Goal: Task Accomplishment & Management: Manage account settings

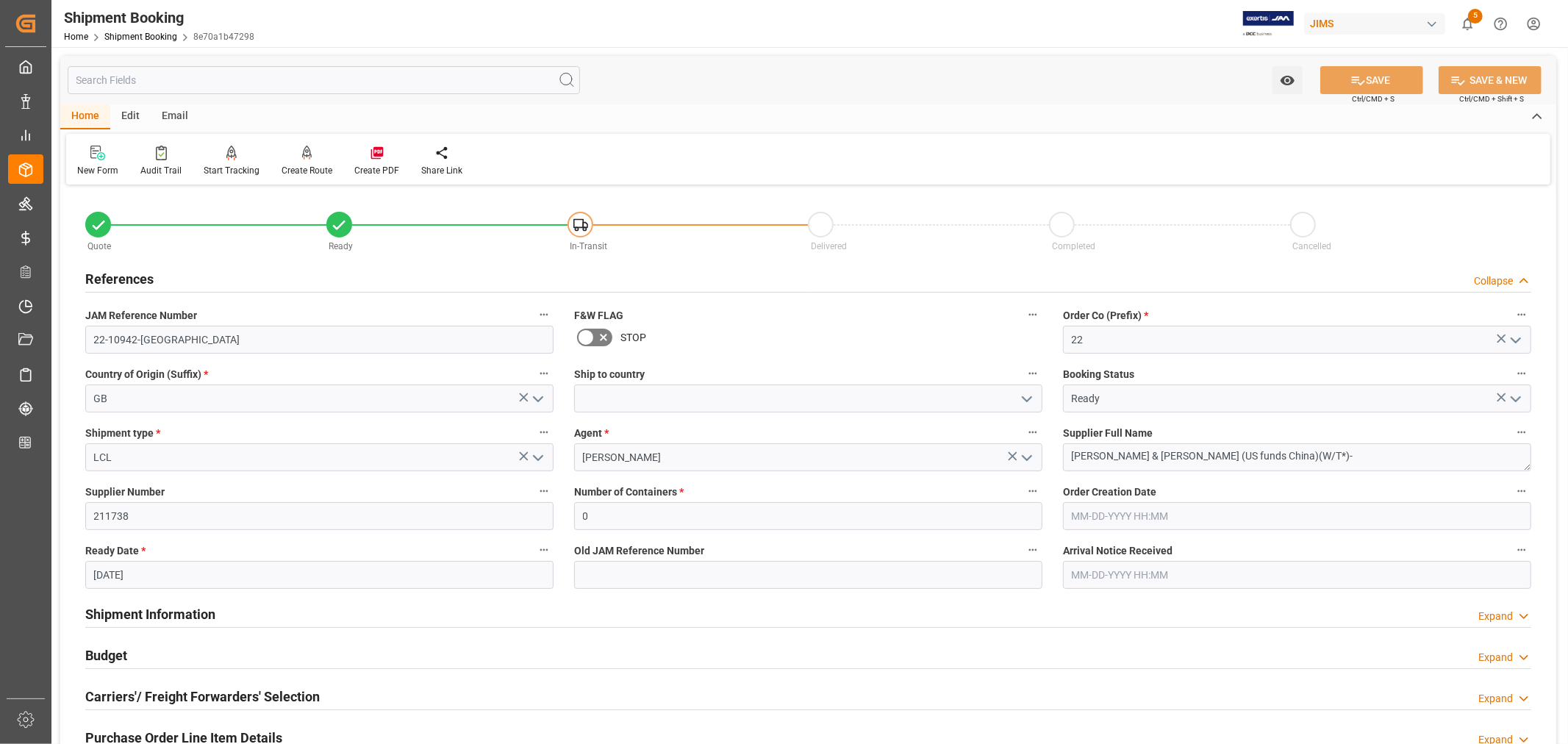
click at [123, 276] on h2 "References" at bounding box center [119, 278] width 68 height 19
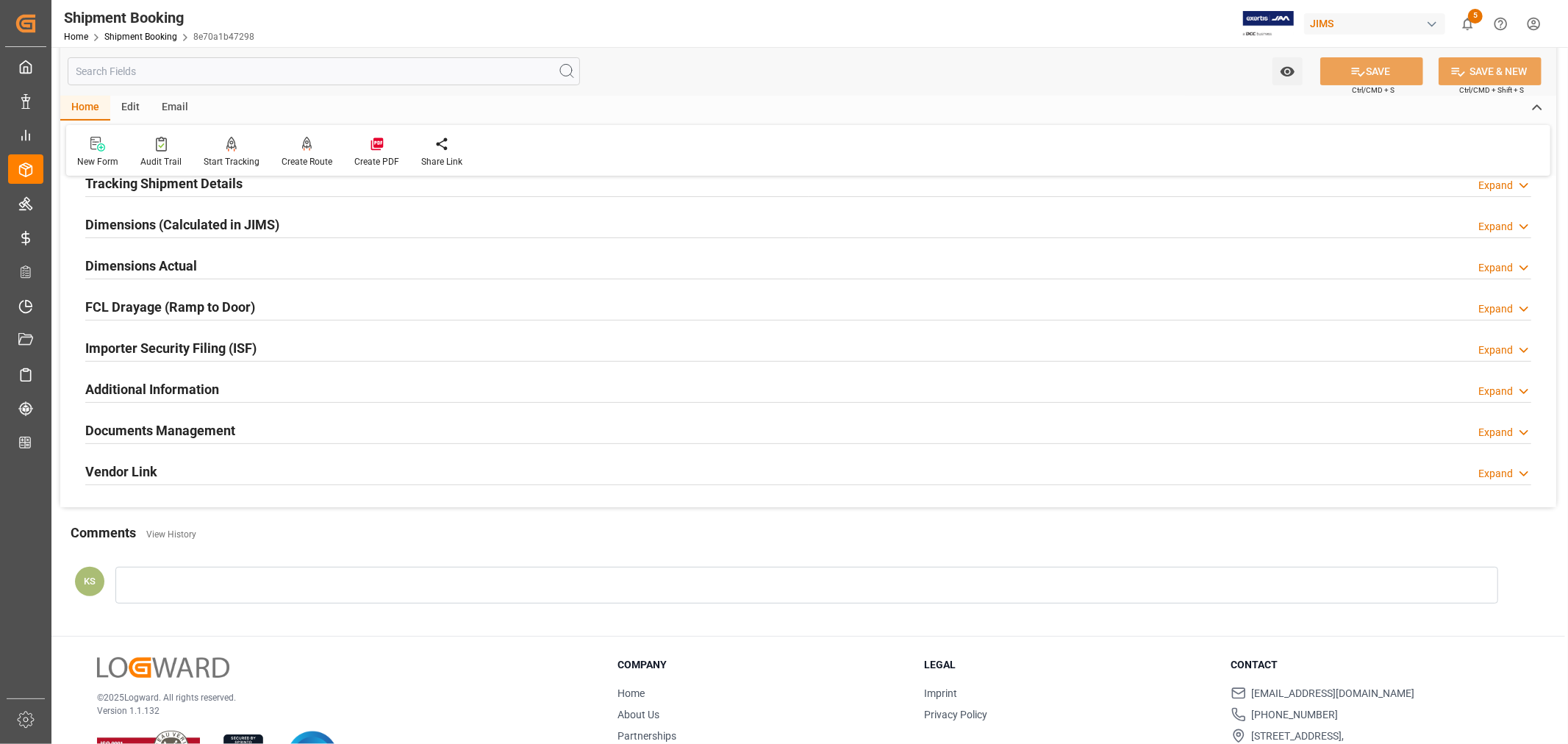
scroll to position [361, 0]
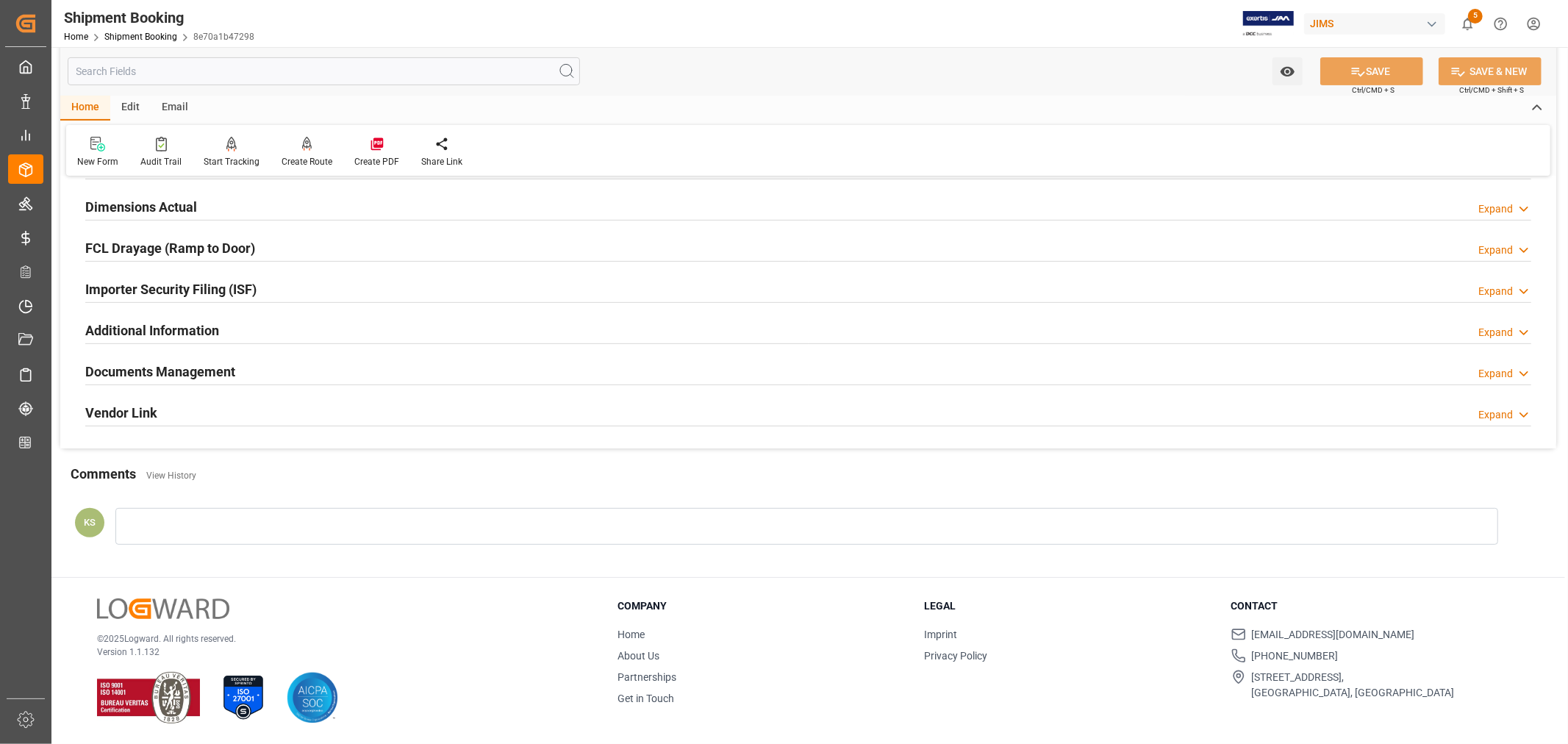
click at [336, 372] on div "Documents Management Expand" at bounding box center [808, 370] width 1445 height 28
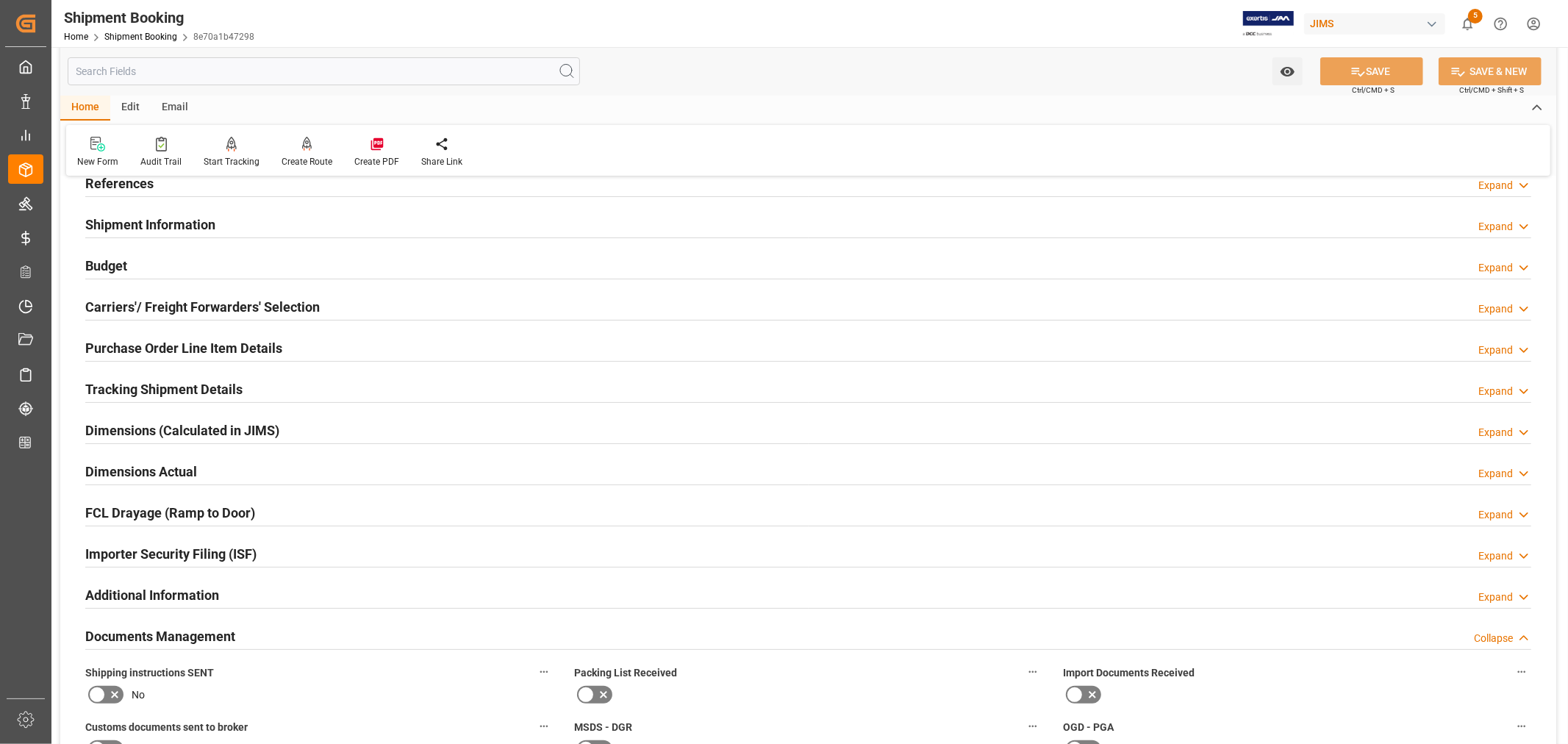
scroll to position [0, 0]
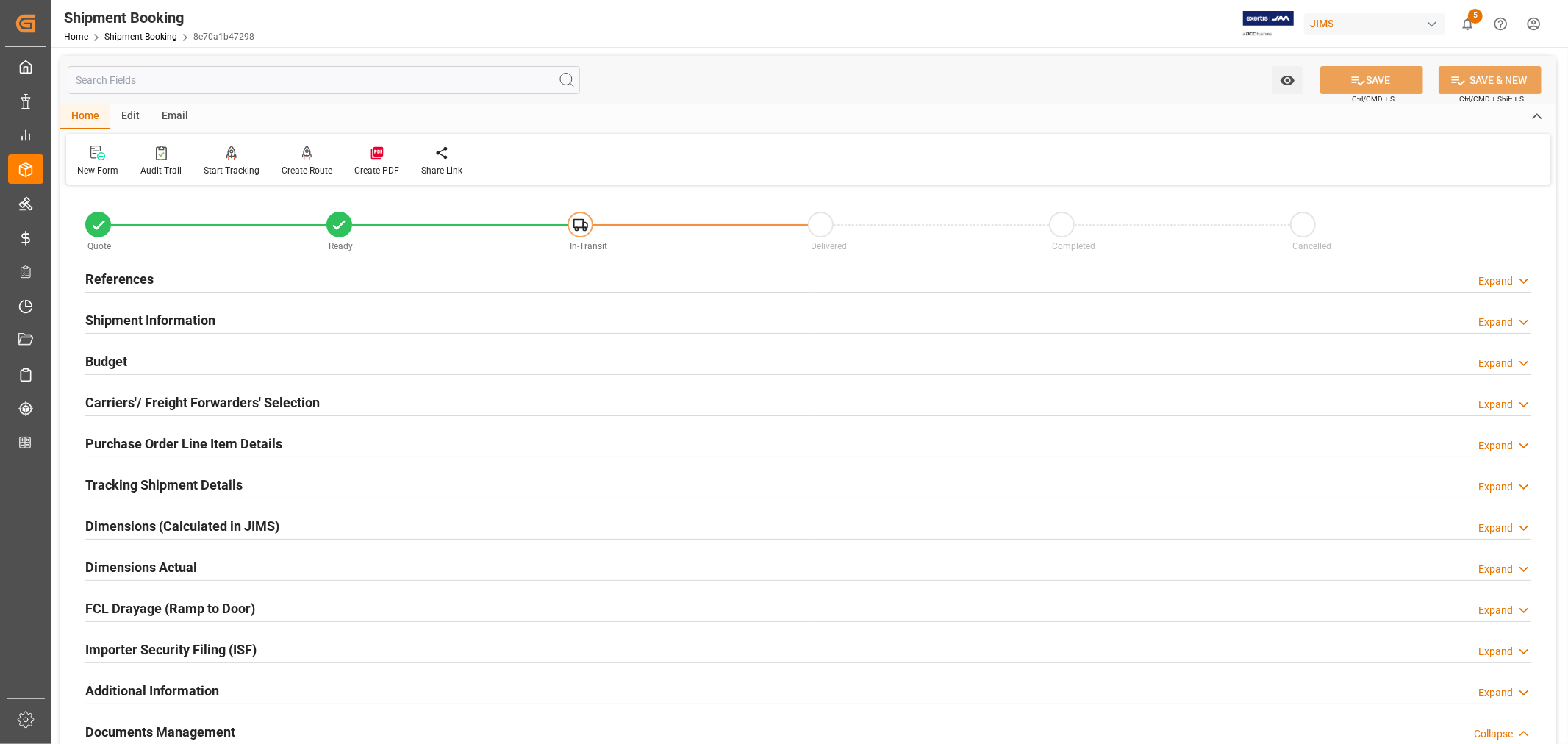
click at [139, 276] on h2 "References" at bounding box center [119, 278] width 68 height 19
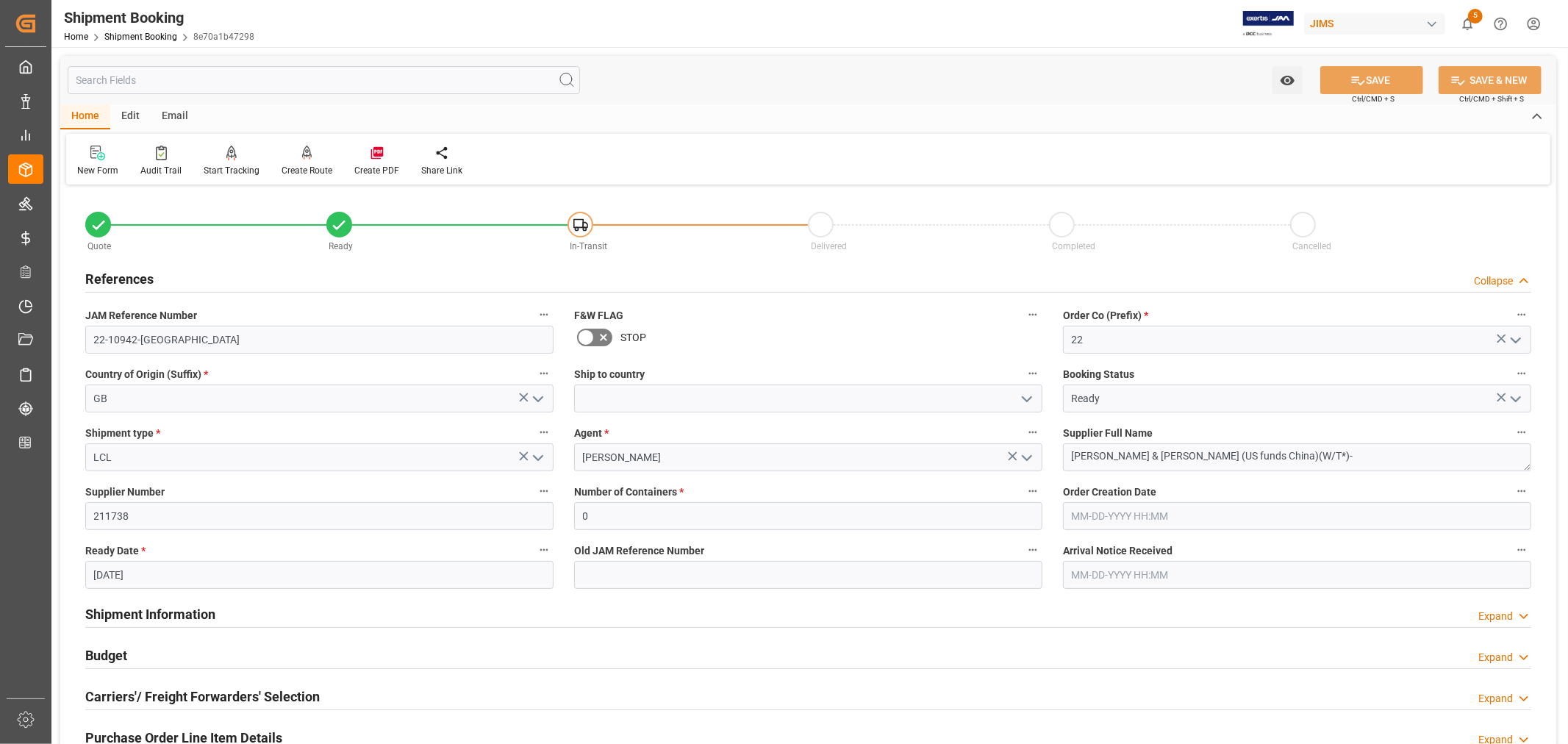
click at [139, 276] on h2 "References" at bounding box center [119, 278] width 68 height 19
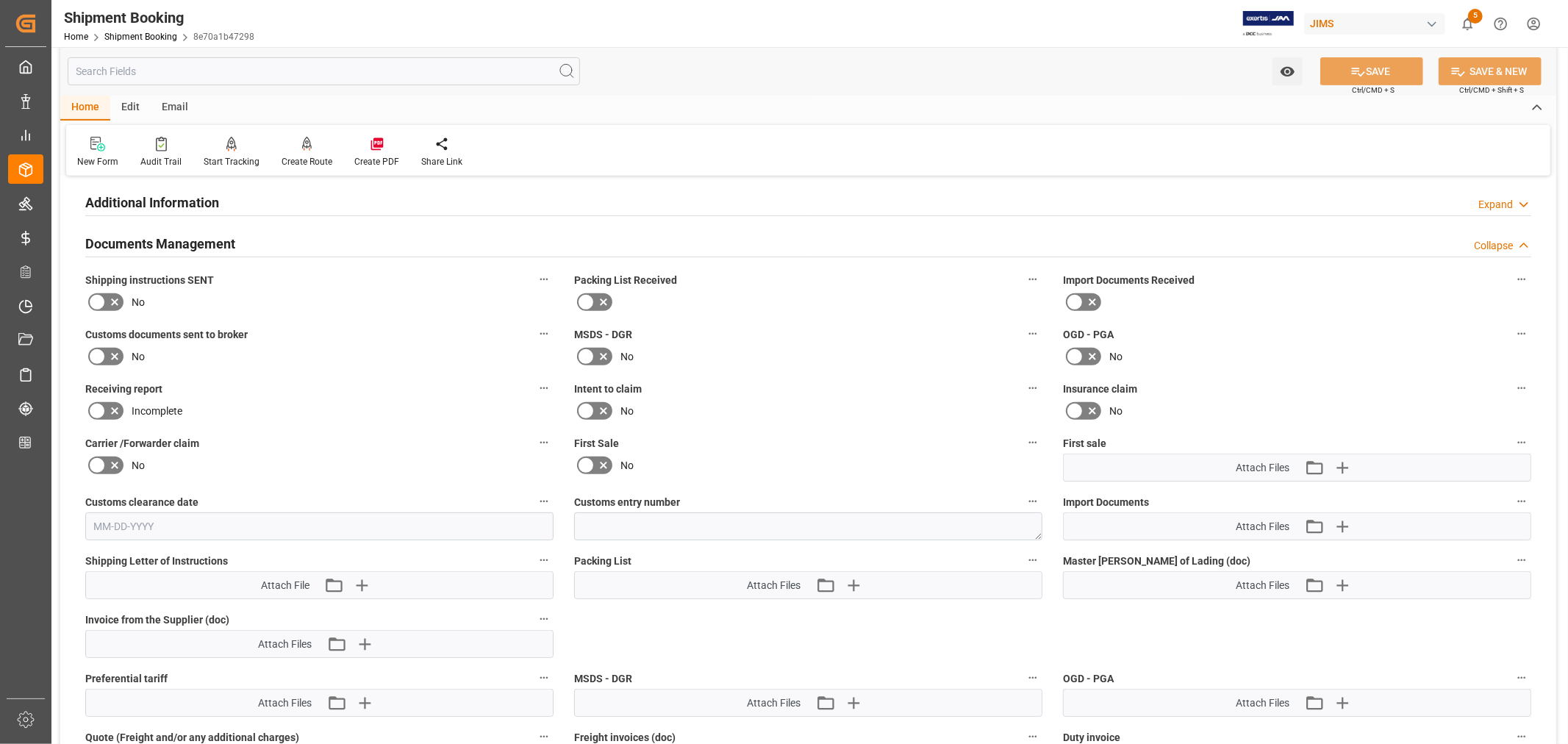
scroll to position [490, 0]
click at [1339, 522] on icon "button" at bounding box center [1341, 525] width 24 height 24
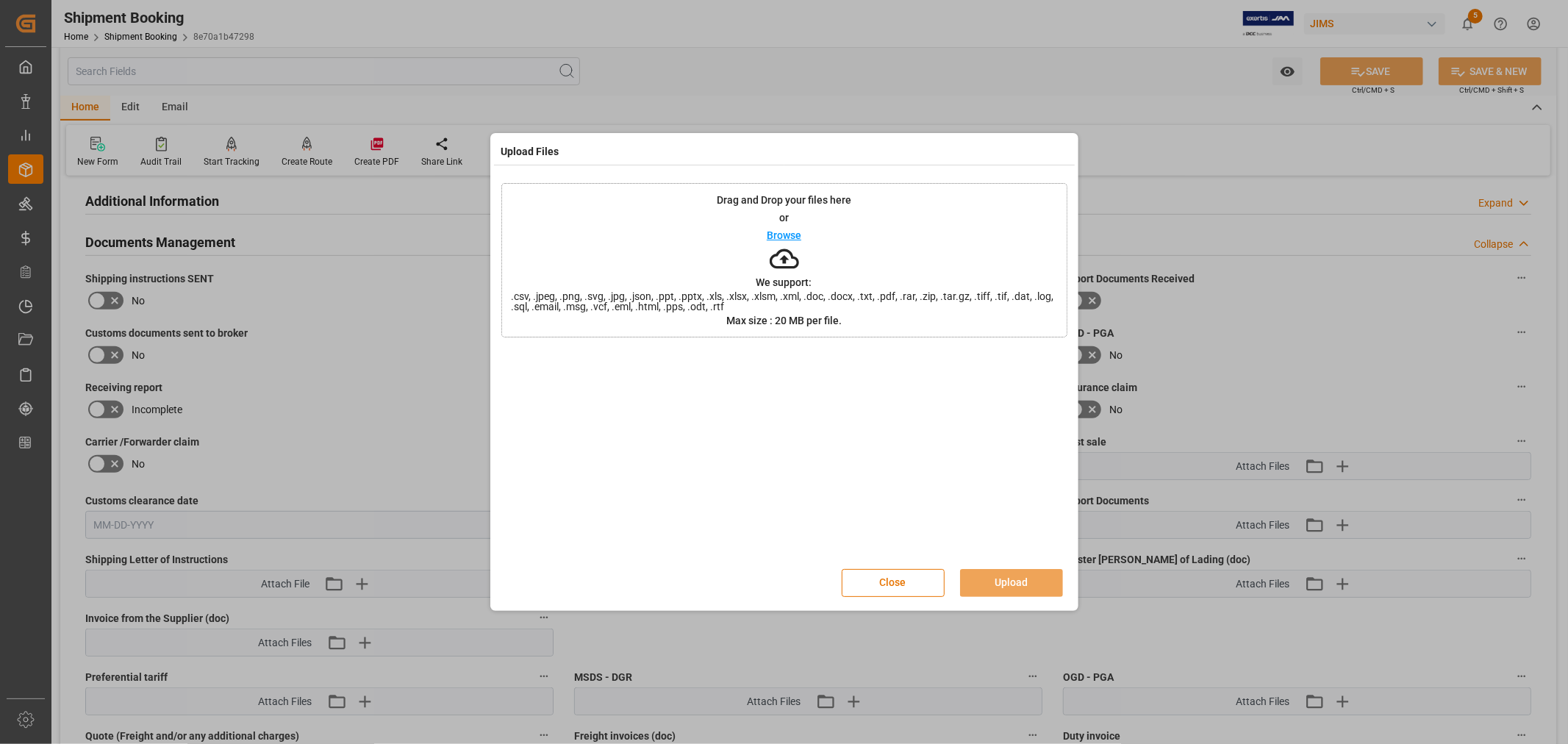
click at [783, 232] on p "Browse" at bounding box center [784, 235] width 35 height 10
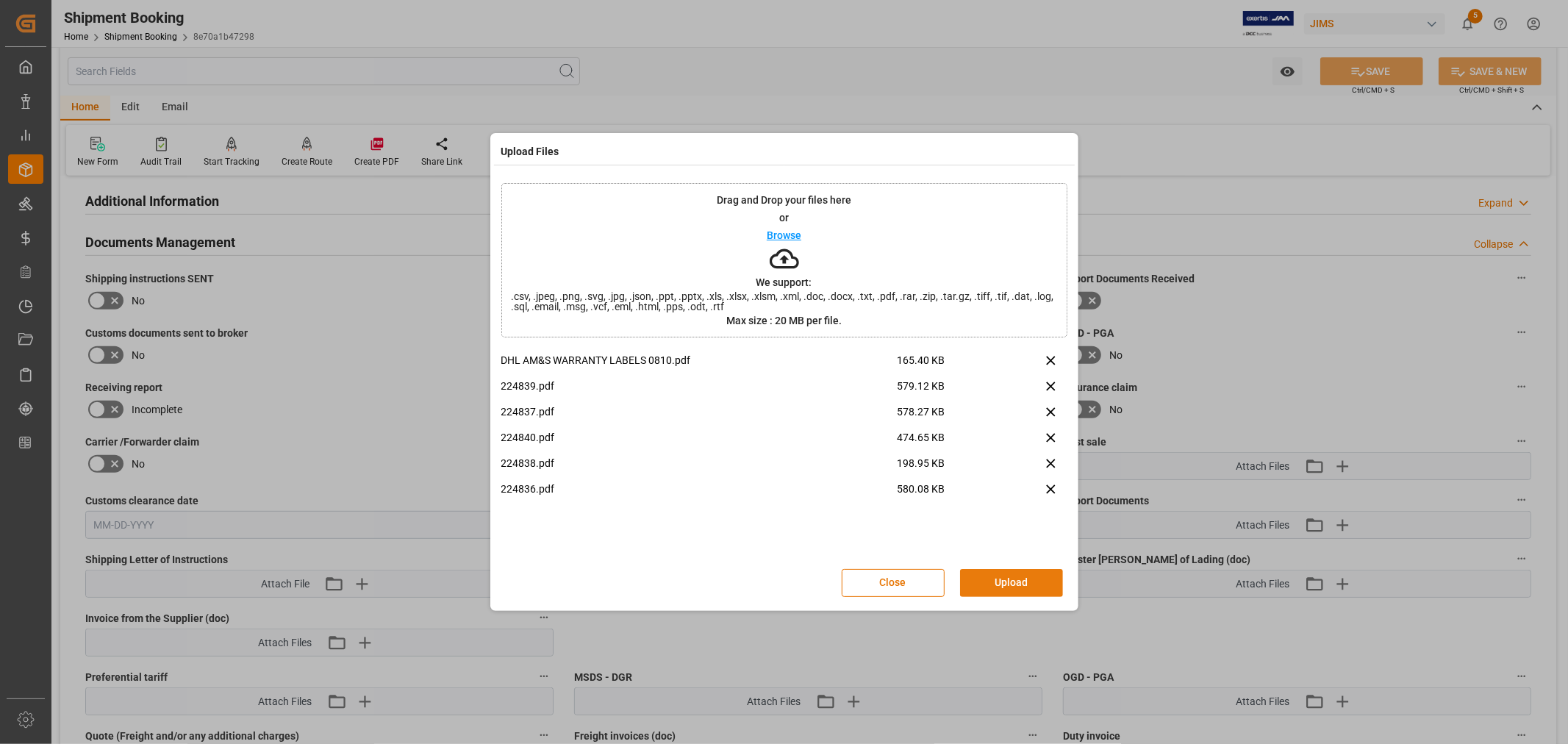
click at [1024, 583] on button "Upload" at bounding box center [1012, 583] width 103 height 28
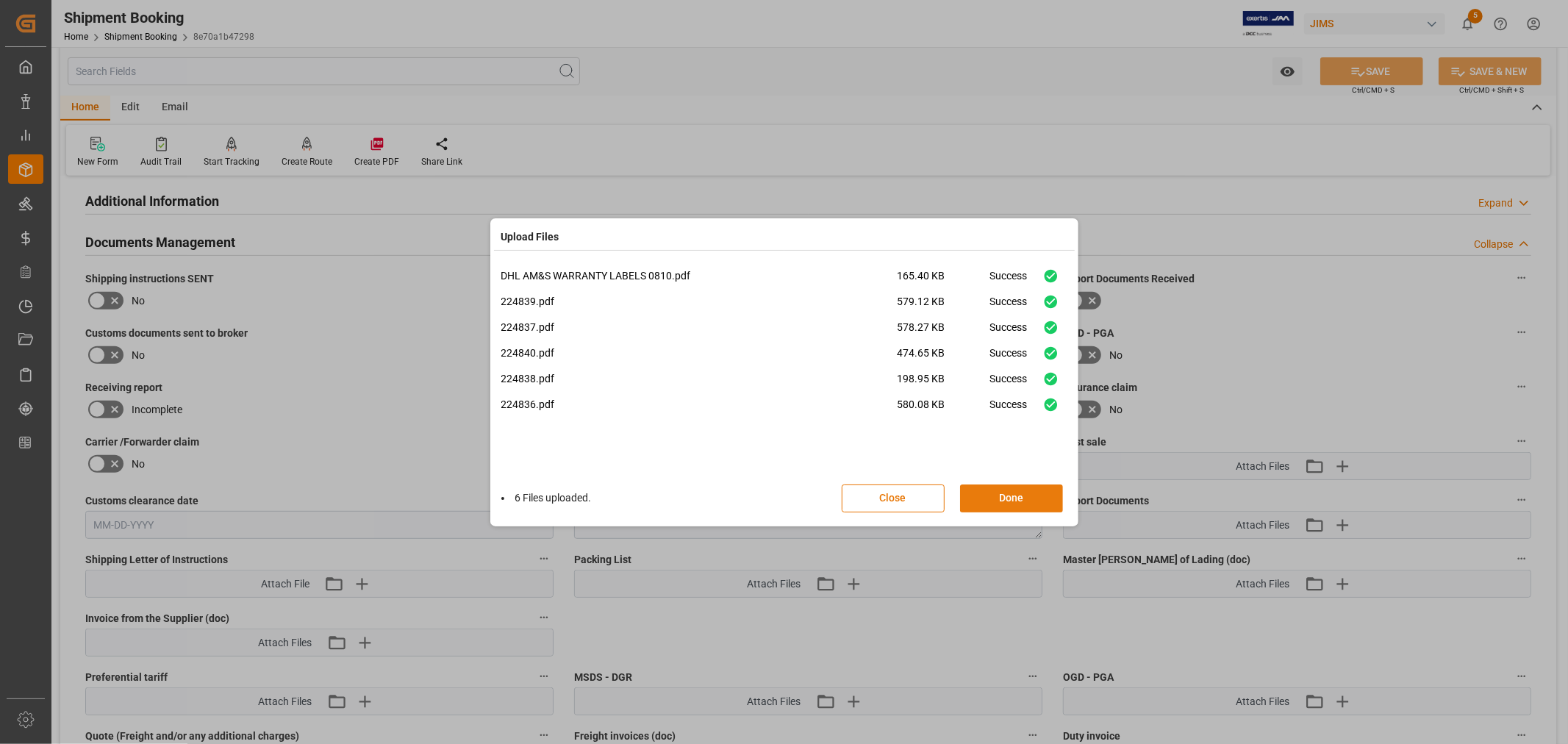
click at [1015, 495] on button "Done" at bounding box center [1012, 498] width 103 height 28
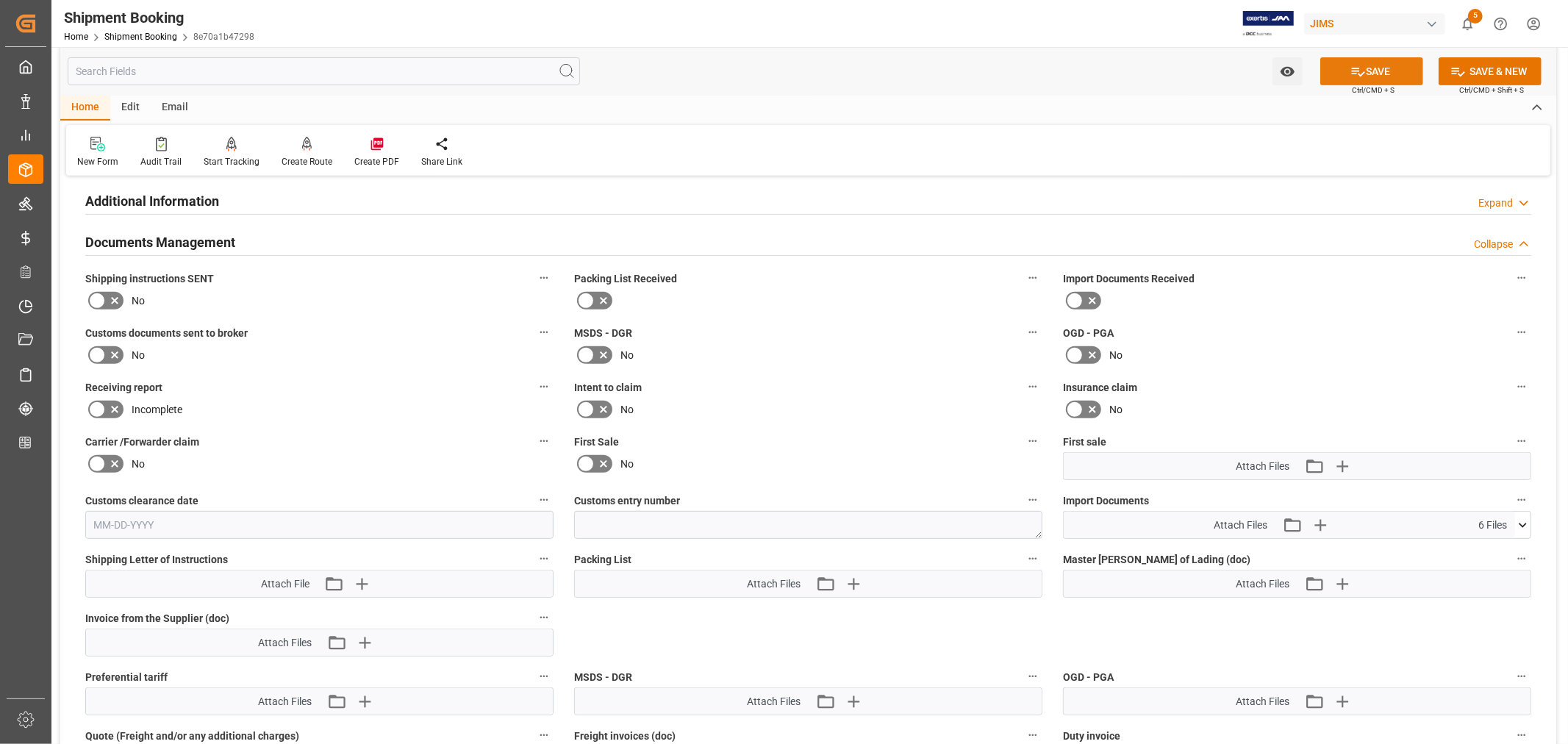
click at [1369, 72] on button "SAVE" at bounding box center [1372, 71] width 103 height 28
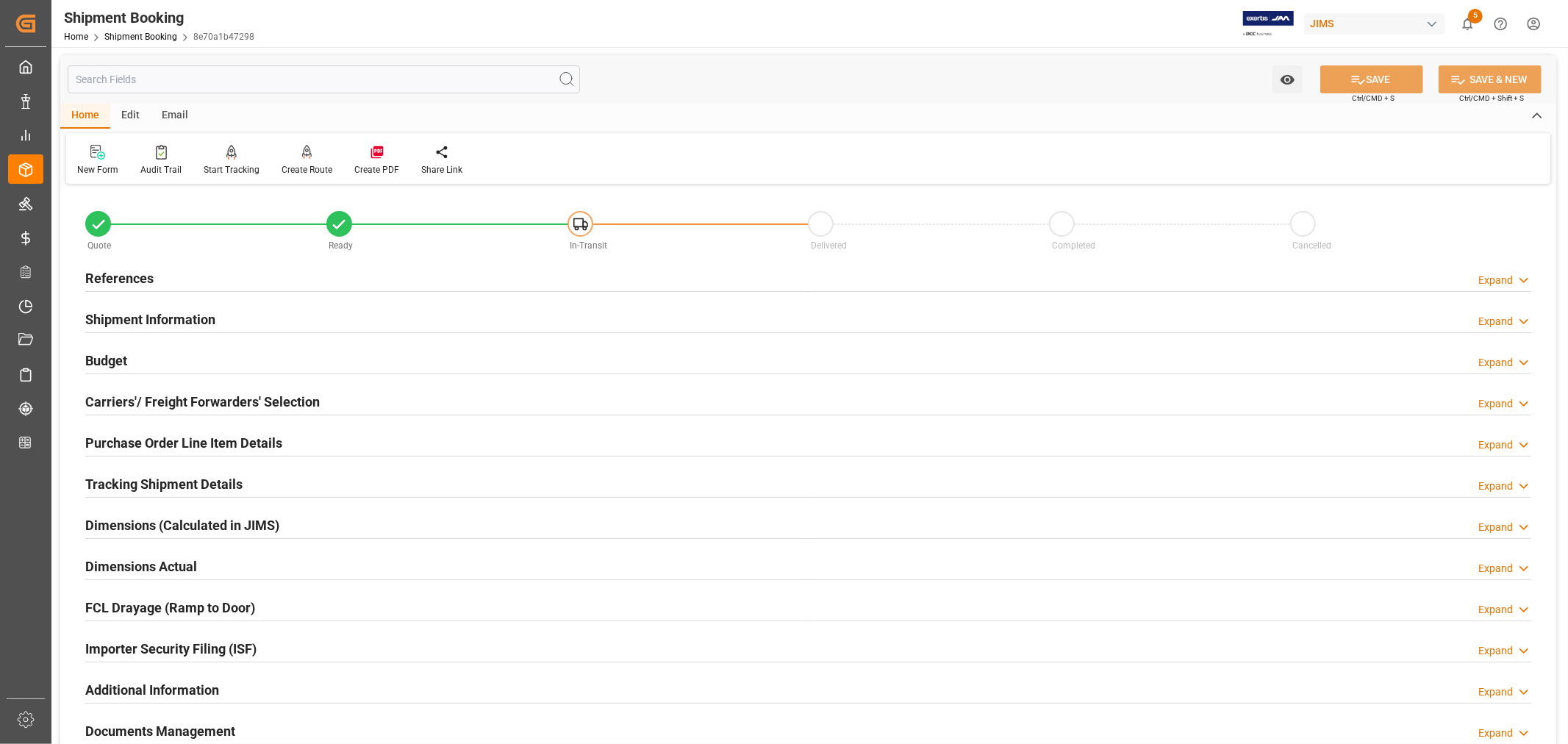
scroll to position [0, 0]
drag, startPoint x: 174, startPoint y: 313, endPoint x: 211, endPoint y: 314, distance: 37.0
click at [174, 313] on h2 "Shipment Information" at bounding box center [150, 320] width 130 height 19
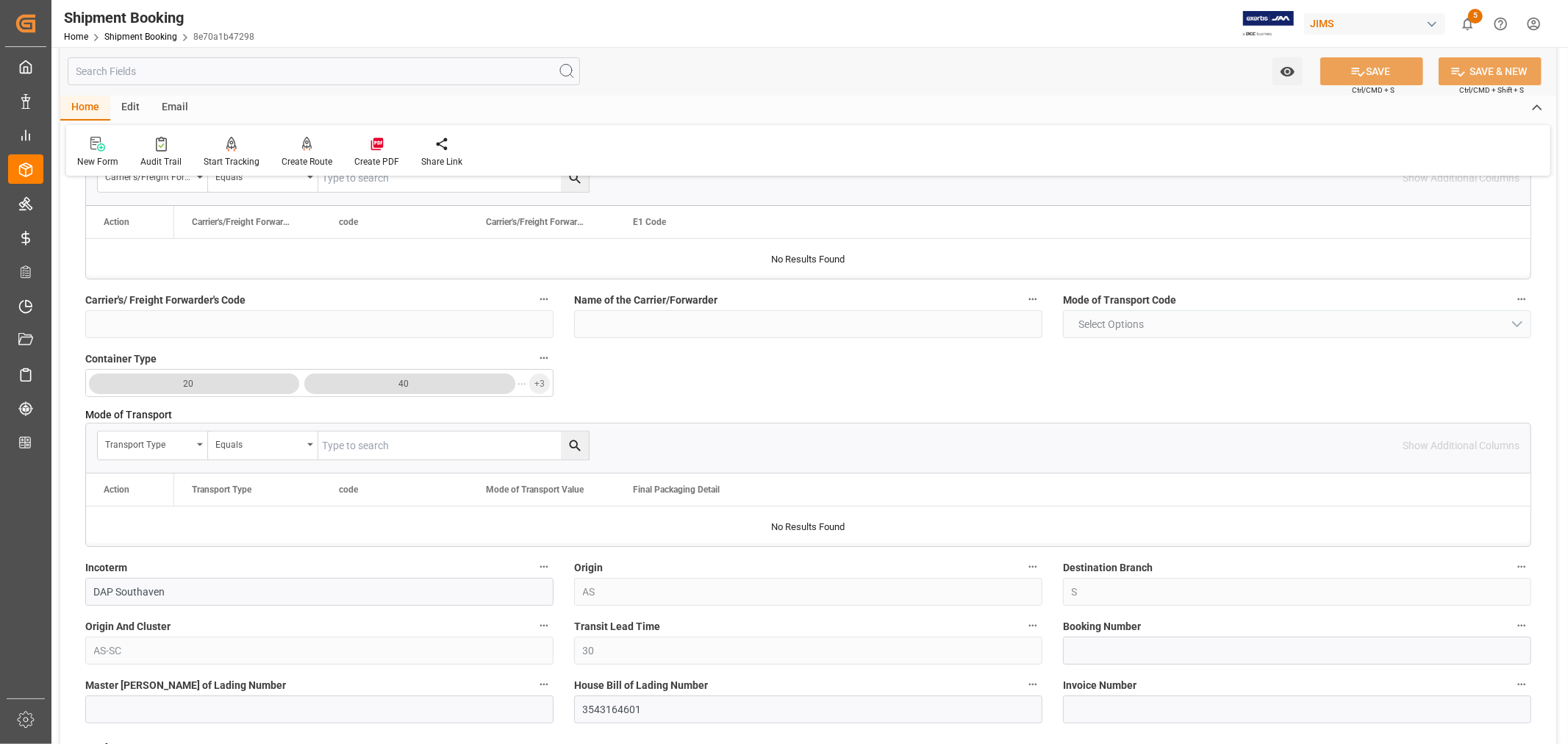
scroll to position [408, 0]
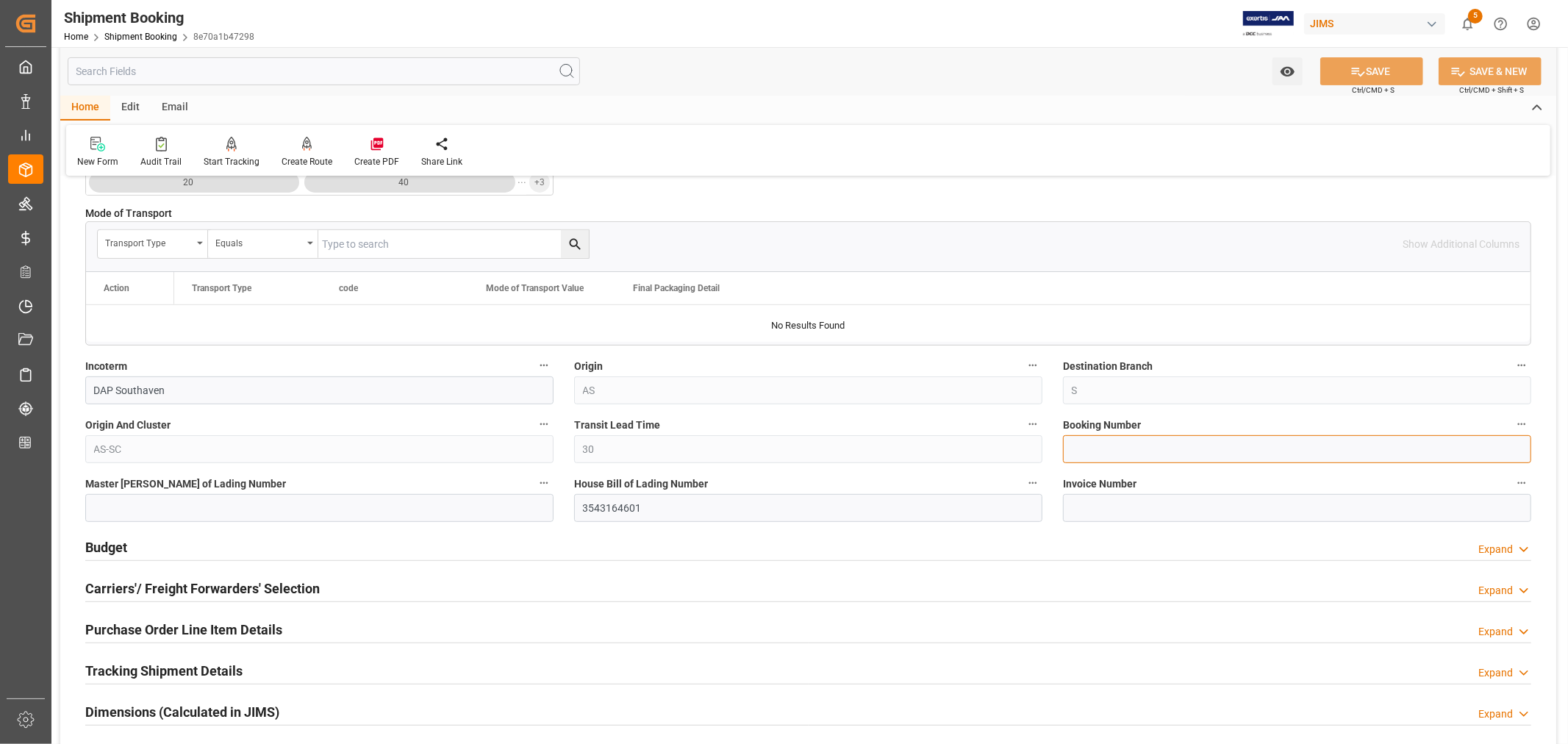
click at [1081, 446] on input at bounding box center [1297, 449] width 468 height 28
drag, startPoint x: 1145, startPoint y: 448, endPoint x: 1063, endPoint y: 452, distance: 82.1
click at [1063, 452] on input "3543164601" at bounding box center [1297, 449] width 468 height 28
type input "3543164601"
click at [1358, 72] on icon at bounding box center [1358, 72] width 15 height 15
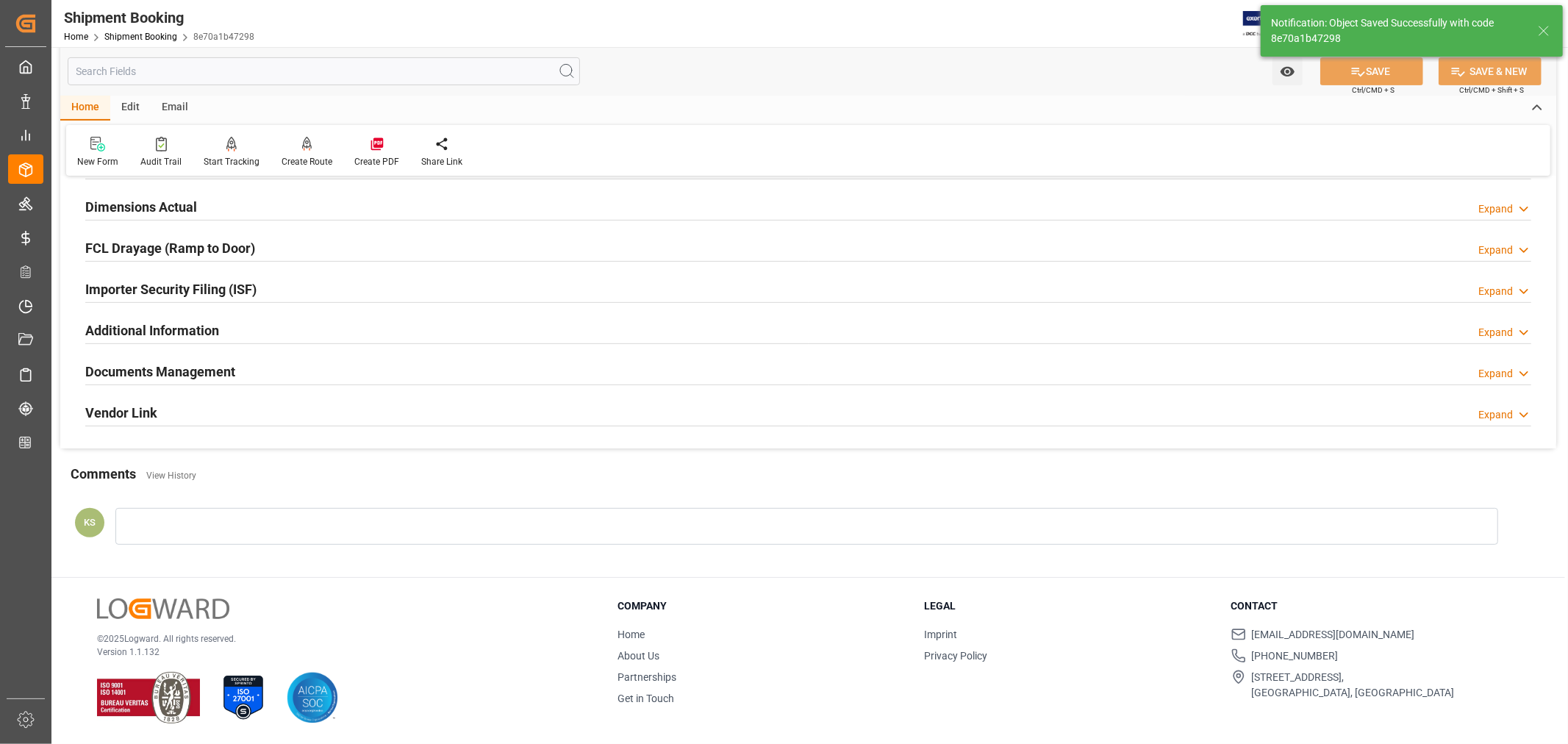
scroll to position [0, 0]
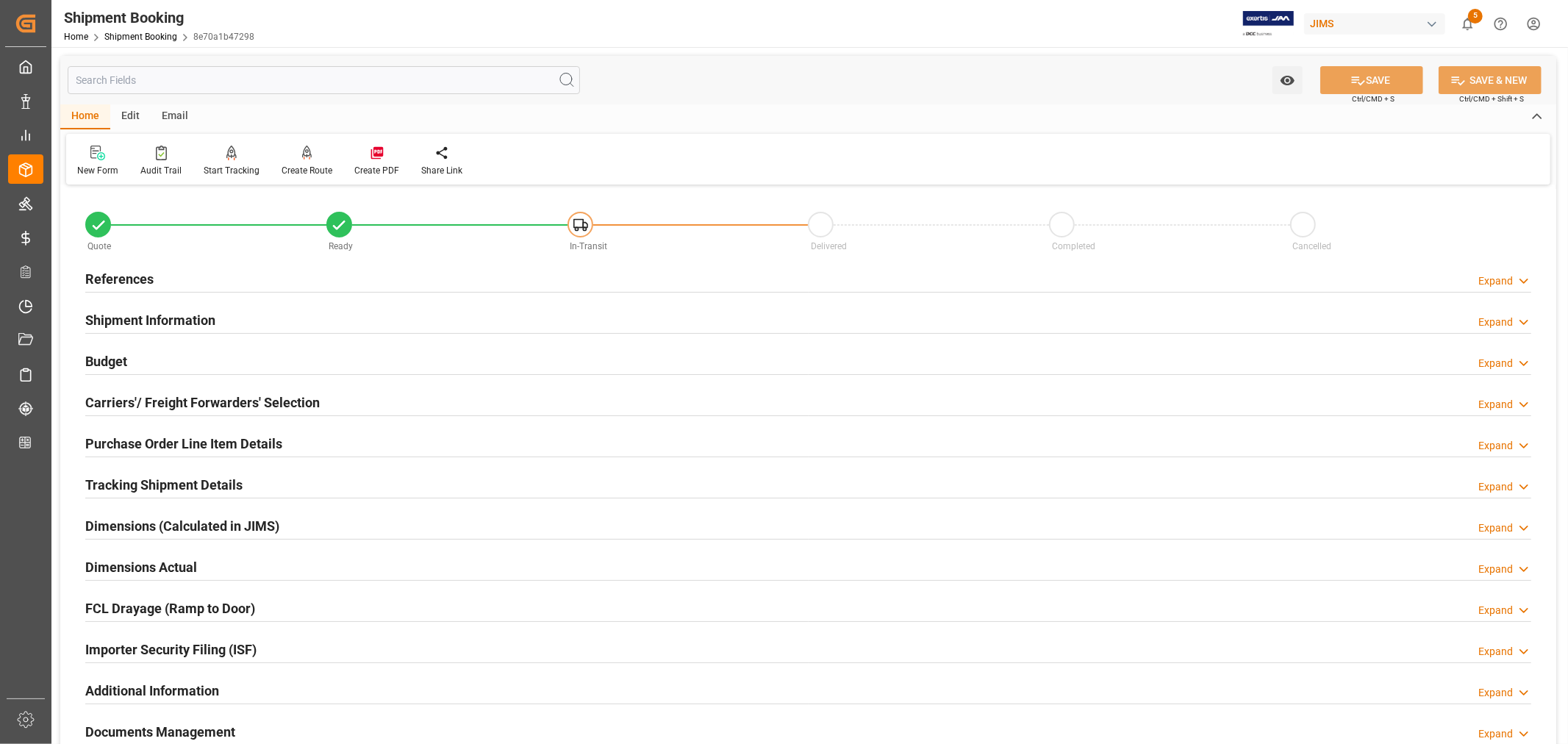
click at [164, 439] on h2 "Purchase Order Line Item Details" at bounding box center [183, 443] width 197 height 19
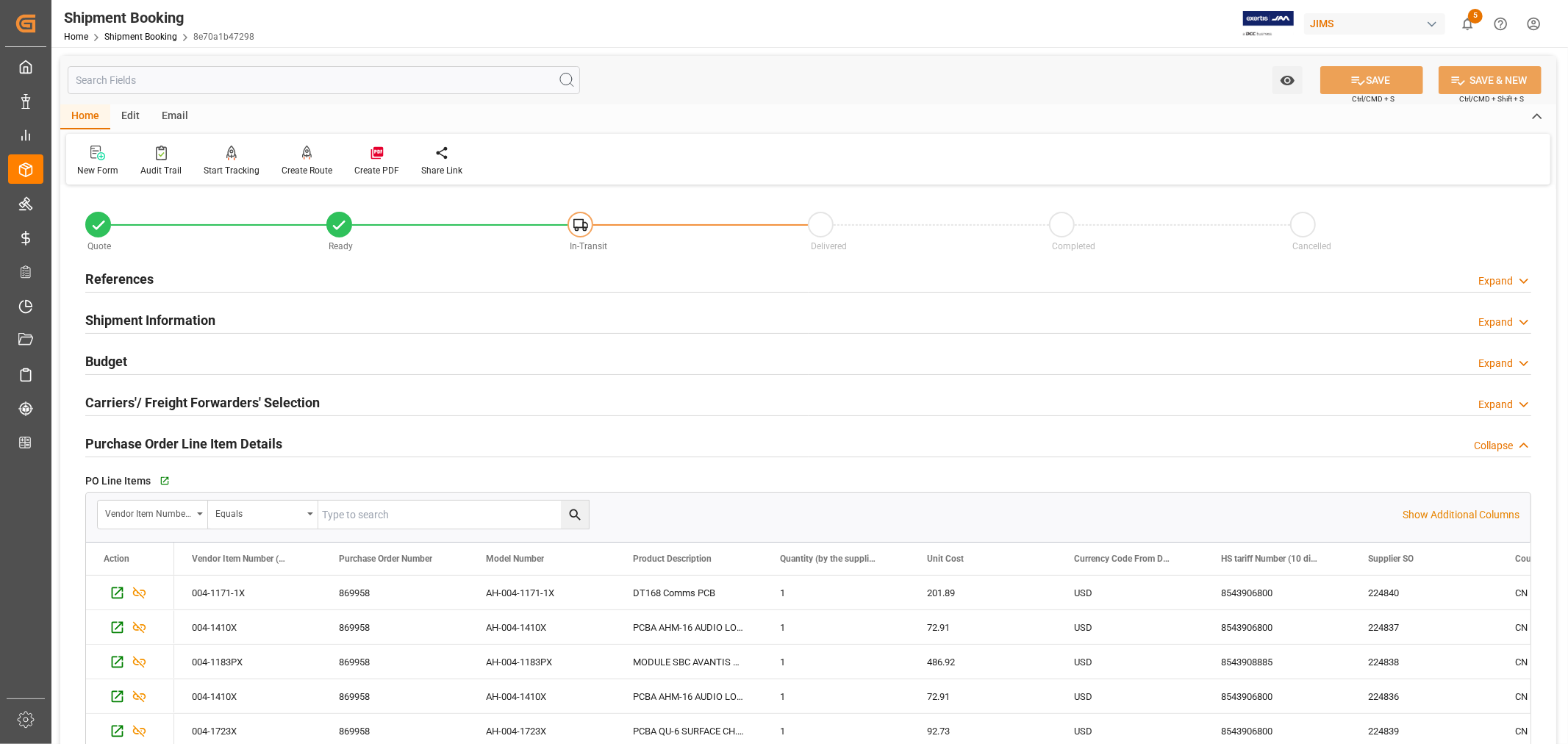
click at [164, 439] on h2 "Purchase Order Line Item Details" at bounding box center [183, 443] width 197 height 19
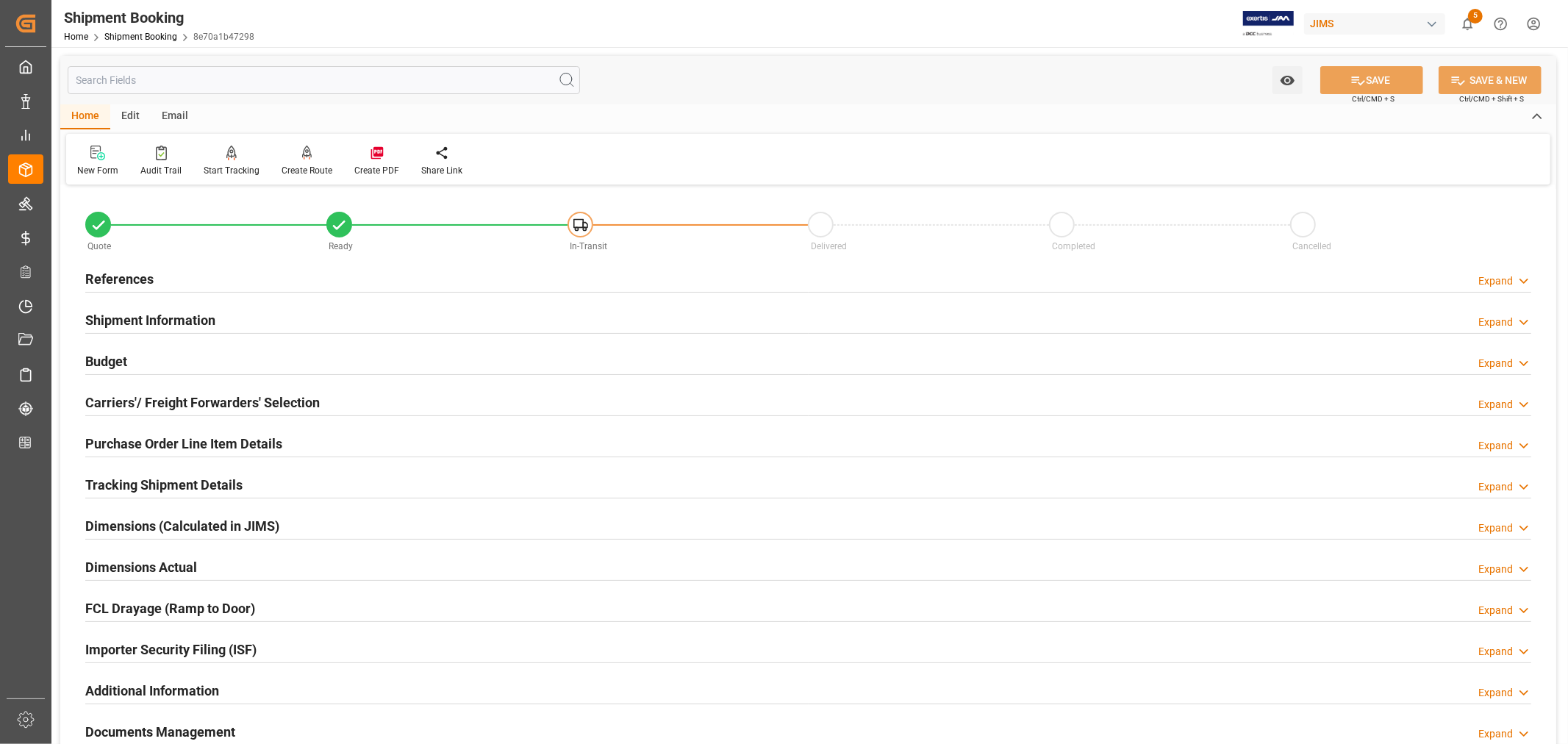
click at [92, 358] on h2 "Budget" at bounding box center [107, 361] width 42 height 19
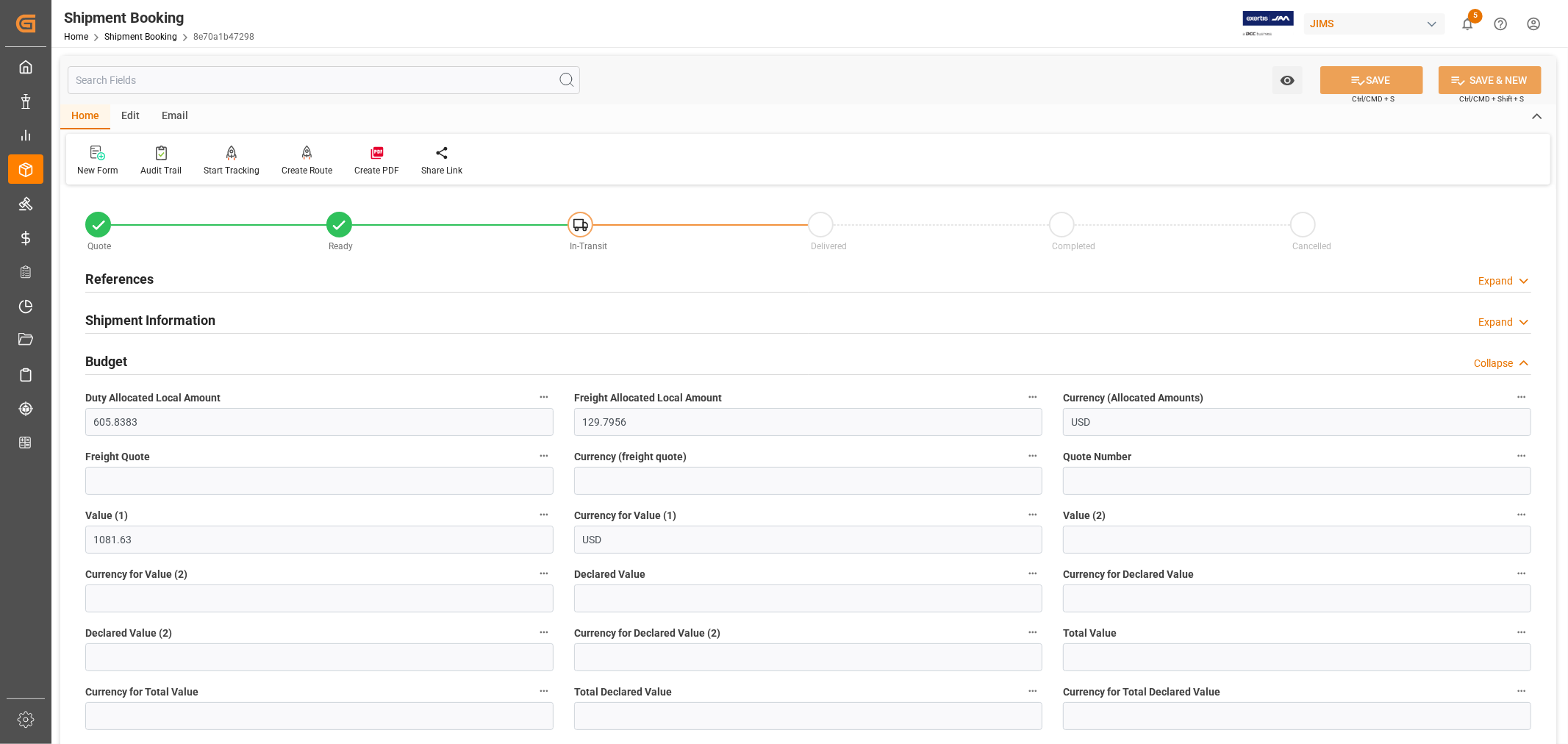
click at [121, 355] on h2 "Budget" at bounding box center [107, 361] width 42 height 19
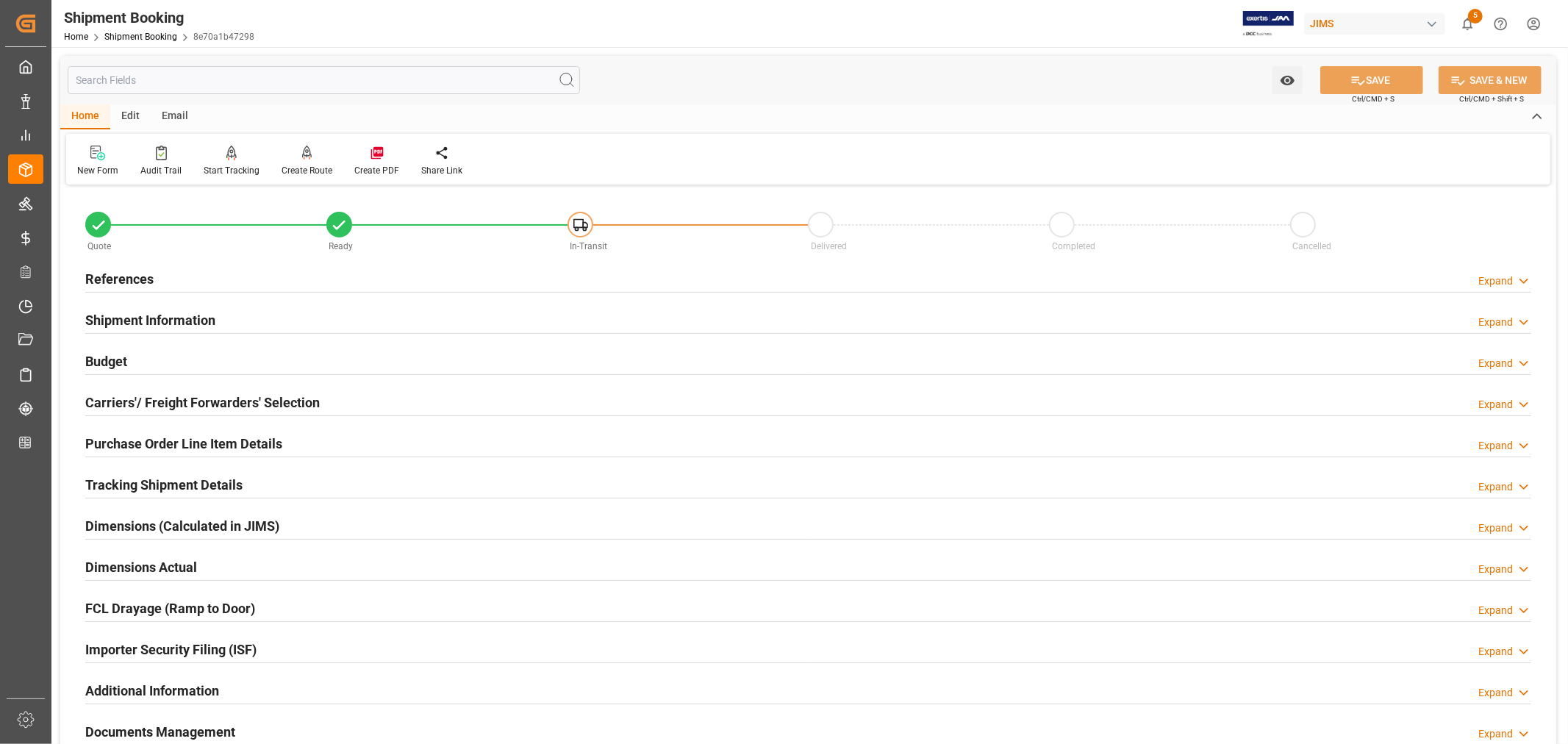
click at [156, 485] on h2 "Tracking Shipment Details" at bounding box center [164, 484] width 157 height 19
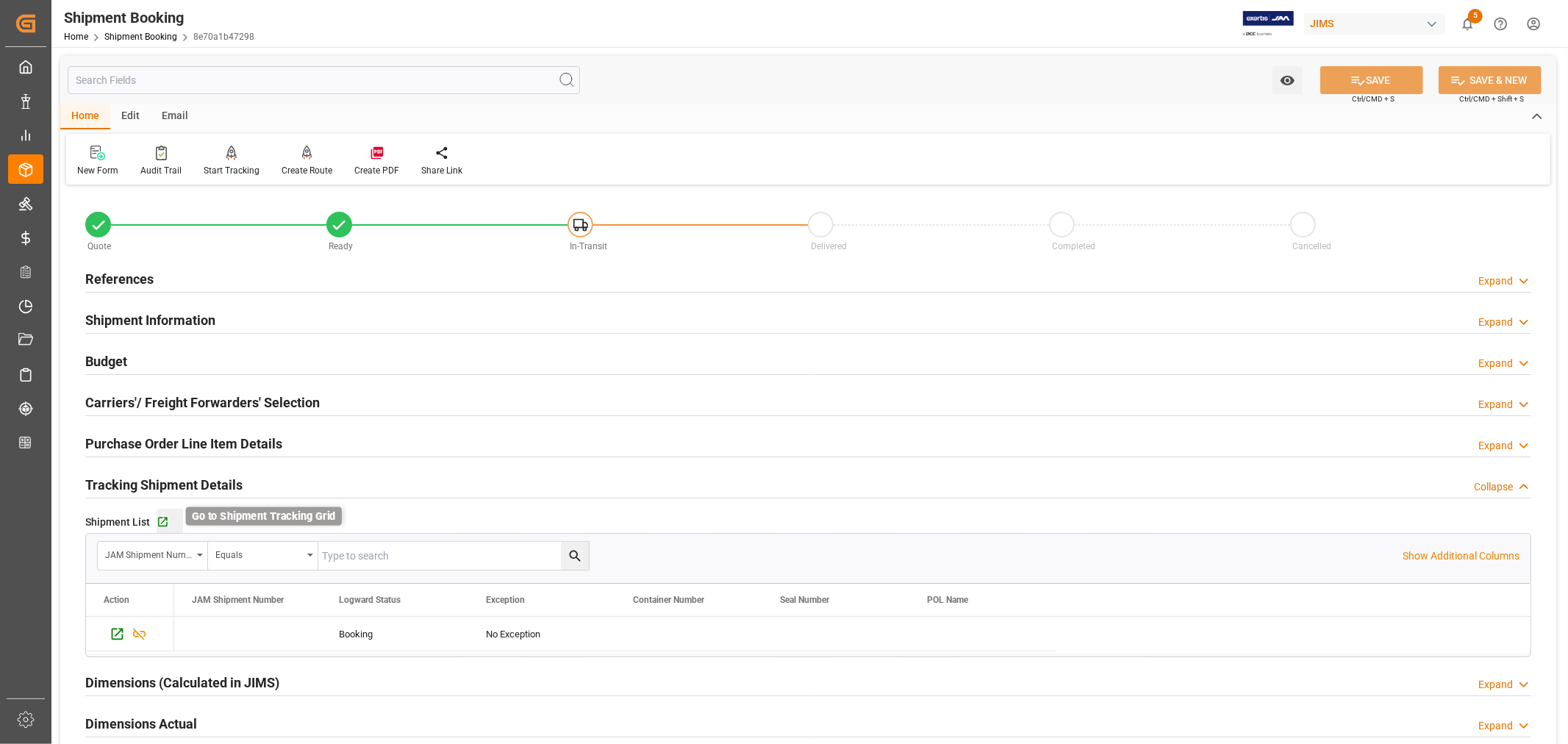
click at [164, 521] on icon "button" at bounding box center [162, 522] width 13 height 13
click at [240, 322] on div "Shipment Information Expand" at bounding box center [808, 319] width 1445 height 28
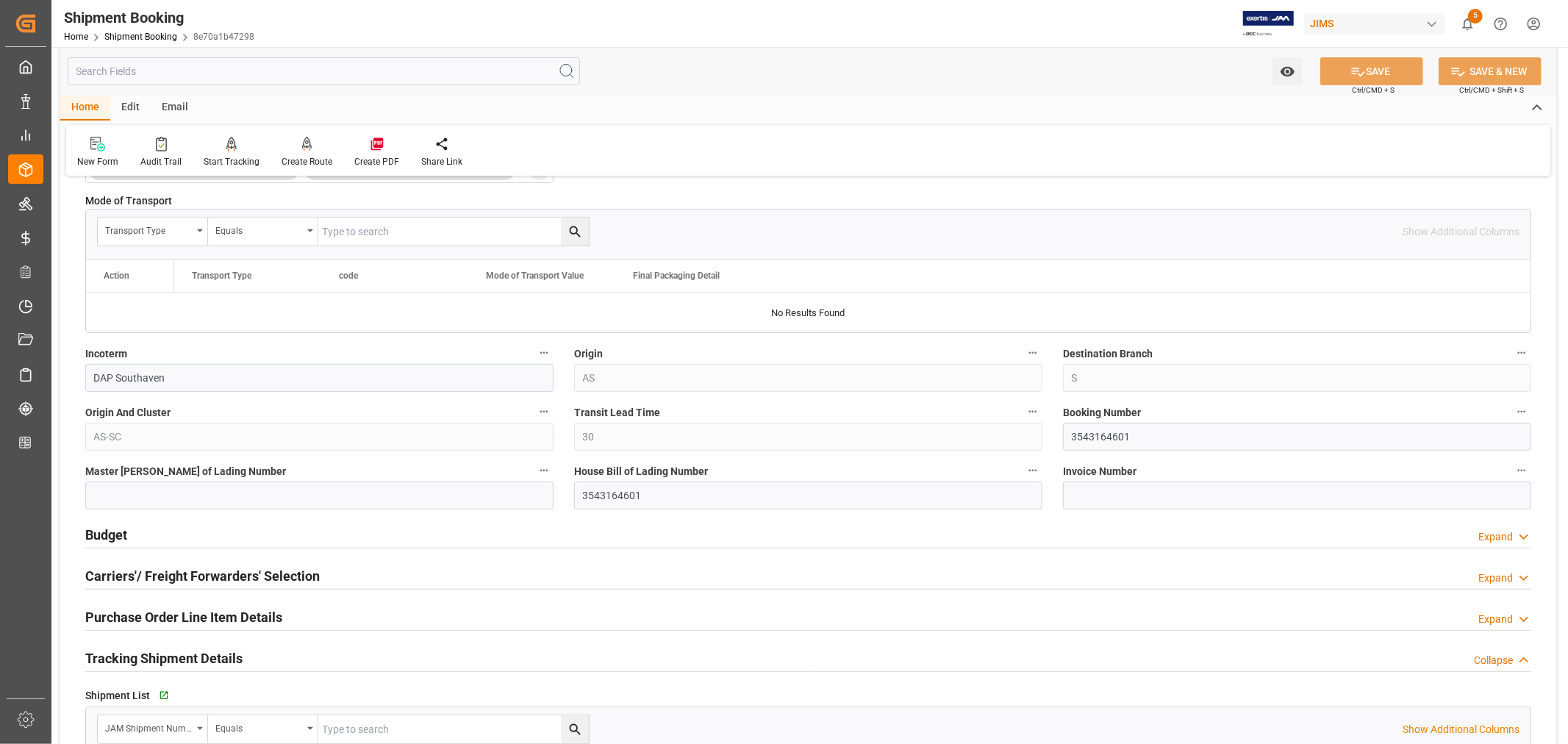
scroll to position [490, 0]
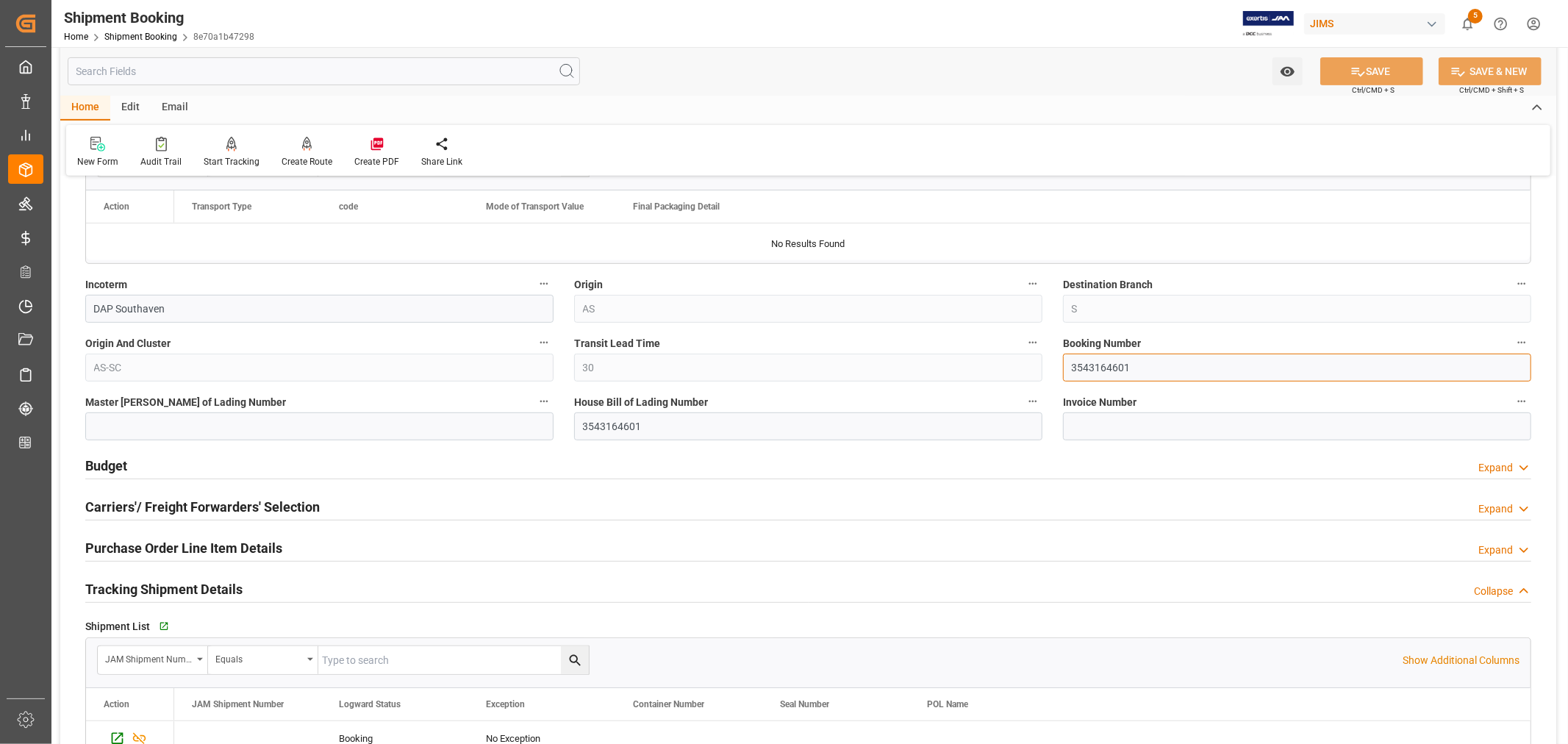
click at [1095, 368] on input "3543164601" at bounding box center [1297, 367] width 468 height 28
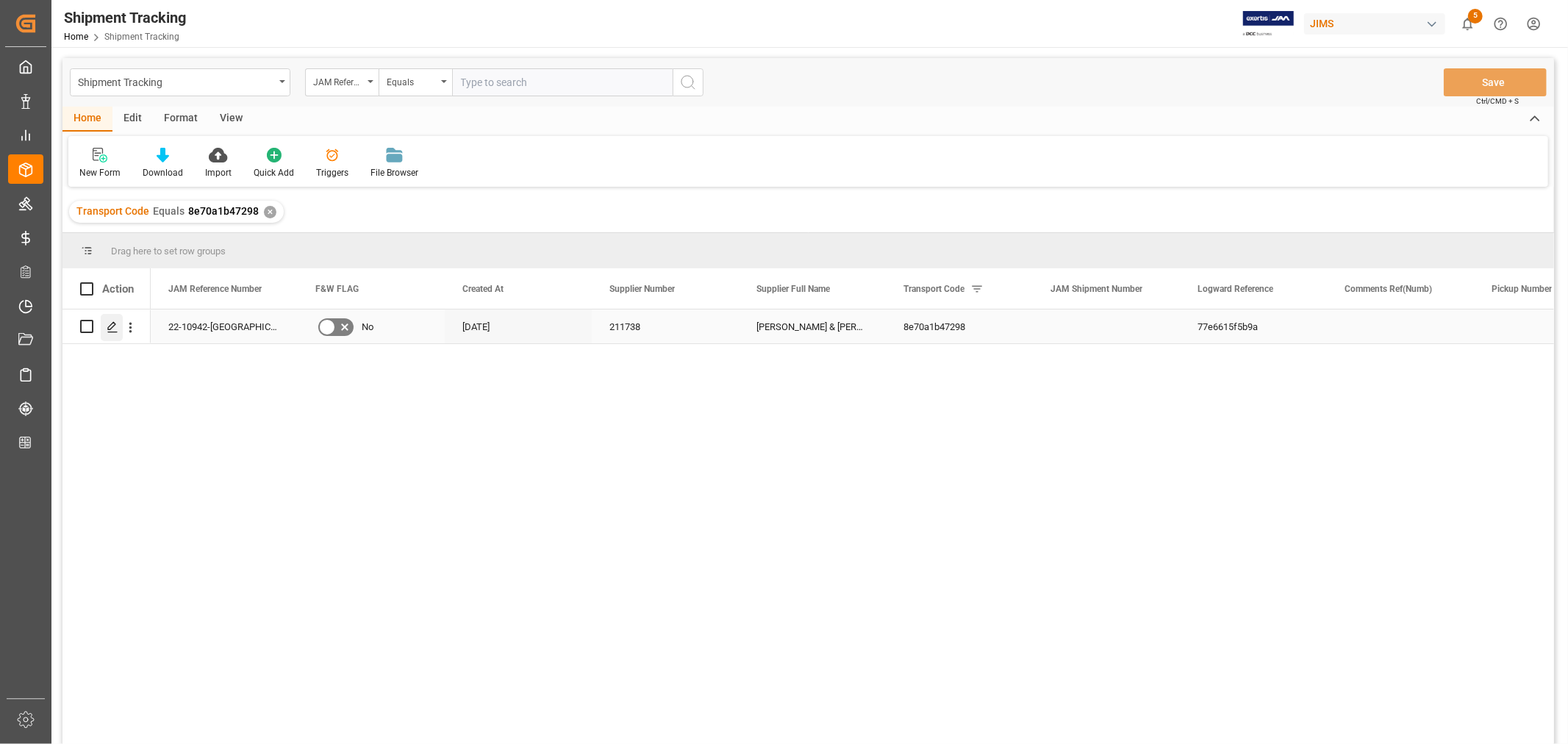
click at [112, 326] on polygon "Press SPACE to select this row." at bounding box center [112, 326] width 8 height 8
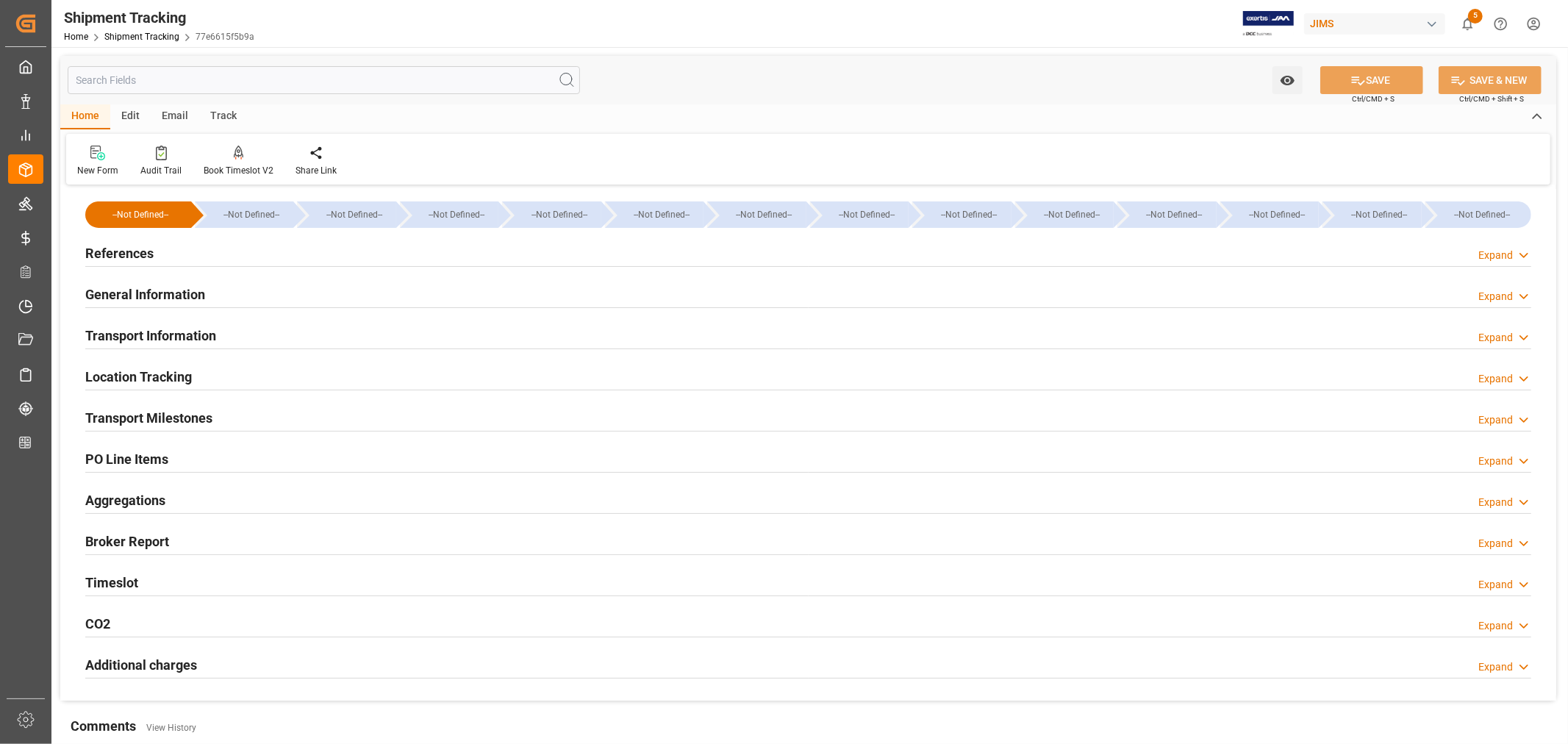
click at [186, 412] on h2 "Transport Milestones" at bounding box center [149, 418] width 127 height 19
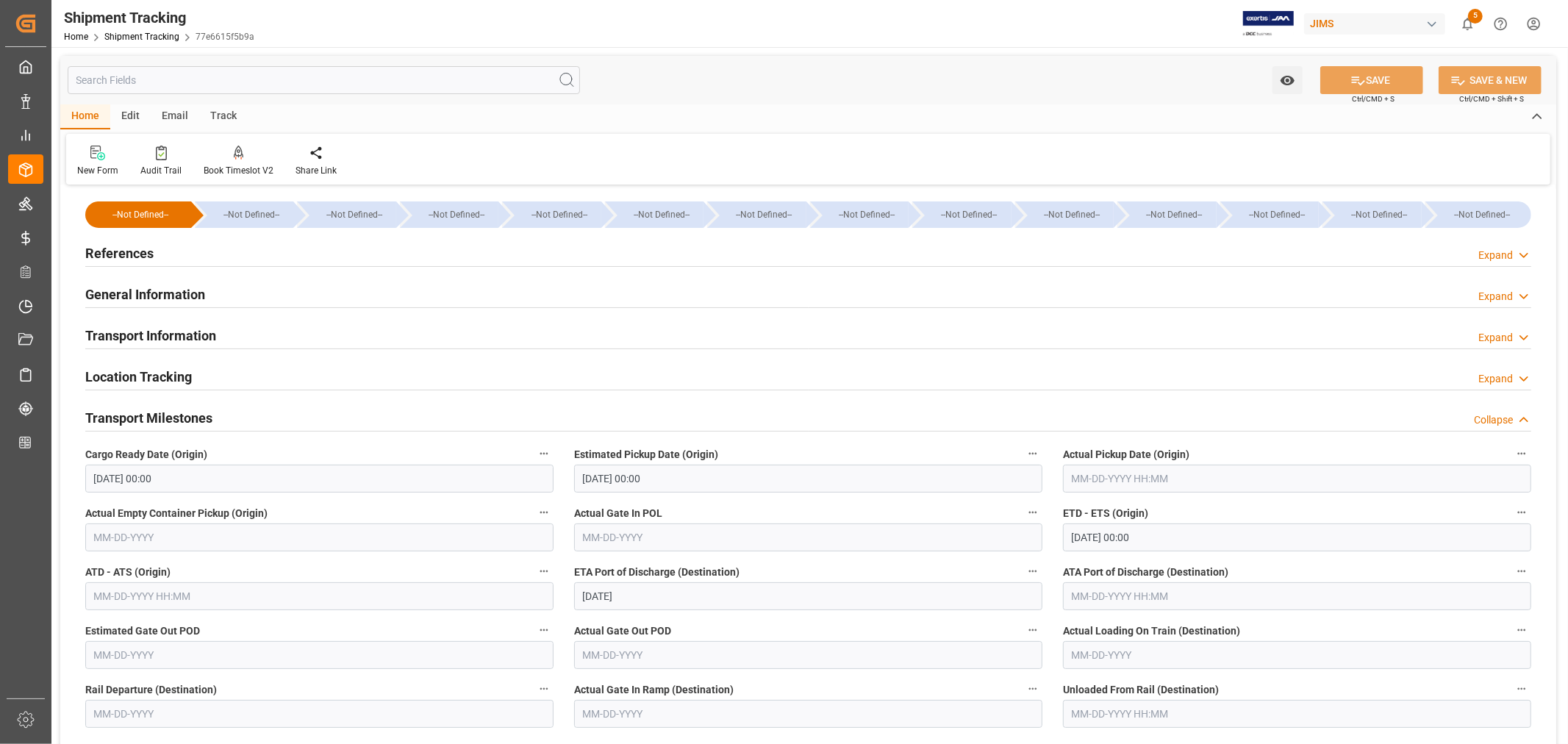
click at [1112, 476] on input "text" at bounding box center [1297, 479] width 468 height 28
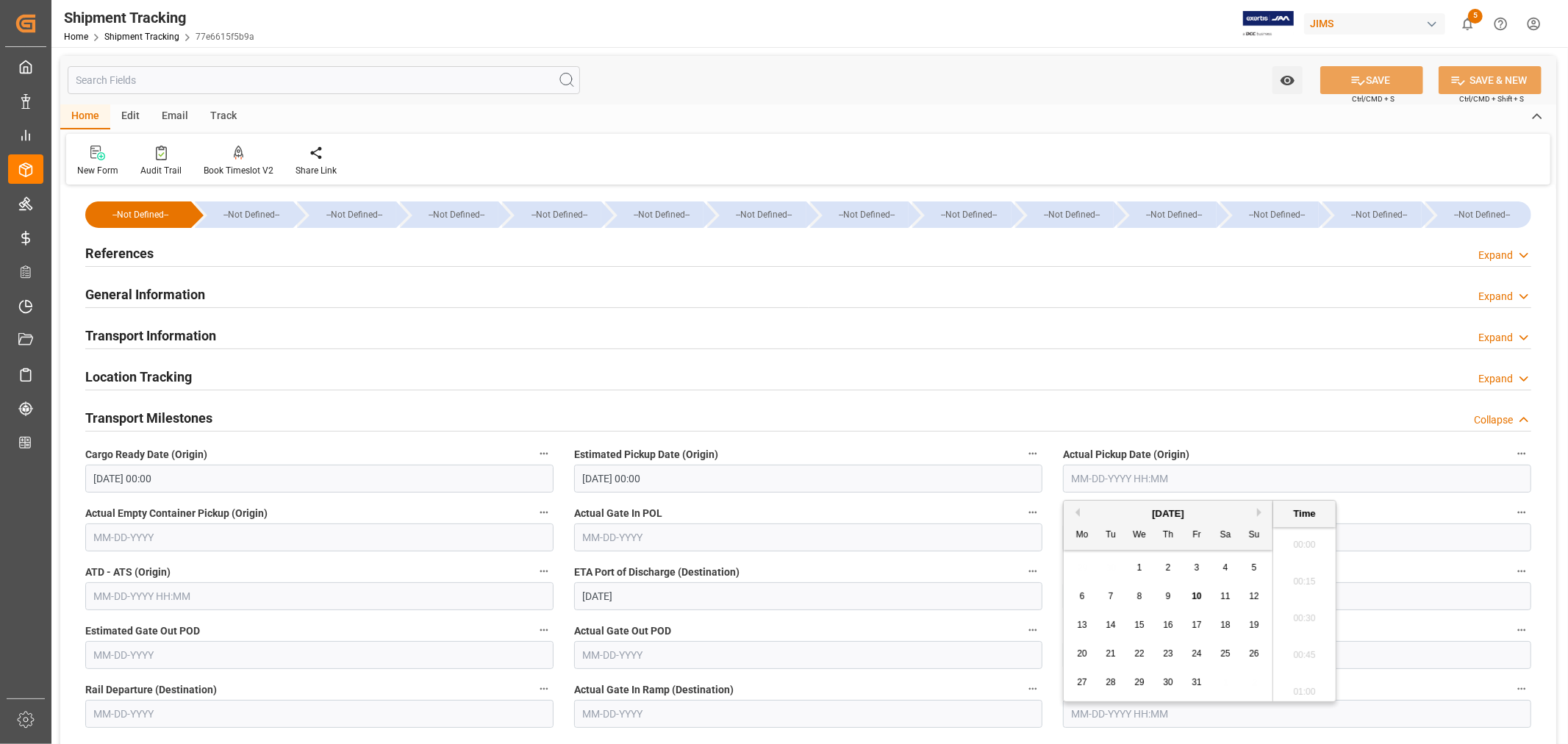
scroll to position [1916, 0]
drag, startPoint x: 1137, startPoint y: 598, endPoint x: 1129, endPoint y: 588, distance: 12.8
click at [1137, 598] on span "8" at bounding box center [1139, 596] width 5 height 10
type input "[DATE] 00:00"
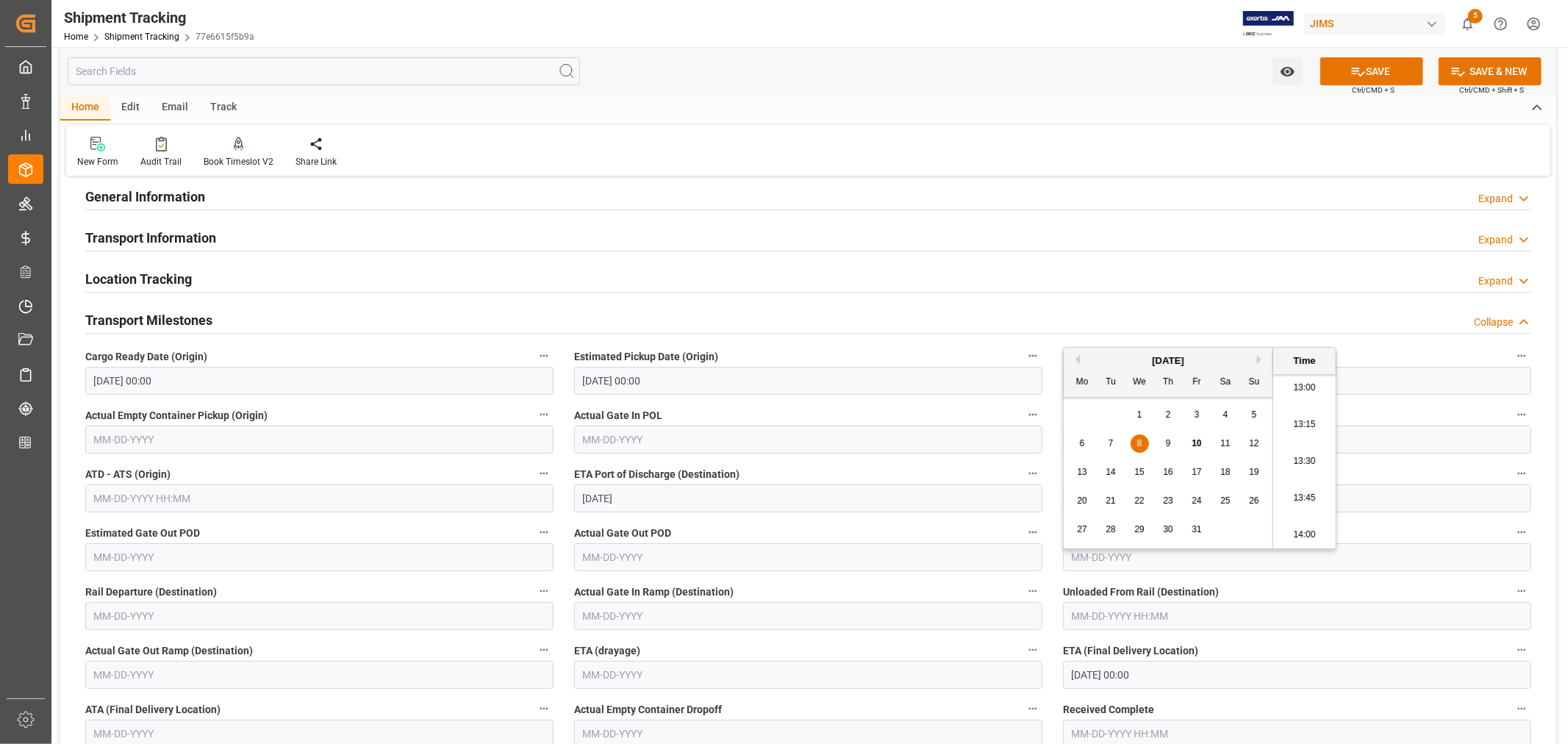
scroll to position [163, 0]
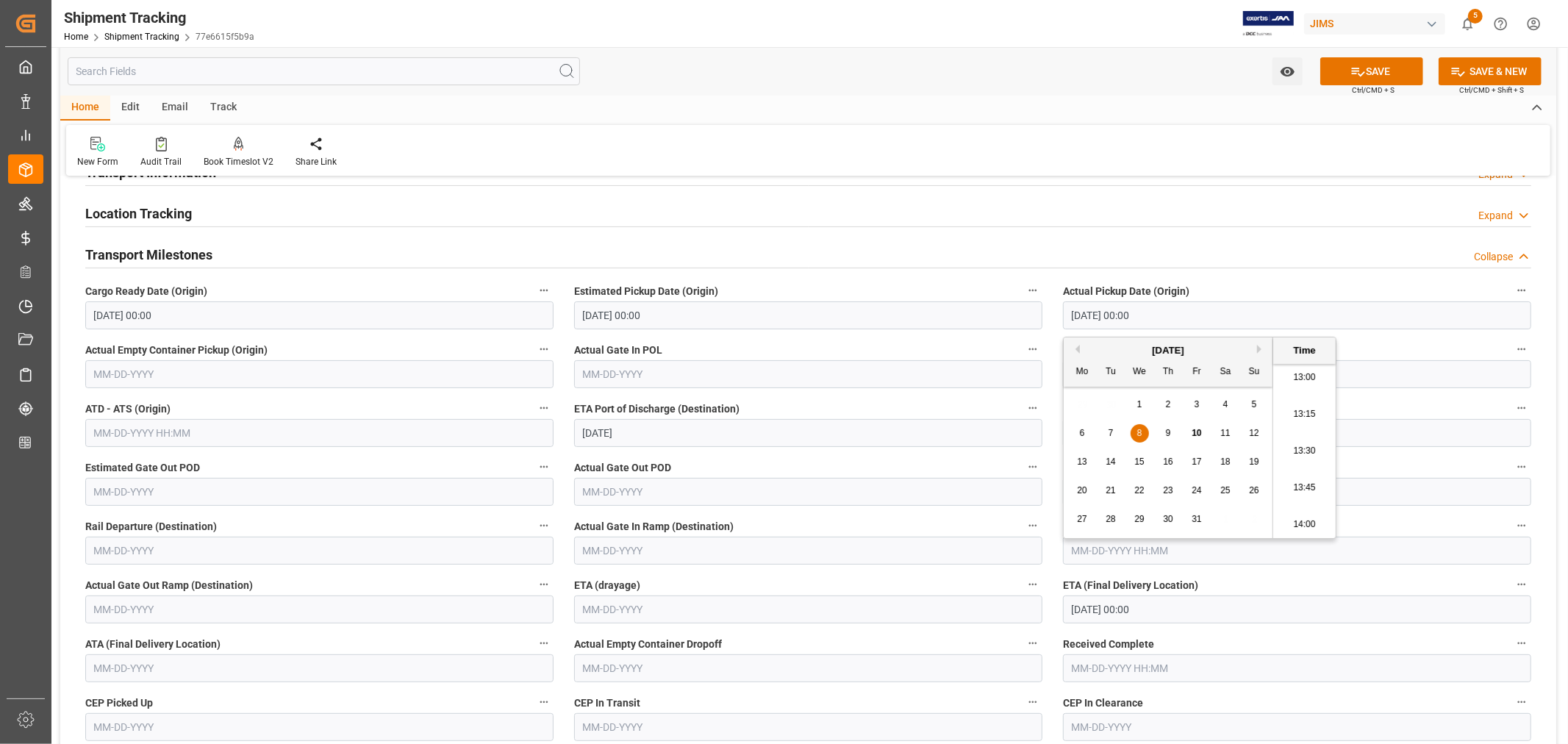
click at [822, 348] on label "Actual Gate In POL" at bounding box center [808, 350] width 468 height 20
click at [1023, 348] on button "Actual Gate In POL" at bounding box center [1032, 349] width 19 height 19
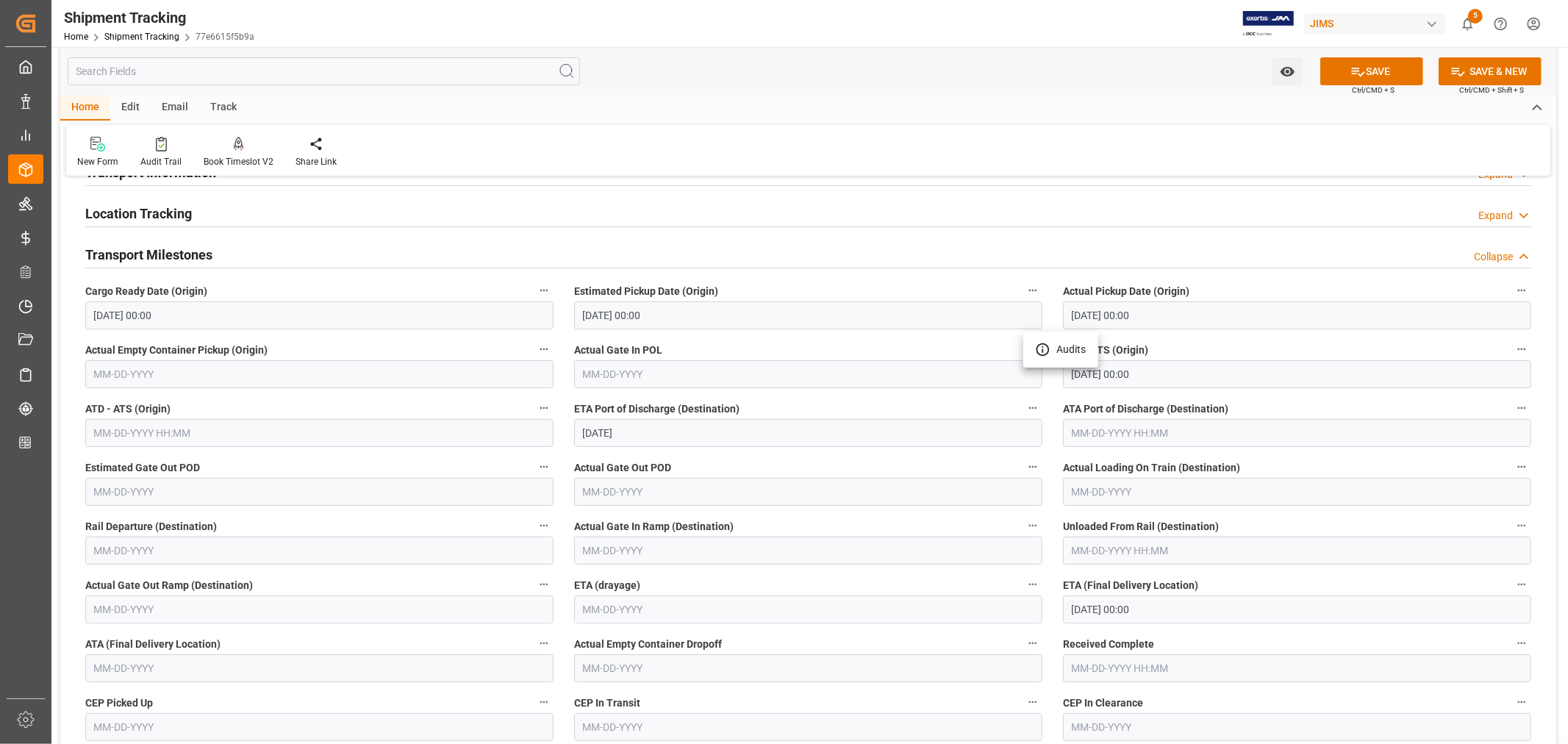
click at [1377, 68] on div at bounding box center [784, 372] width 1568 height 744
click at [1360, 70] on icon at bounding box center [1358, 72] width 15 height 15
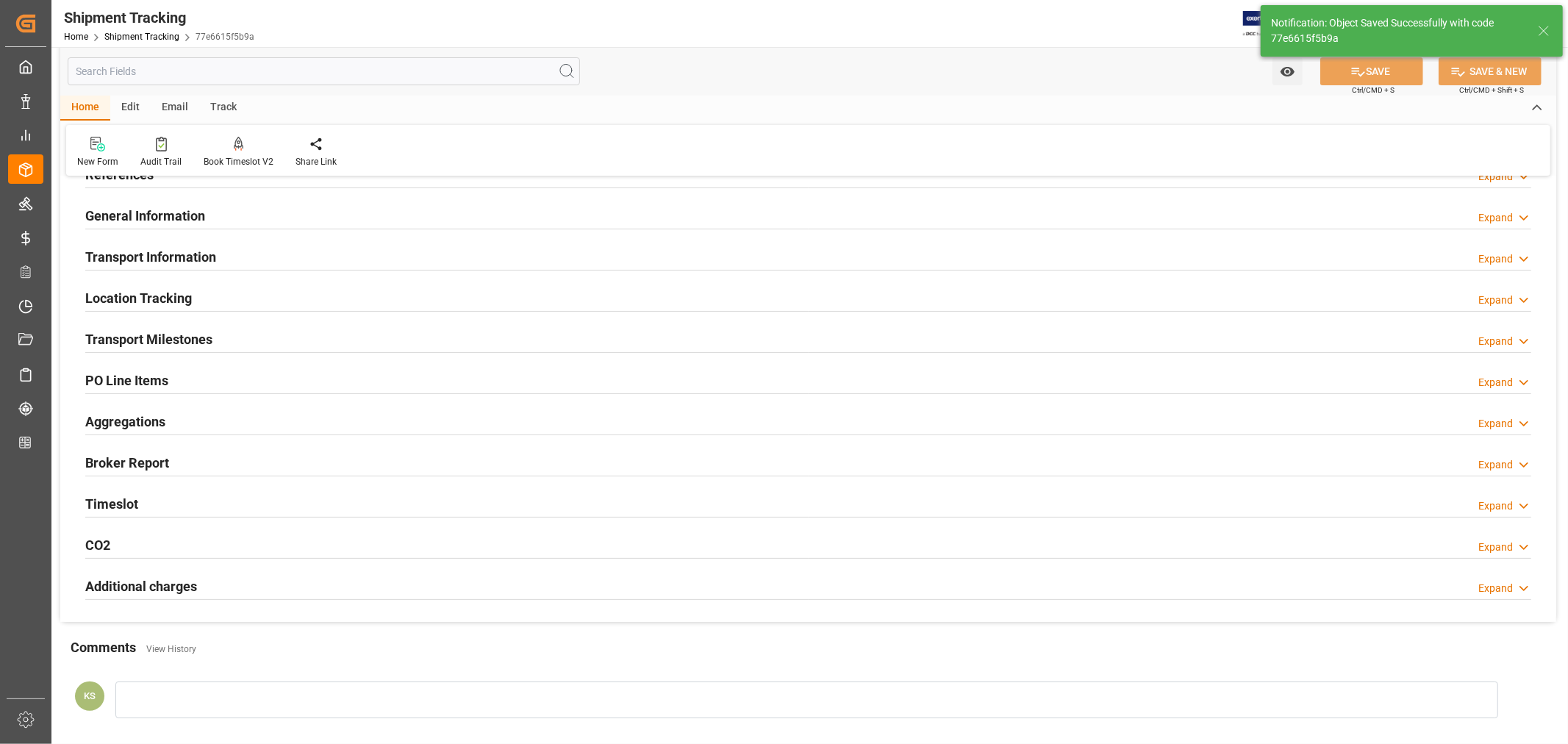
scroll to position [0, 0]
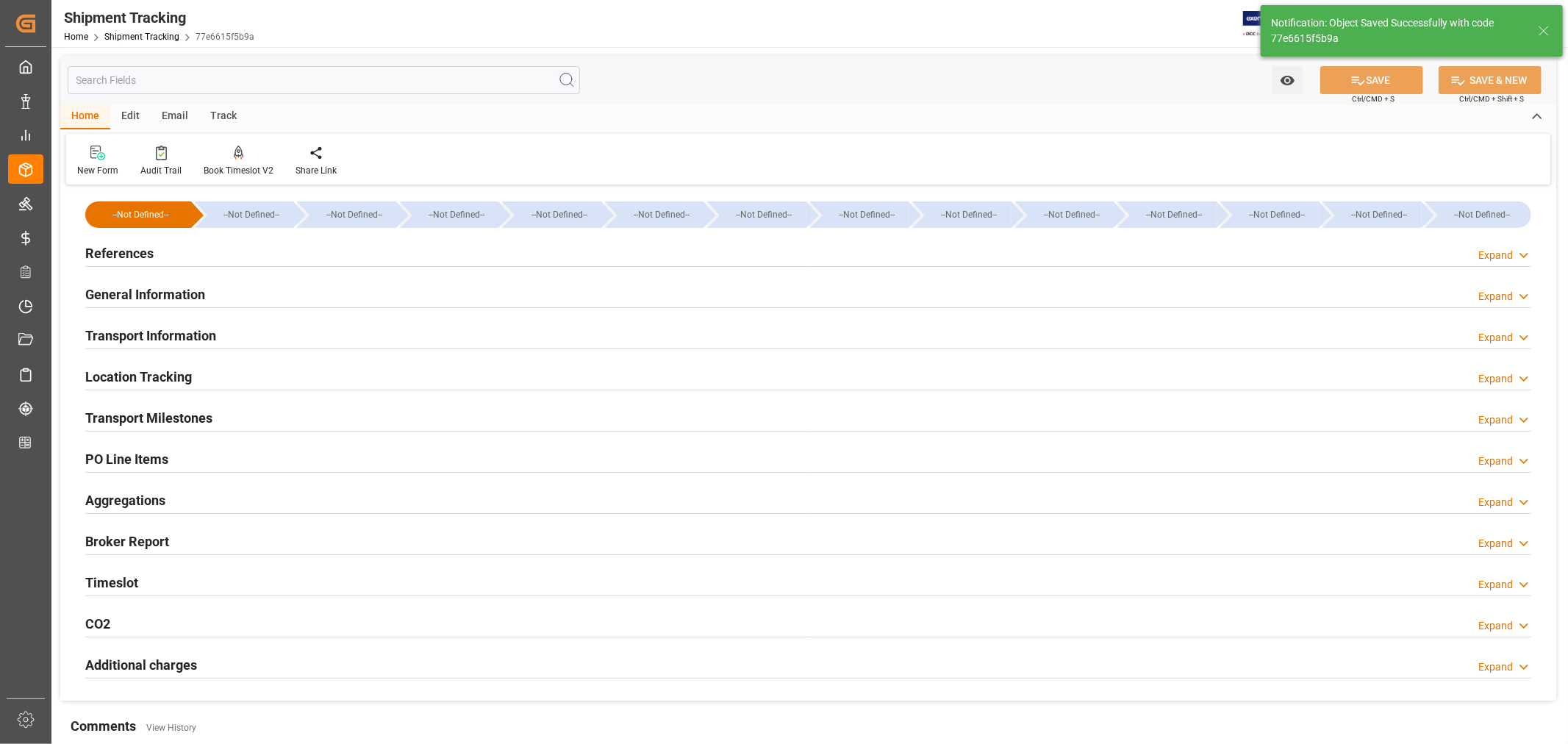
click at [133, 293] on h2 "General Information" at bounding box center [145, 294] width 120 height 19
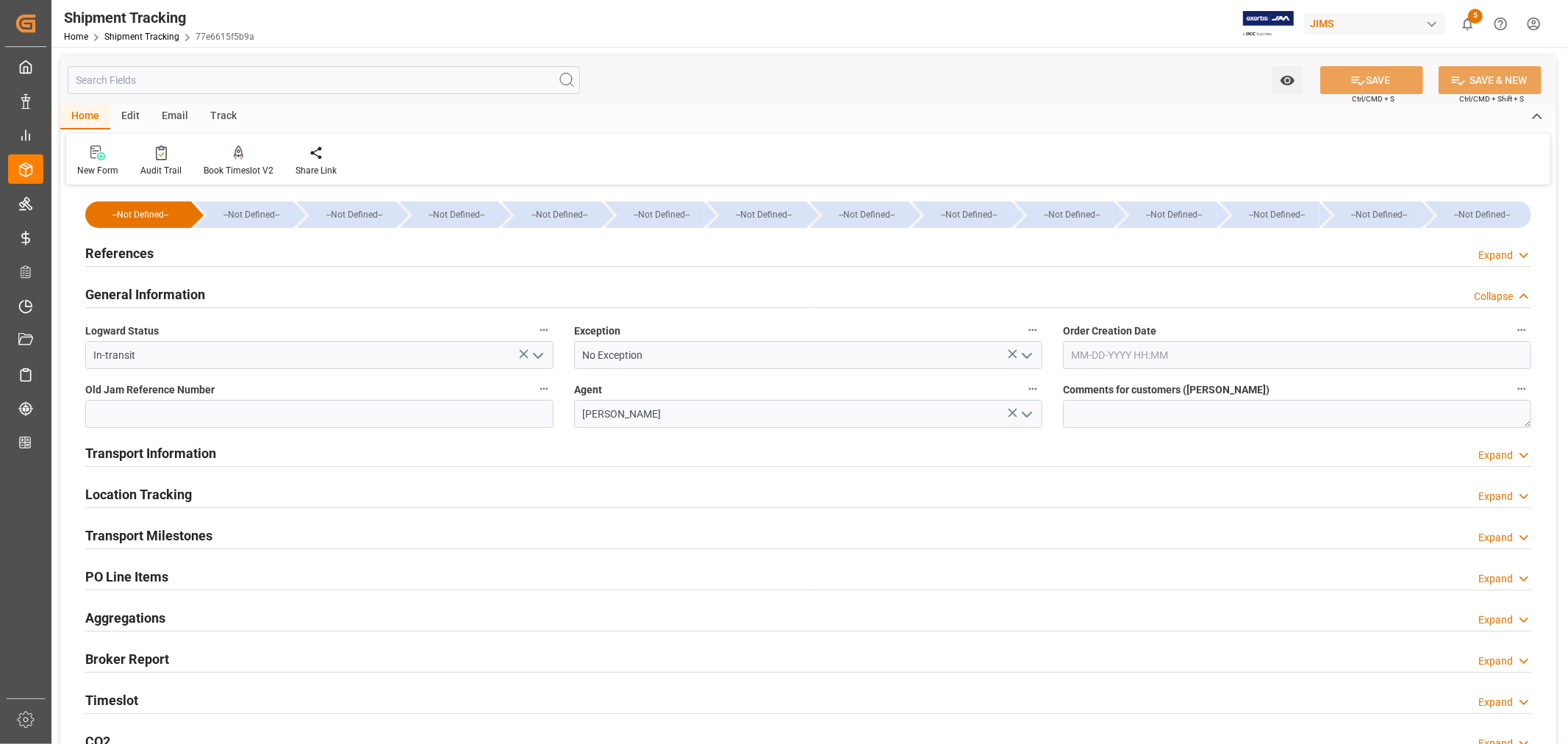
click at [133, 293] on h2 "General Information" at bounding box center [145, 294] width 120 height 19
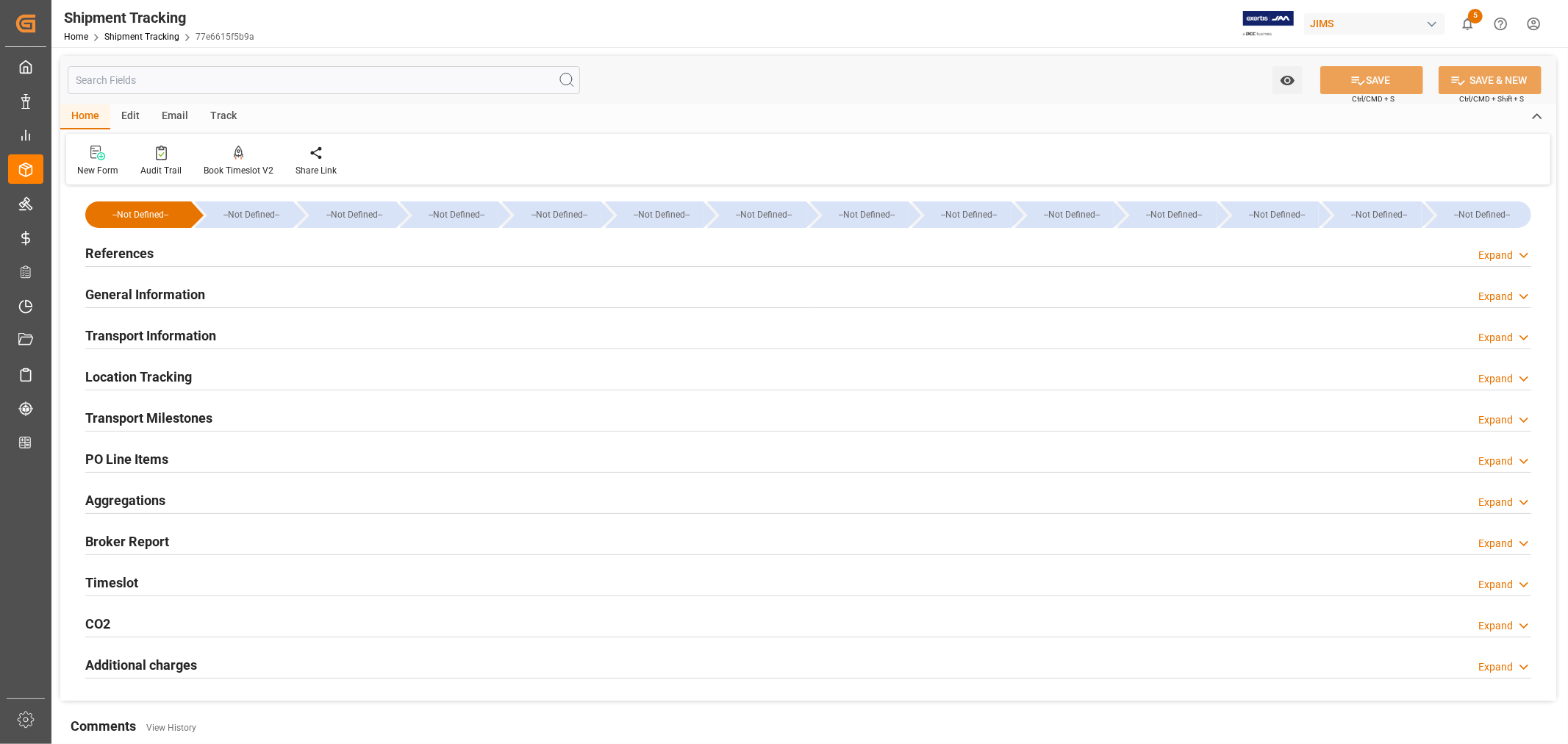
click at [155, 494] on h2 "Aggregations" at bounding box center [125, 500] width 80 height 19
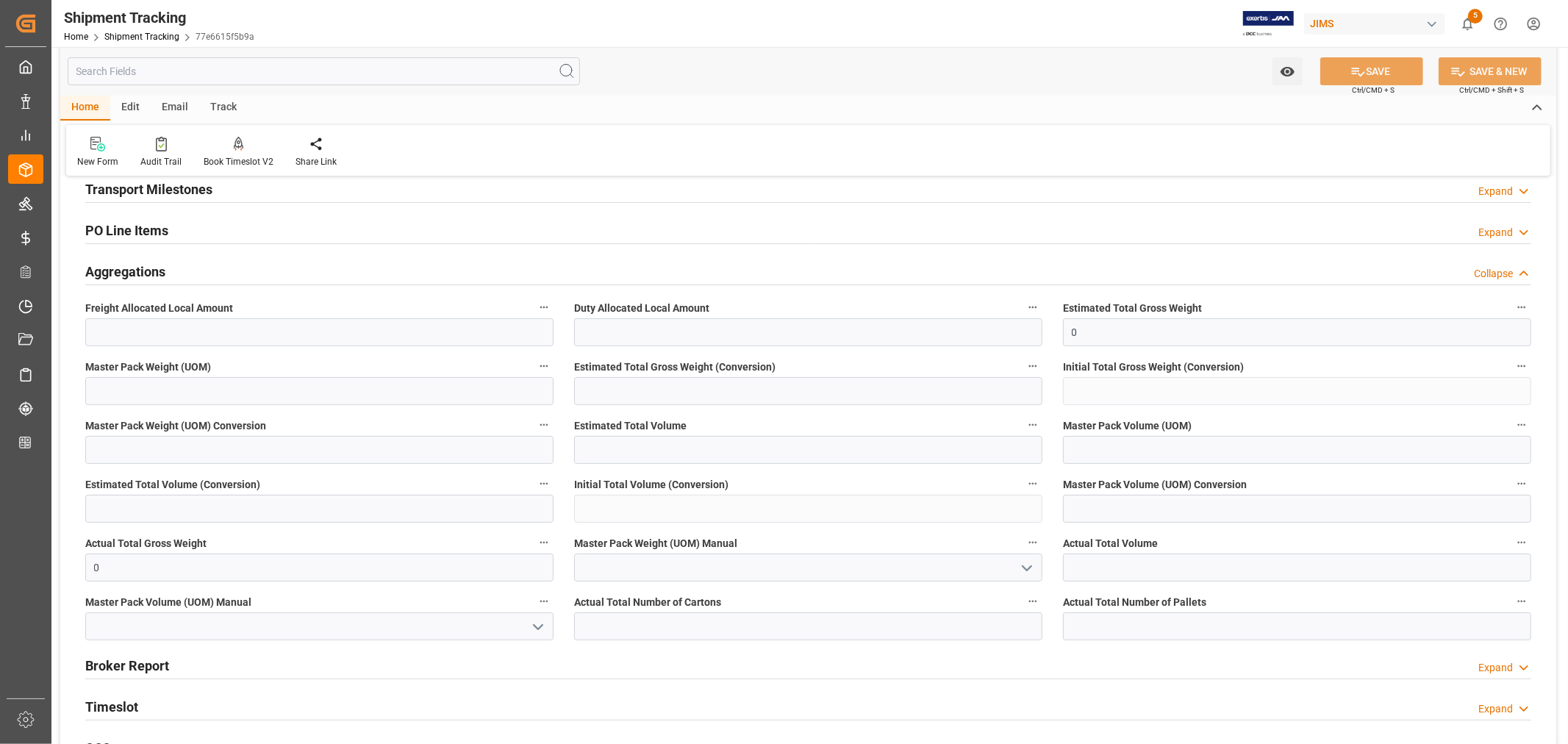
scroll to position [245, 0]
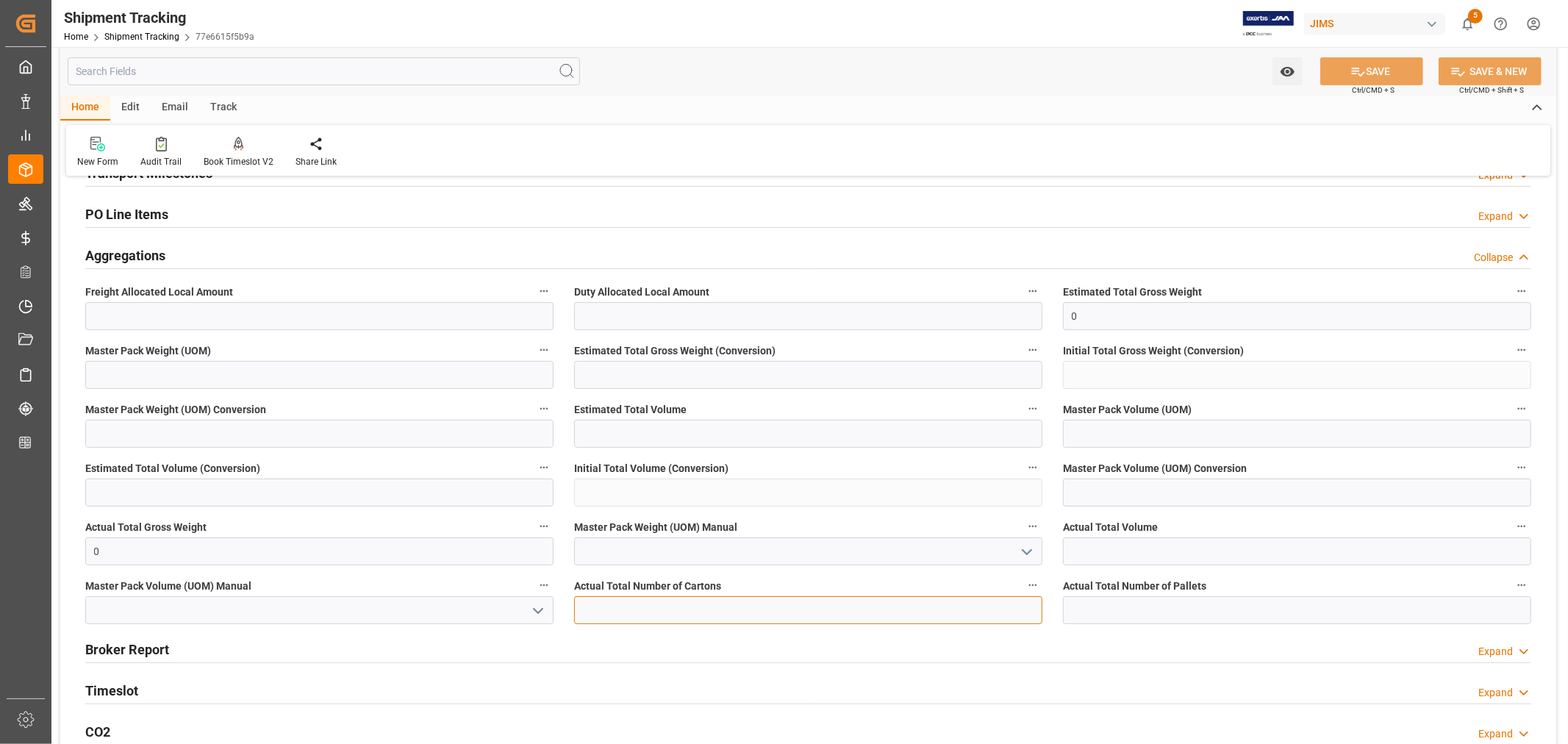
click at [617, 615] on input "text" at bounding box center [808, 610] width 468 height 28
type input "5"
drag, startPoint x: 109, startPoint y: 551, endPoint x: 83, endPoint y: 548, distance: 26.2
click at [83, 548] on div "Actual Total Gross Weight 0" at bounding box center [320, 541] width 489 height 59
type input "3"
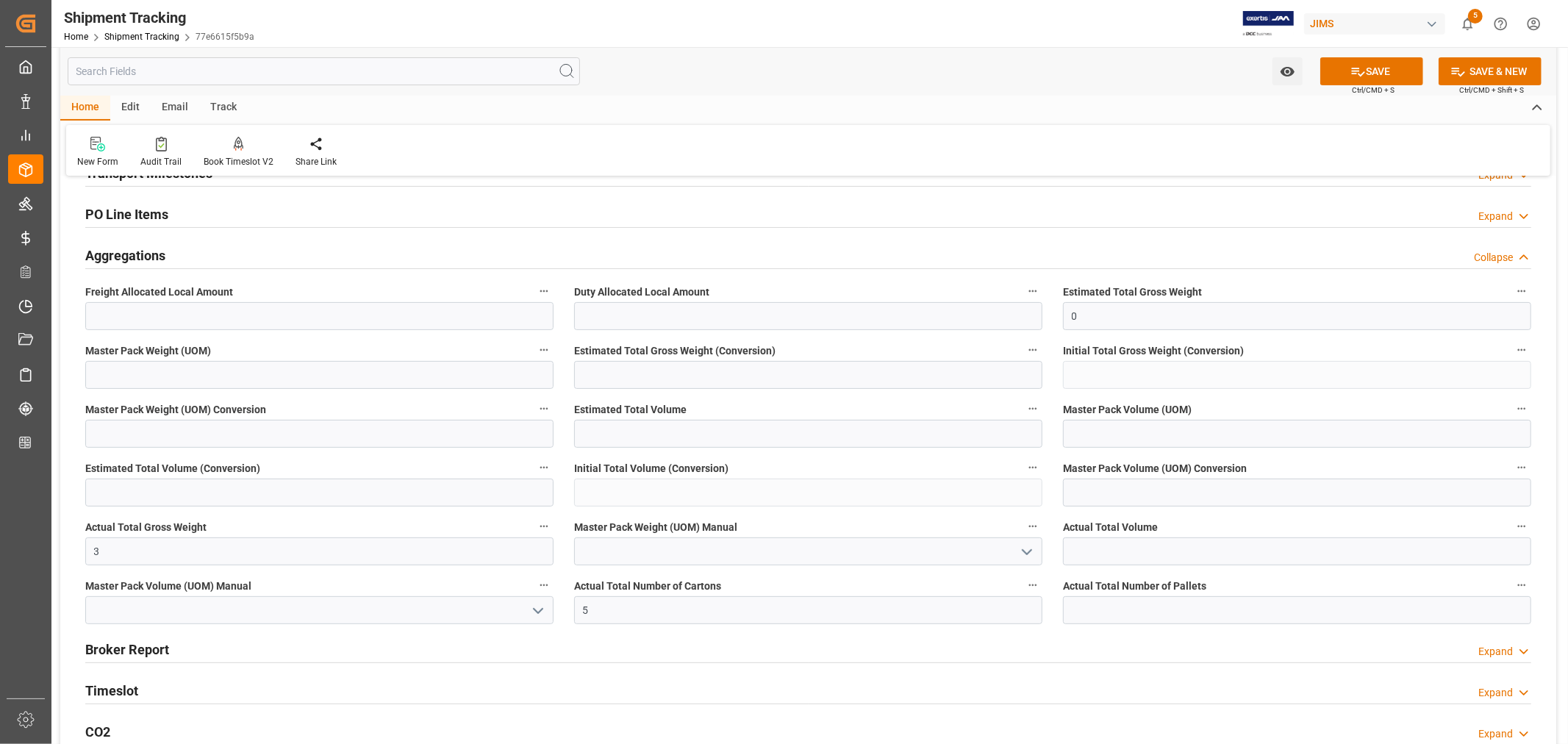
click at [1032, 549] on icon "open menu" at bounding box center [1026, 552] width 18 height 18
click at [748, 589] on div "KG" at bounding box center [808, 583] width 467 height 33
type input "KG"
click at [1372, 70] on button "SAVE" at bounding box center [1372, 71] width 103 height 28
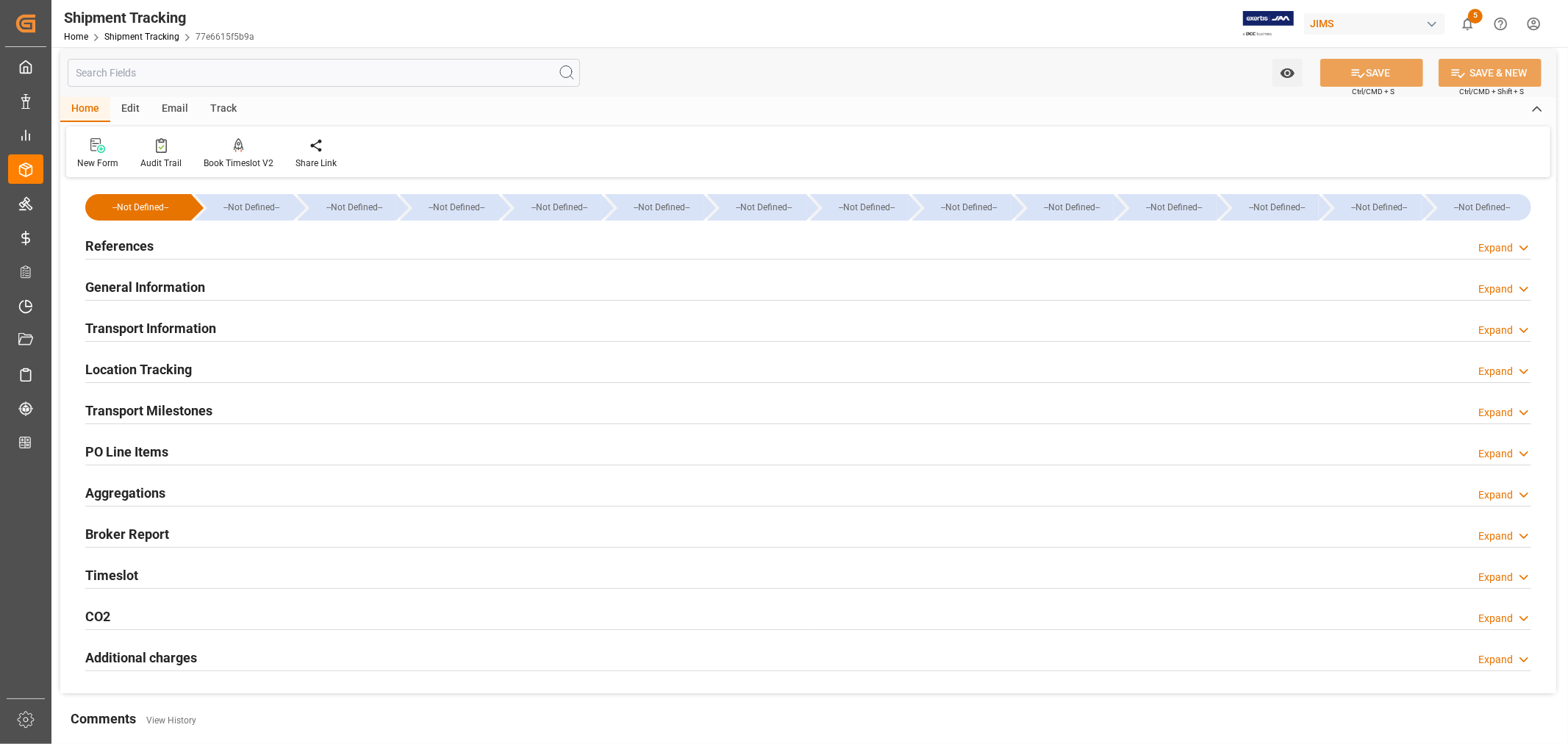
scroll to position [0, 0]
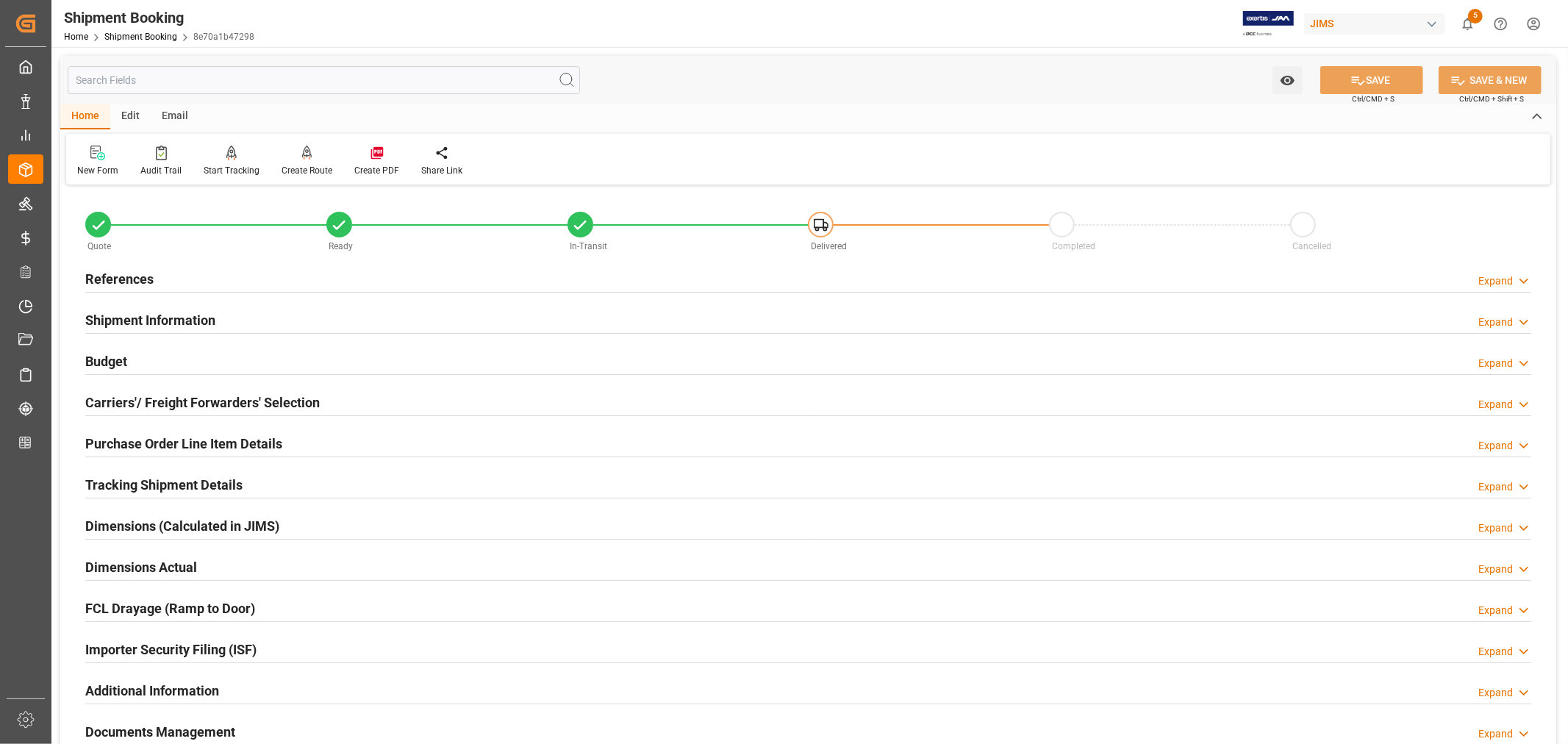
click at [117, 271] on h2 "References" at bounding box center [119, 278] width 68 height 19
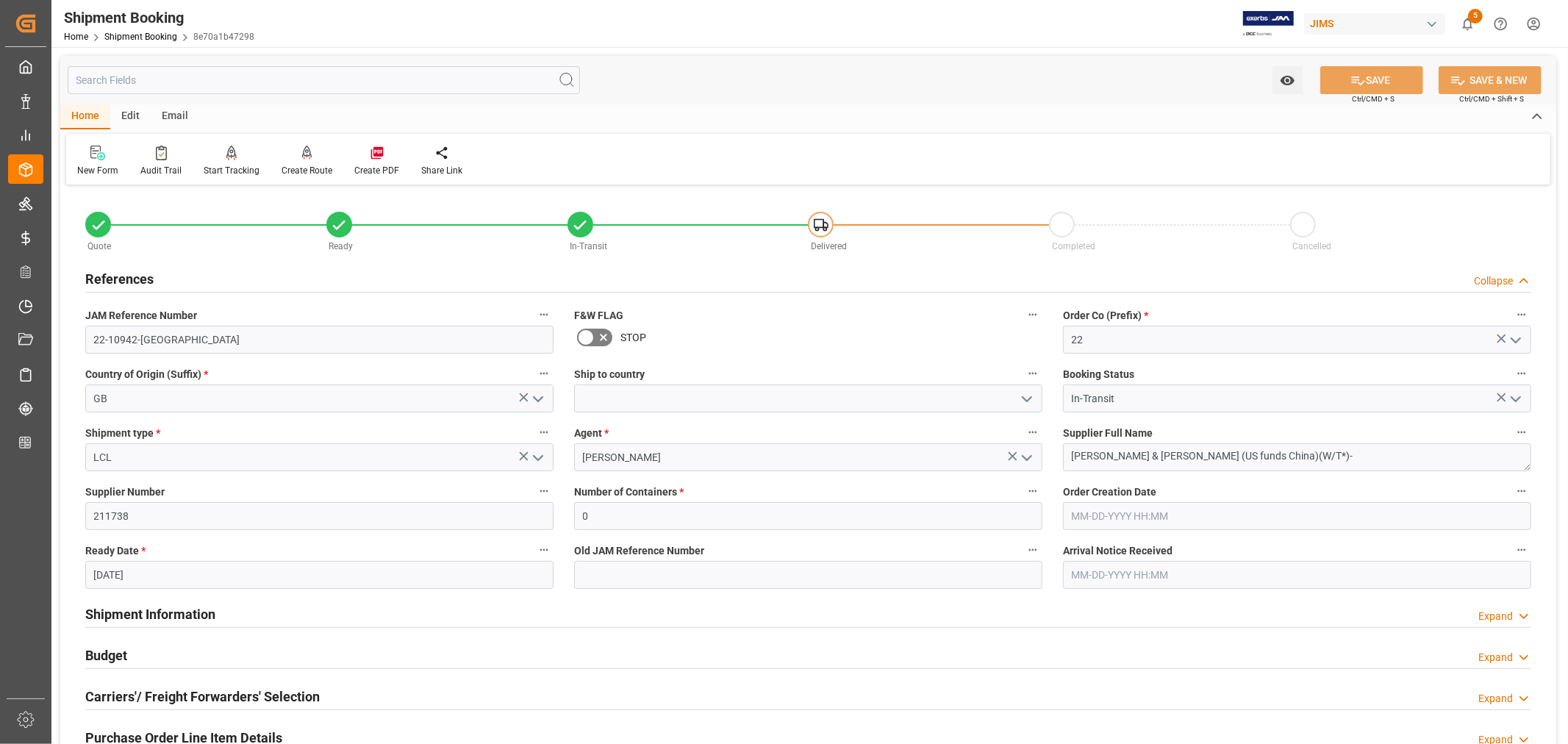
drag, startPoint x: 134, startPoint y: 278, endPoint x: 181, endPoint y: 288, distance: 48.1
click at [134, 278] on h2 "References" at bounding box center [119, 278] width 68 height 19
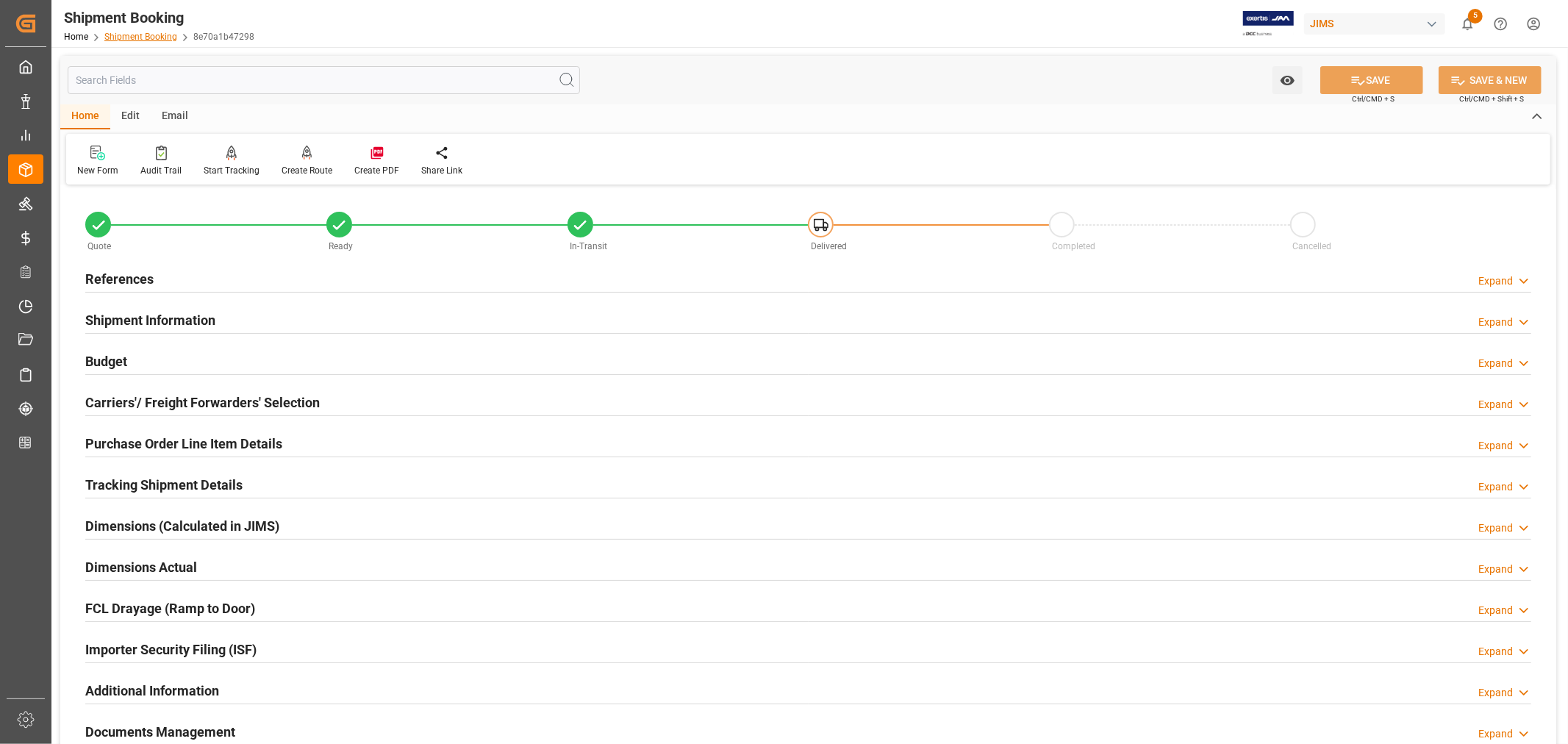
click at [162, 33] on link "Shipment Booking" at bounding box center [140, 36] width 73 height 10
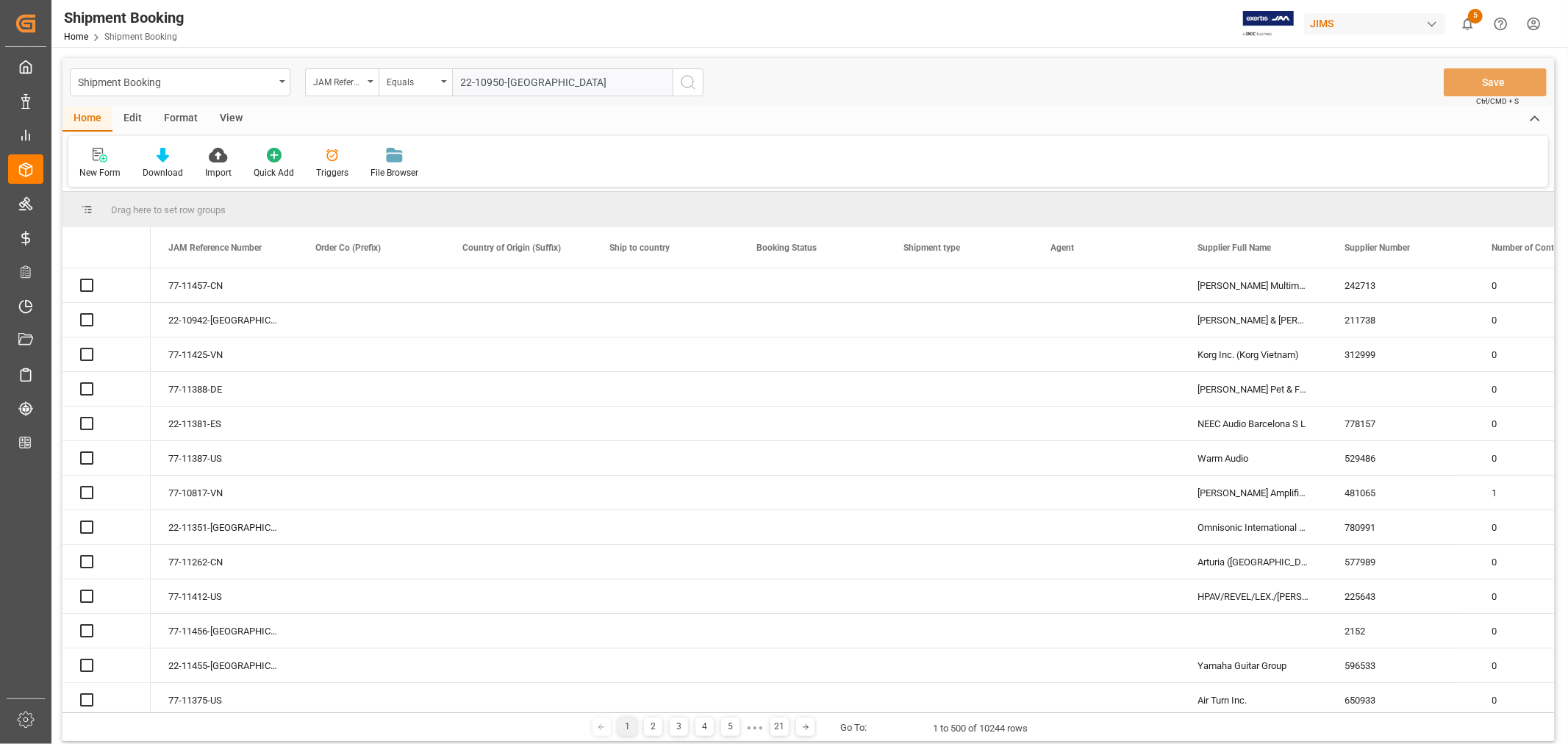
type input "22-10950-GB"
click at [686, 82] on icon "search button" at bounding box center [687, 82] width 18 height 18
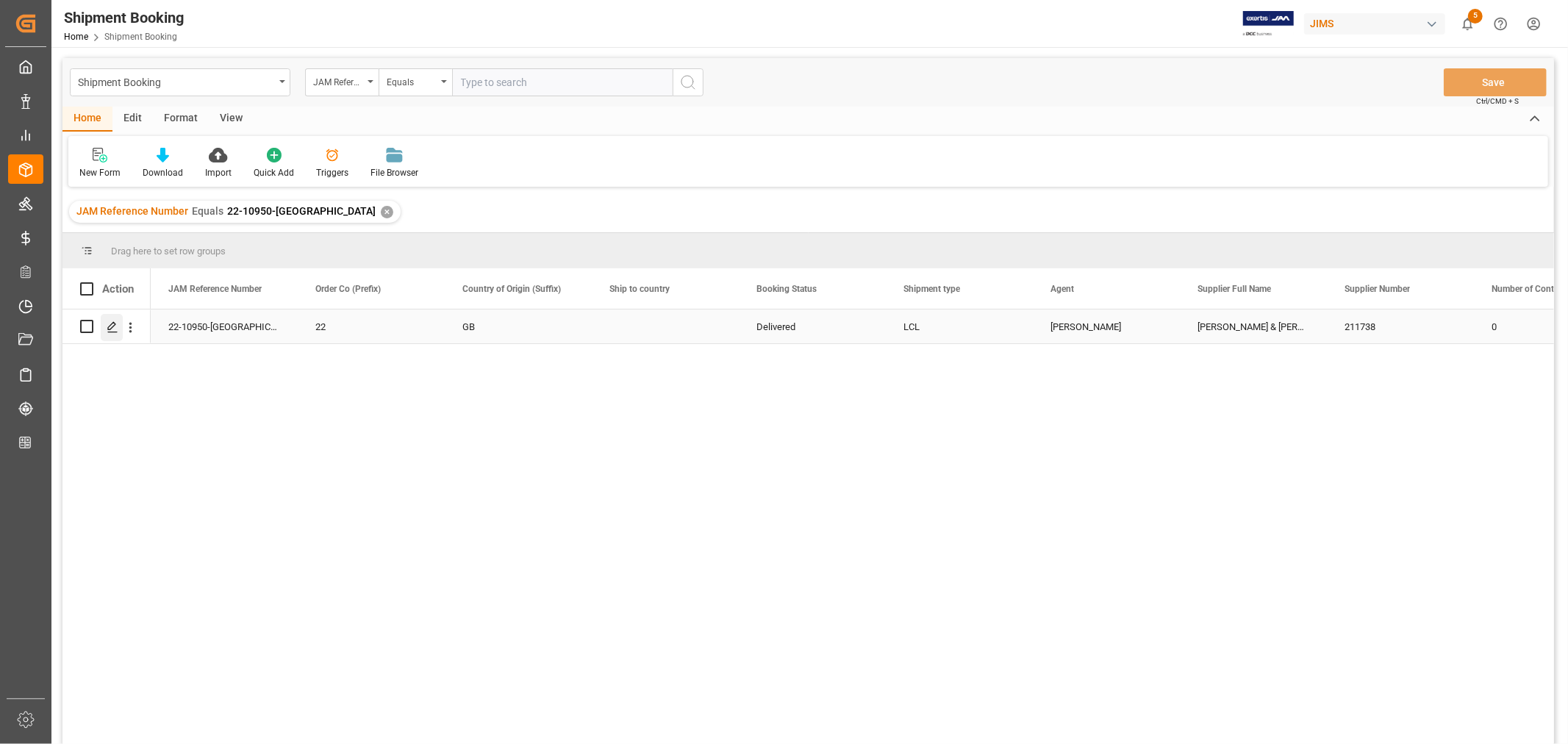
click at [109, 324] on icon "Press SPACE to select this row." at bounding box center [112, 327] width 12 height 12
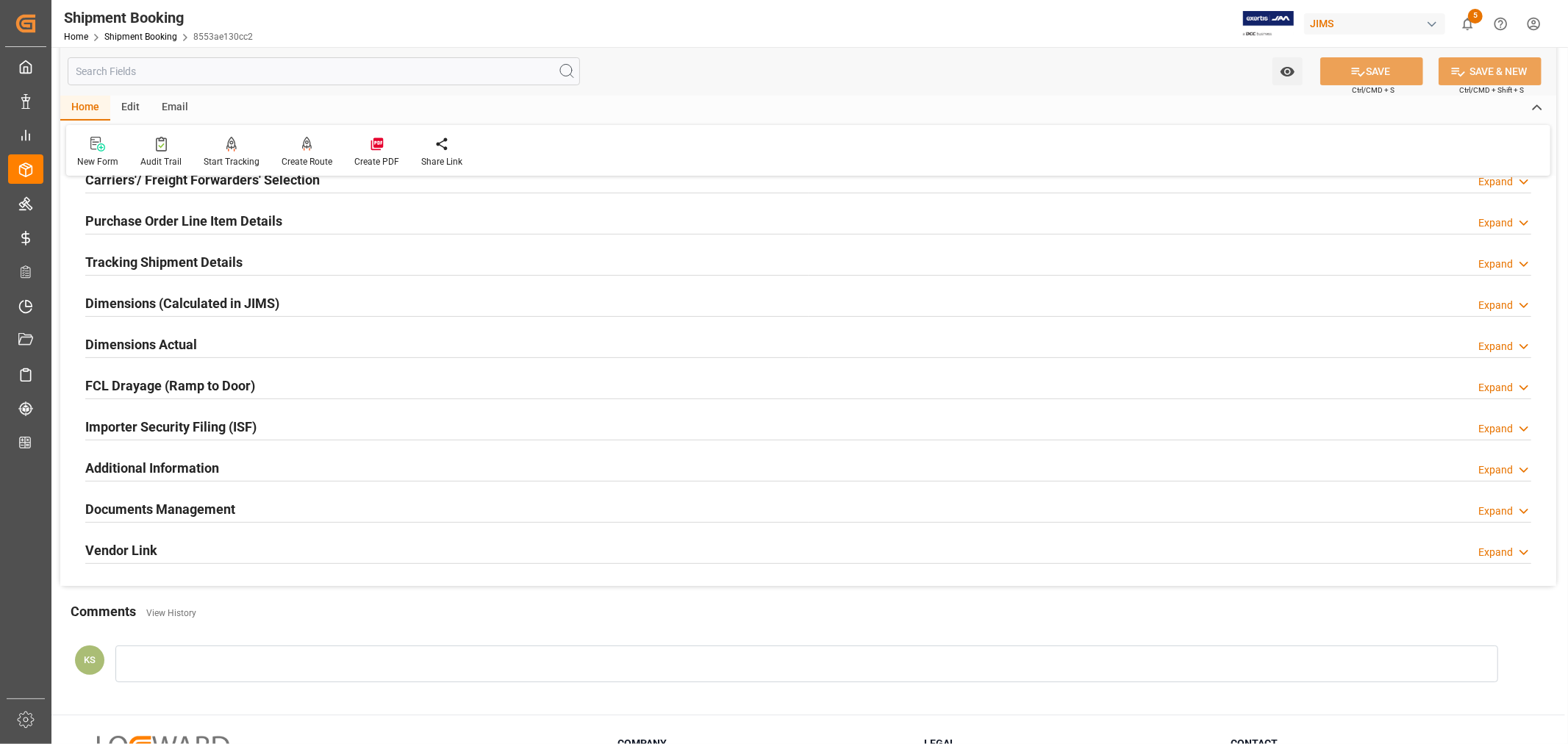
scroll to position [326, 0]
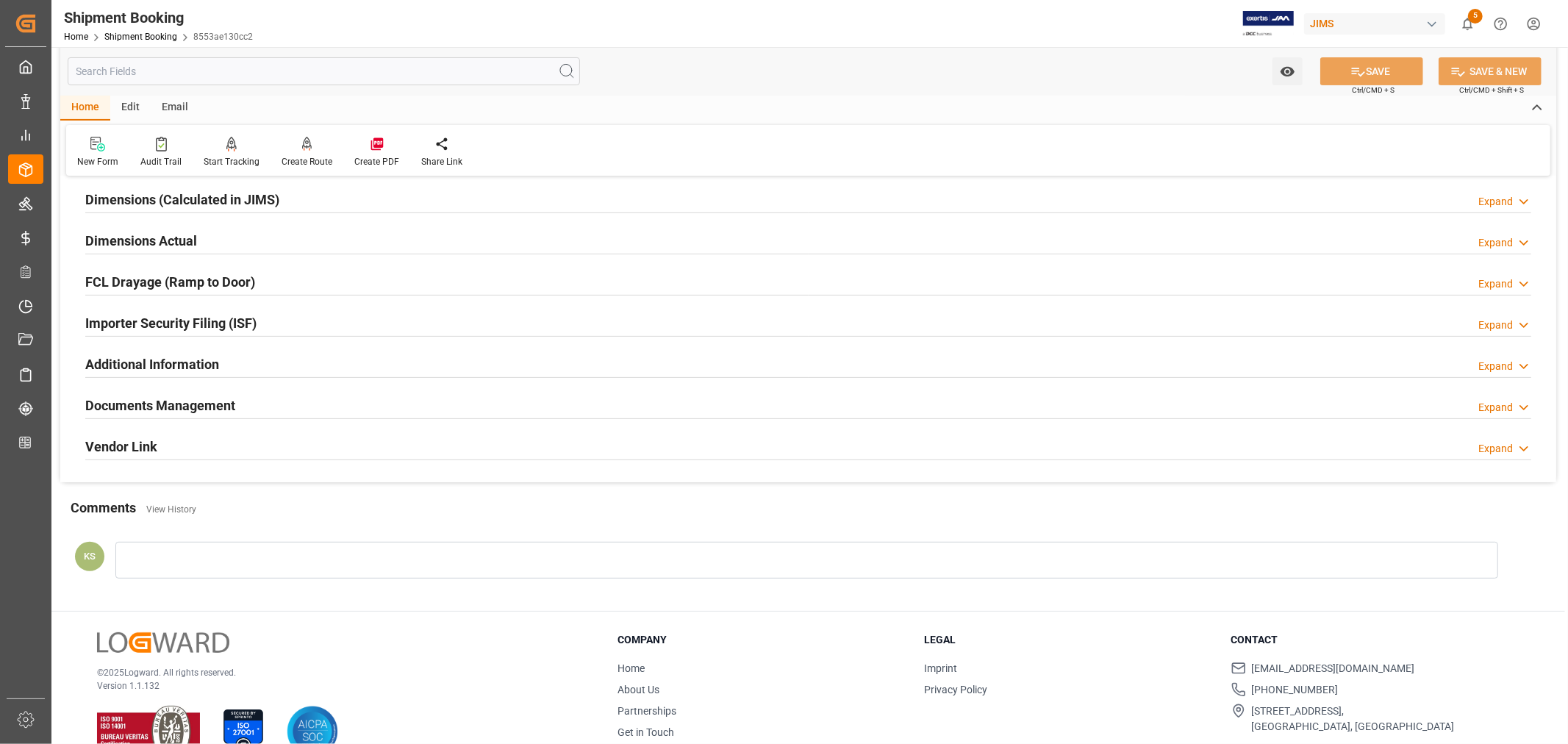
drag, startPoint x: 270, startPoint y: 405, endPoint x: 278, endPoint y: 404, distance: 8.1
click at [270, 405] on div "Documents Management Expand" at bounding box center [808, 404] width 1445 height 28
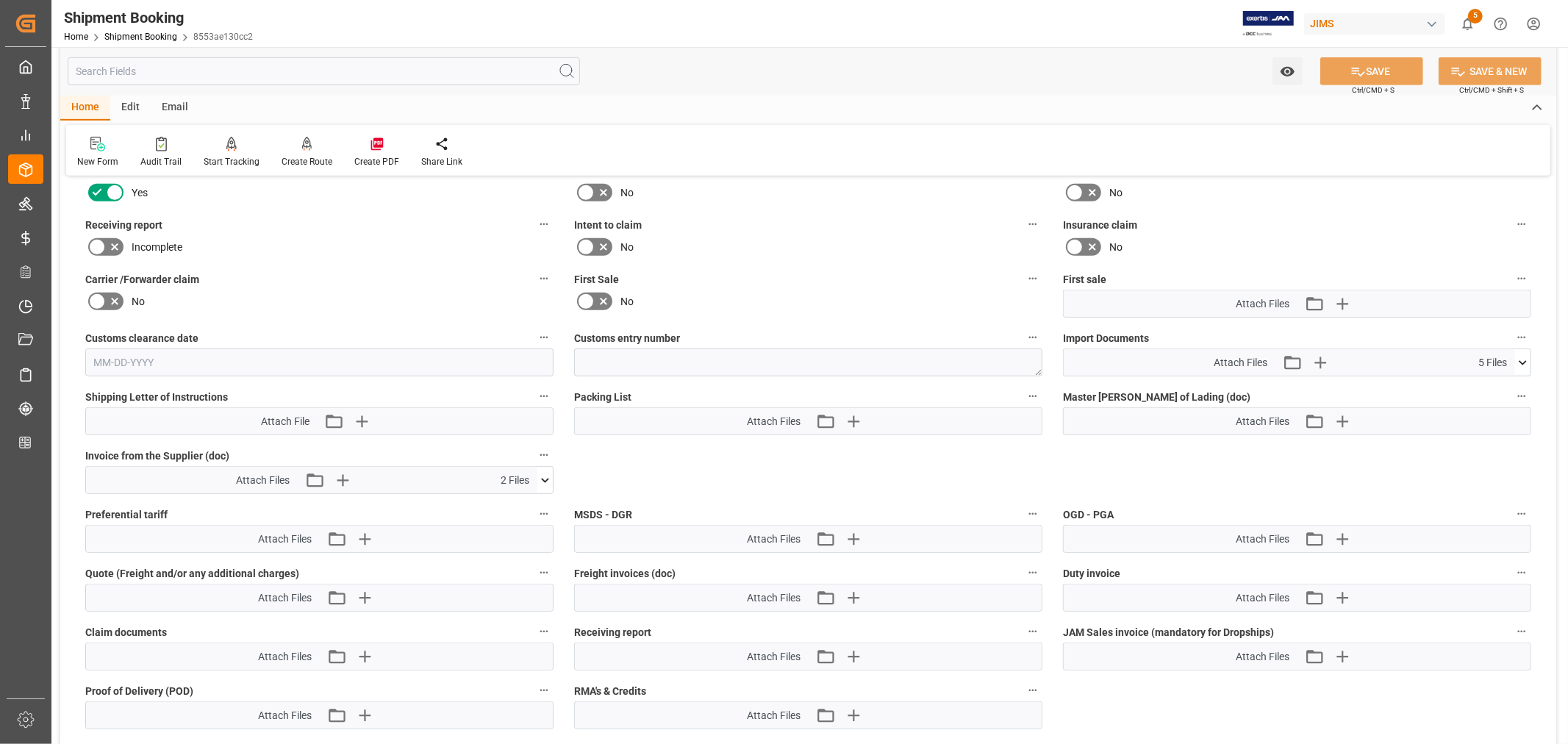
scroll to position [653, 0]
click at [1522, 356] on icon at bounding box center [1522, 362] width 15 height 15
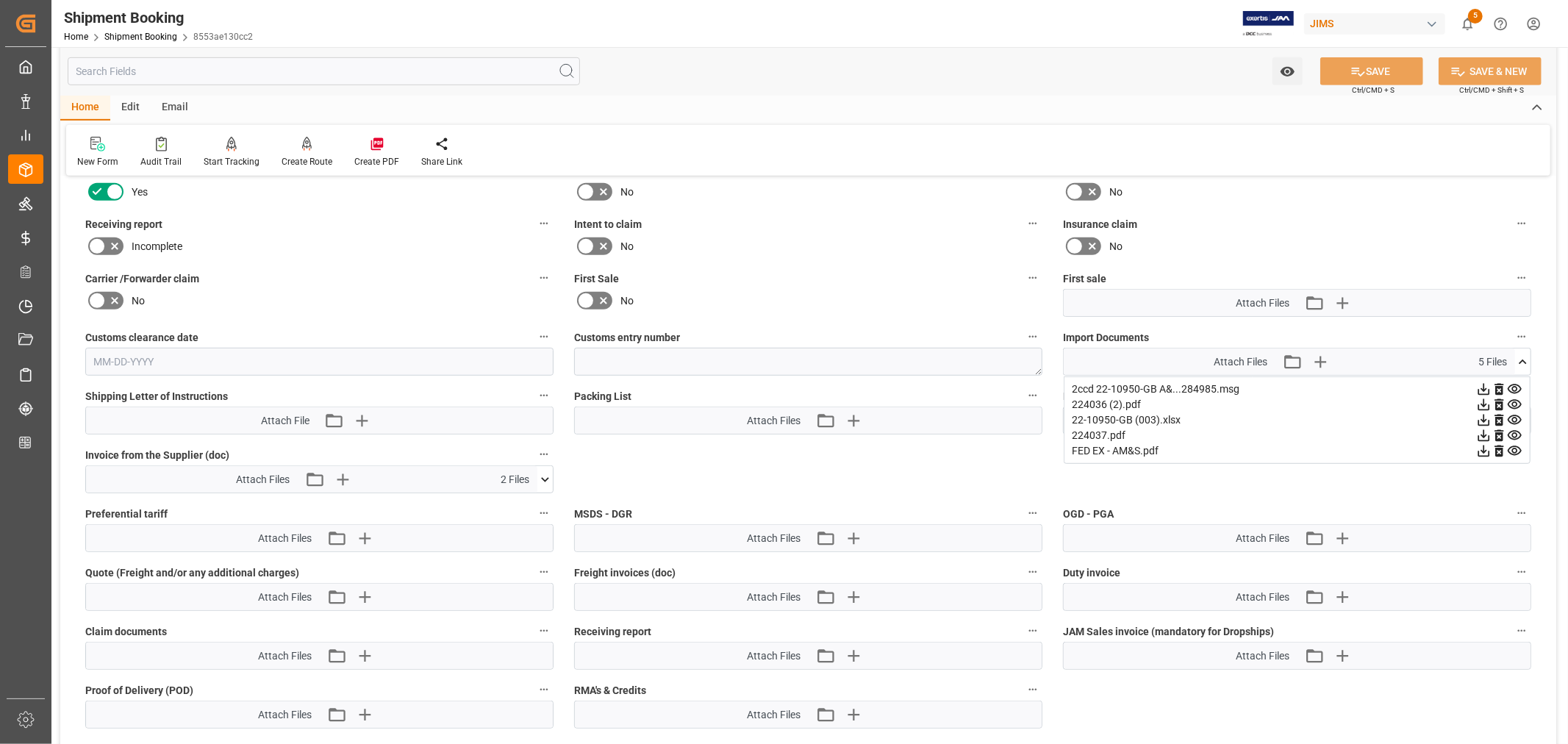
click at [1515, 400] on icon at bounding box center [1514, 404] width 14 height 9
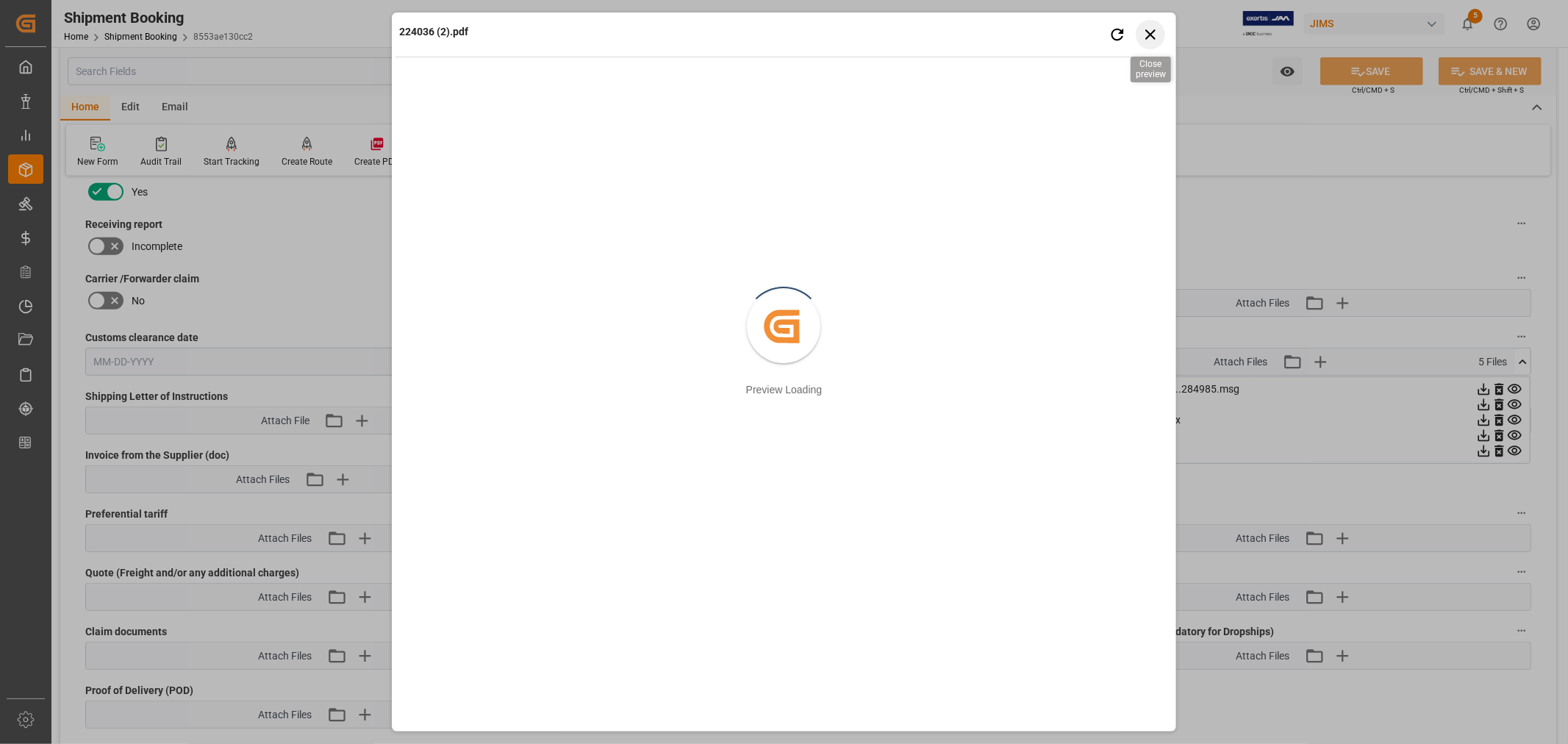
click at [1152, 36] on icon "button" at bounding box center [1150, 35] width 10 height 10
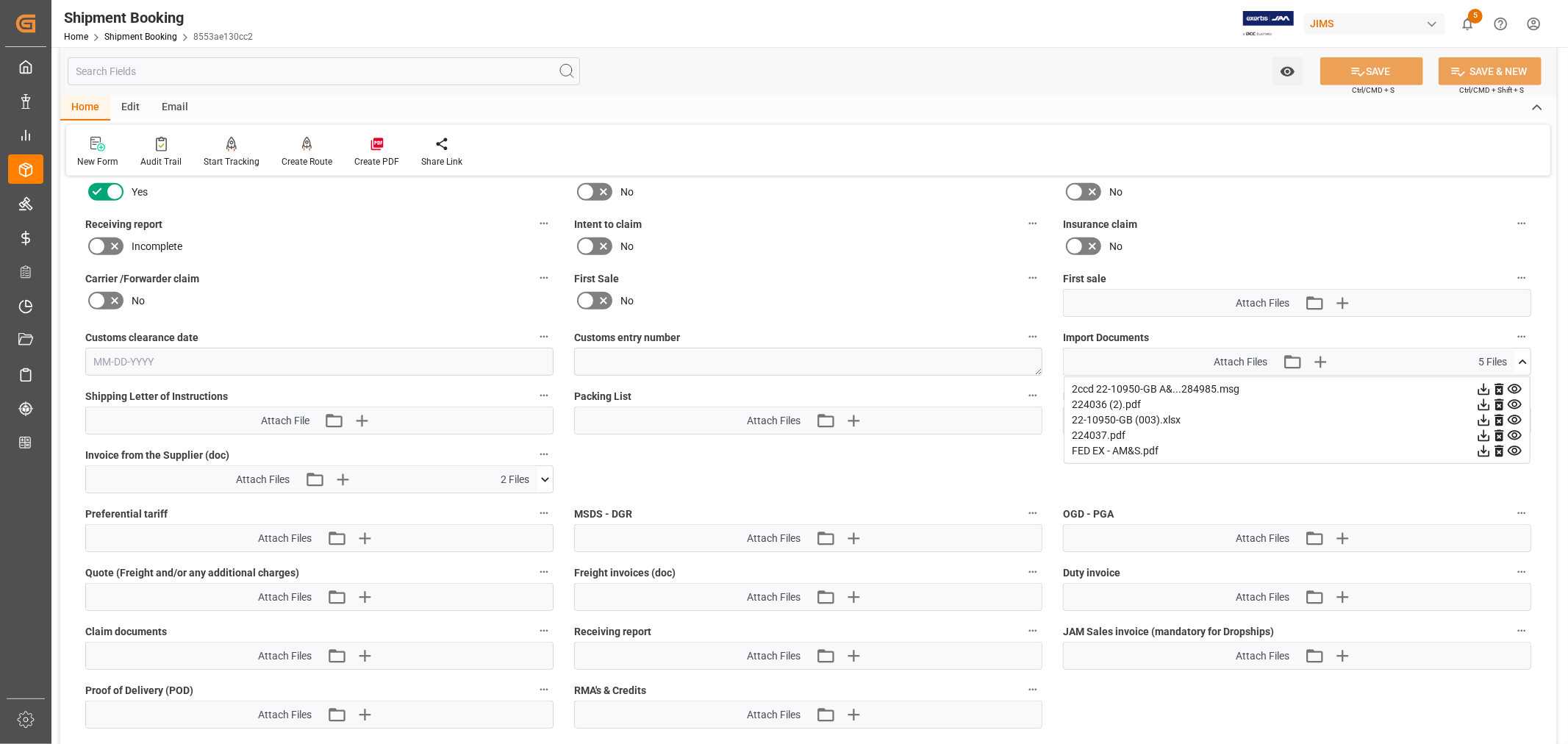
click at [1512, 431] on icon at bounding box center [1515, 435] width 15 height 15
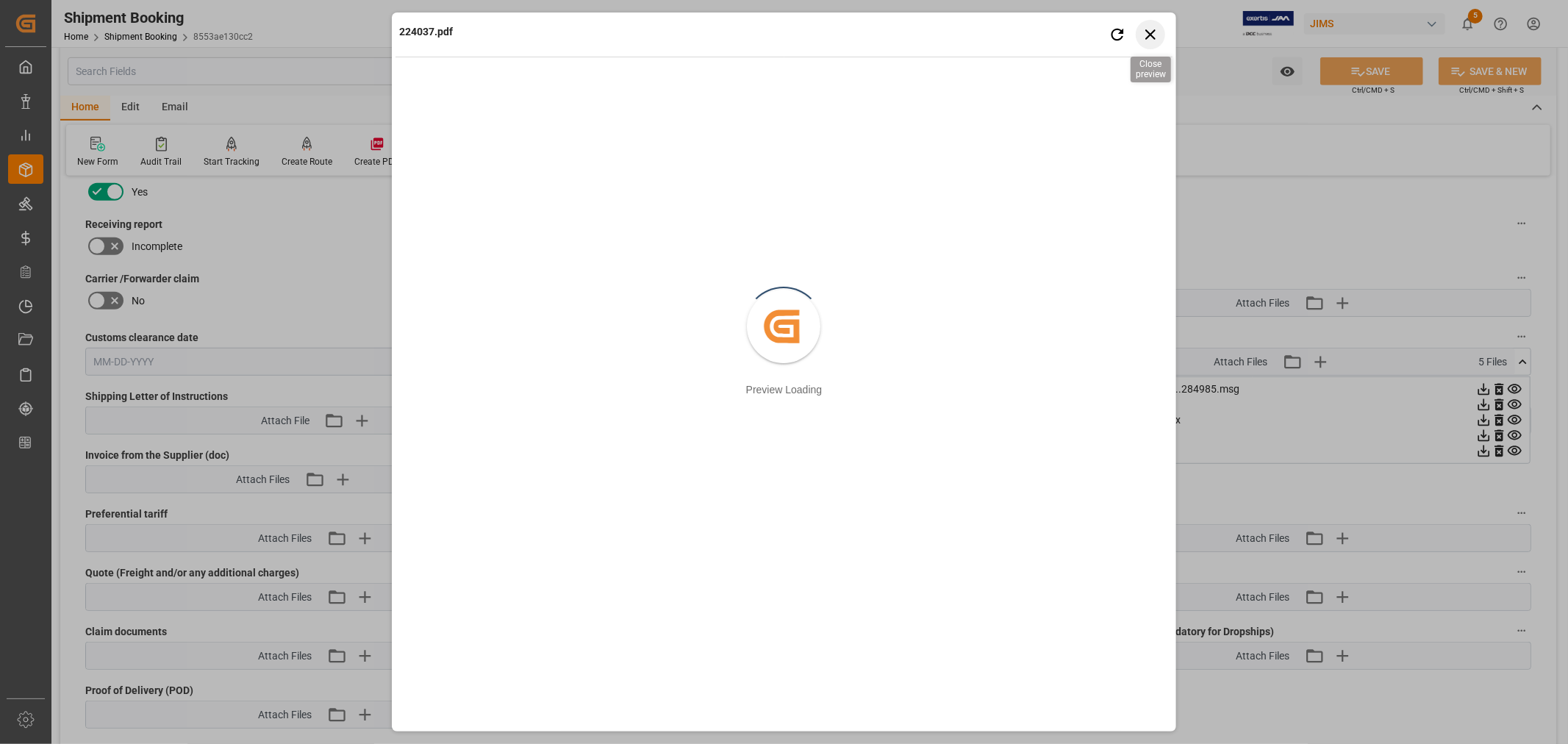
click at [1148, 35] on icon "button" at bounding box center [1150, 35] width 19 height 19
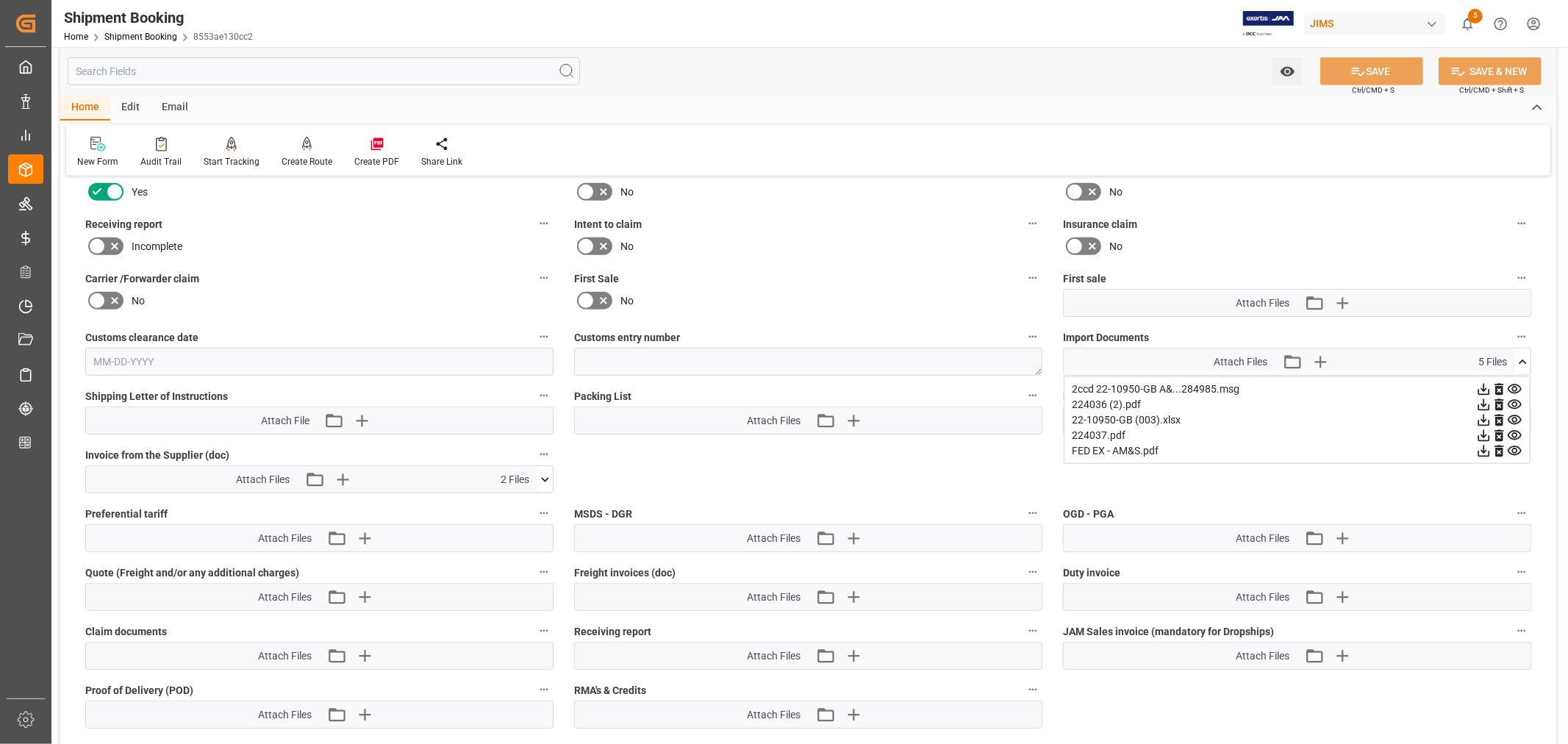
click at [1512, 435] on icon at bounding box center [1514, 435] width 14 height 9
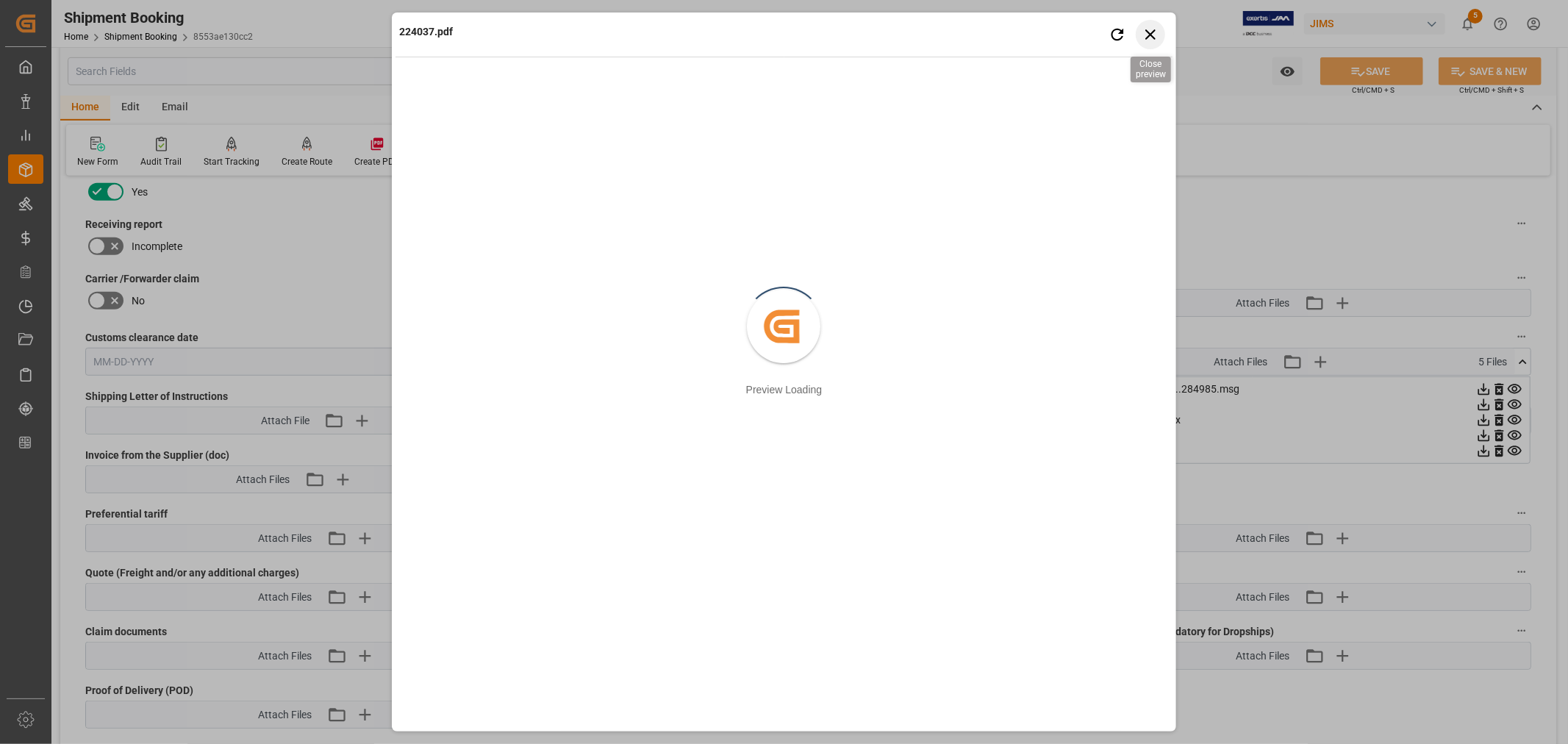
click at [1150, 34] on icon "button" at bounding box center [1150, 35] width 10 height 10
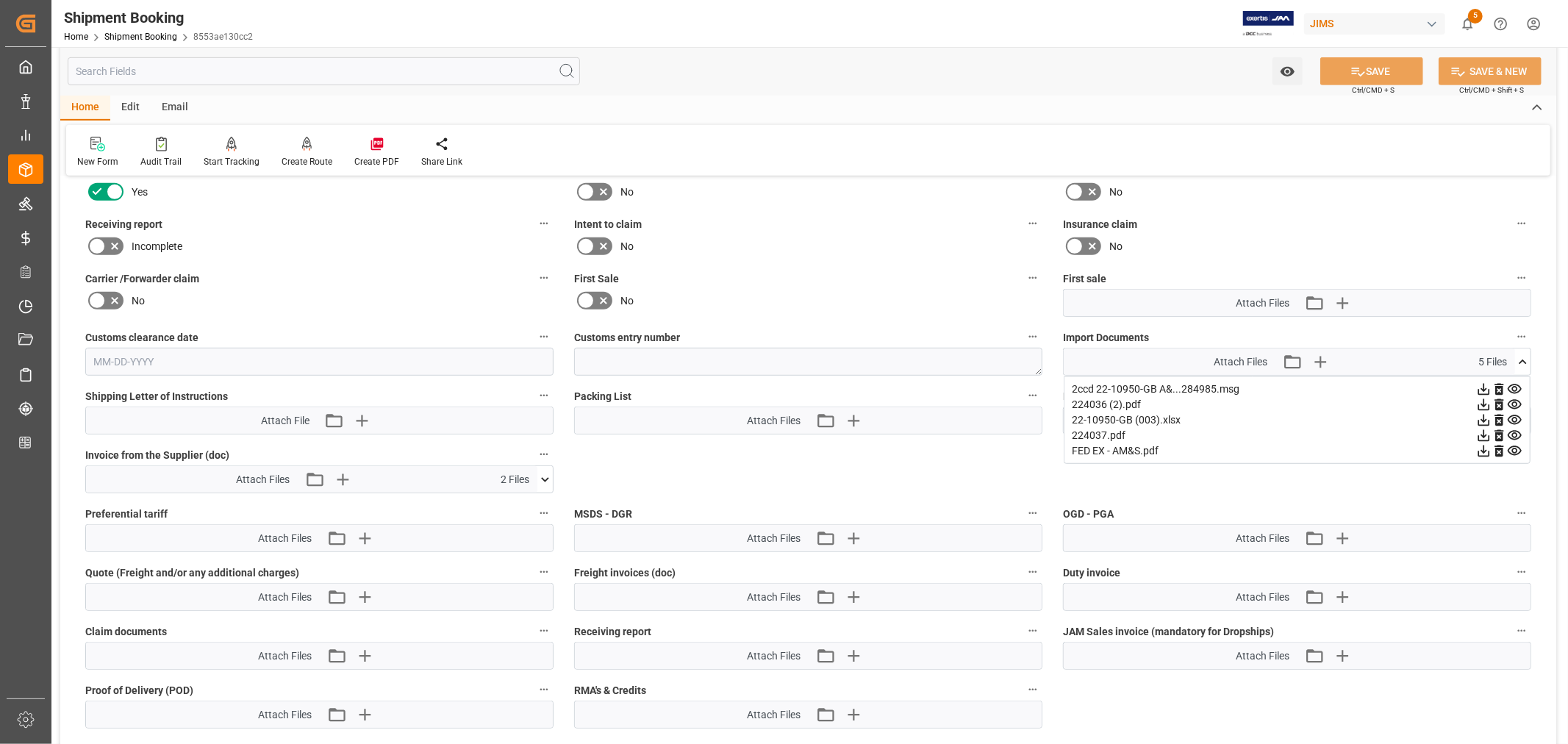
click at [1512, 398] on icon at bounding box center [1515, 405] width 15 height 15
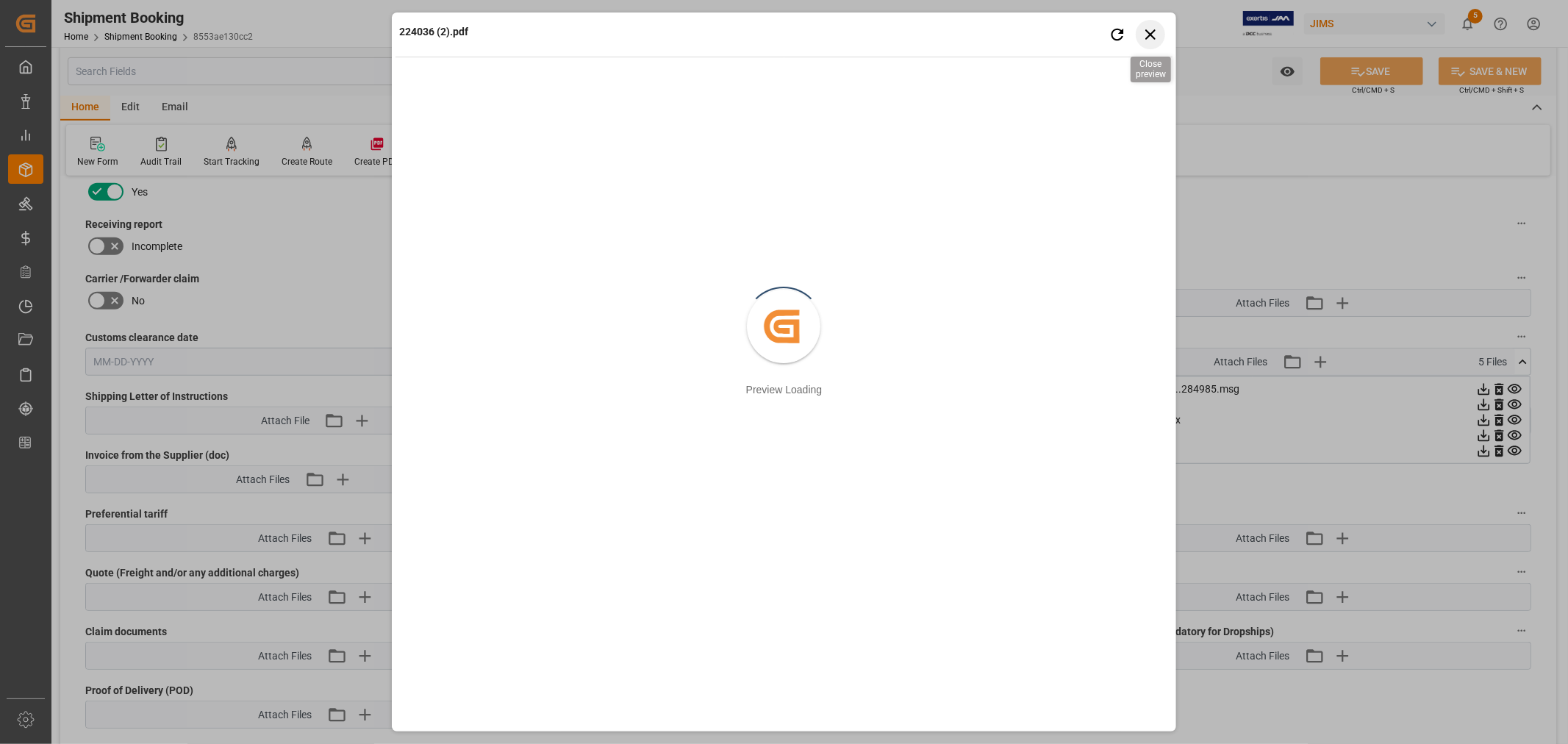
click at [1152, 30] on icon "button" at bounding box center [1150, 35] width 19 height 19
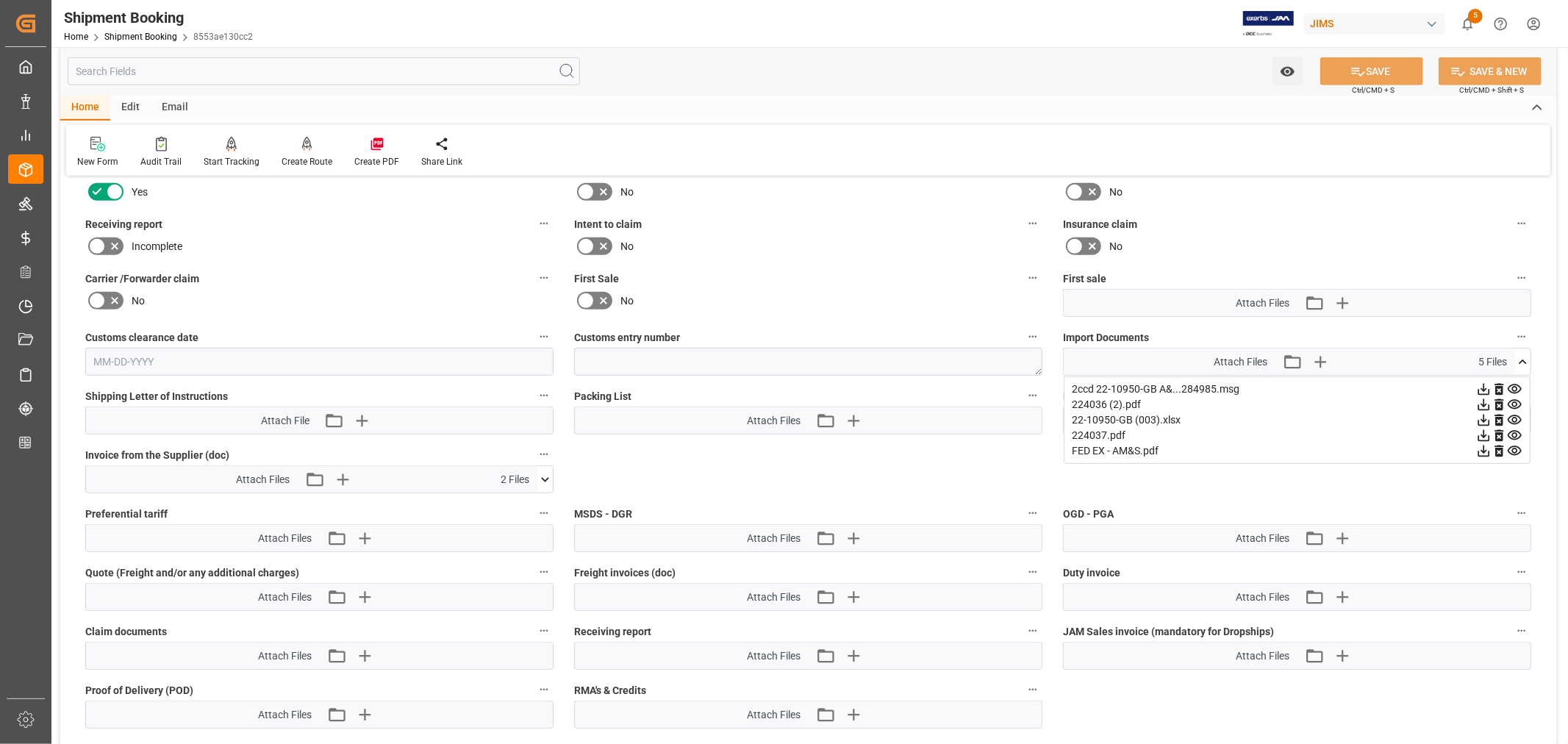
click at [545, 479] on icon at bounding box center [545, 479] width 15 height 15
click at [533, 521] on icon at bounding box center [537, 522] width 15 height 15
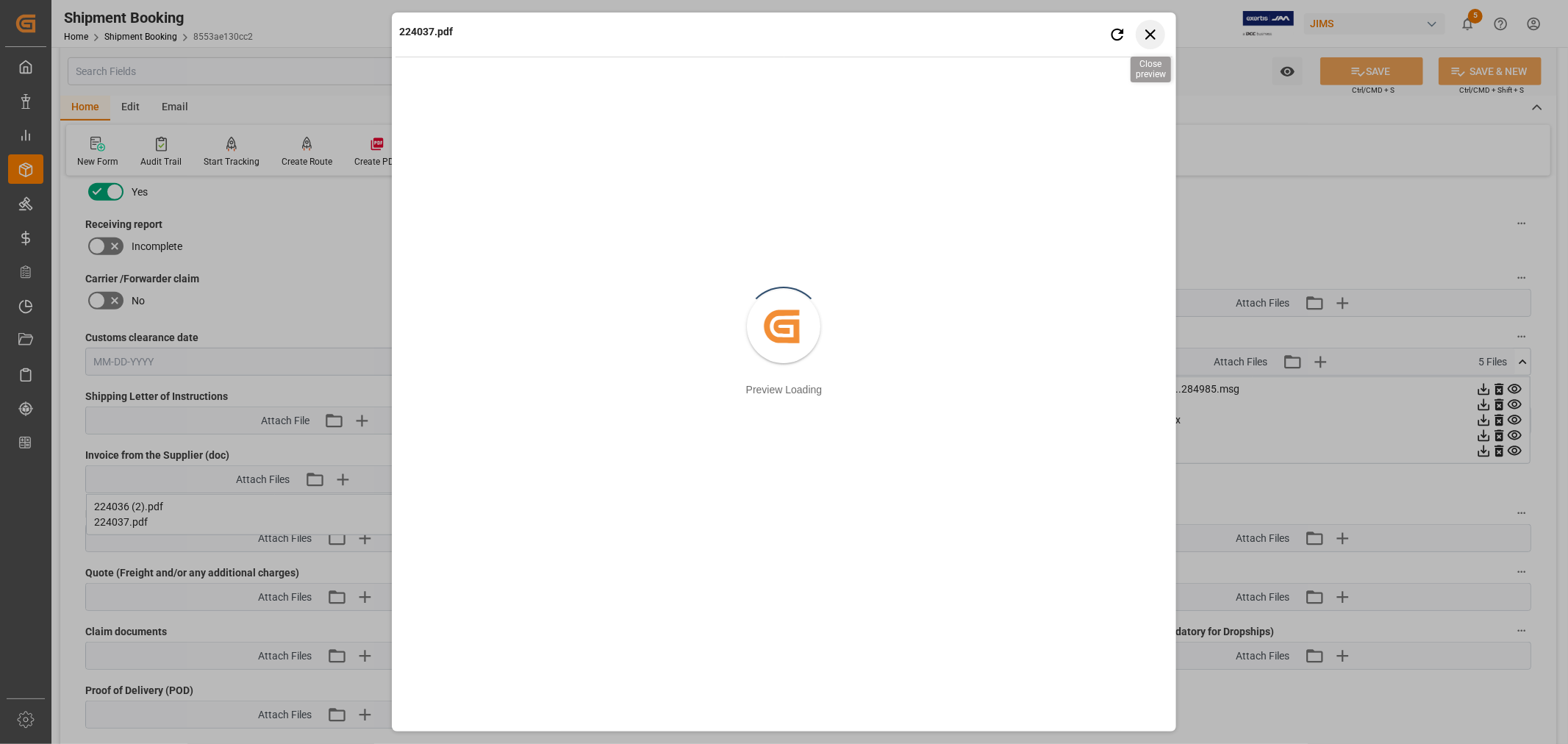
click at [1151, 33] on icon "button" at bounding box center [1150, 35] width 10 height 10
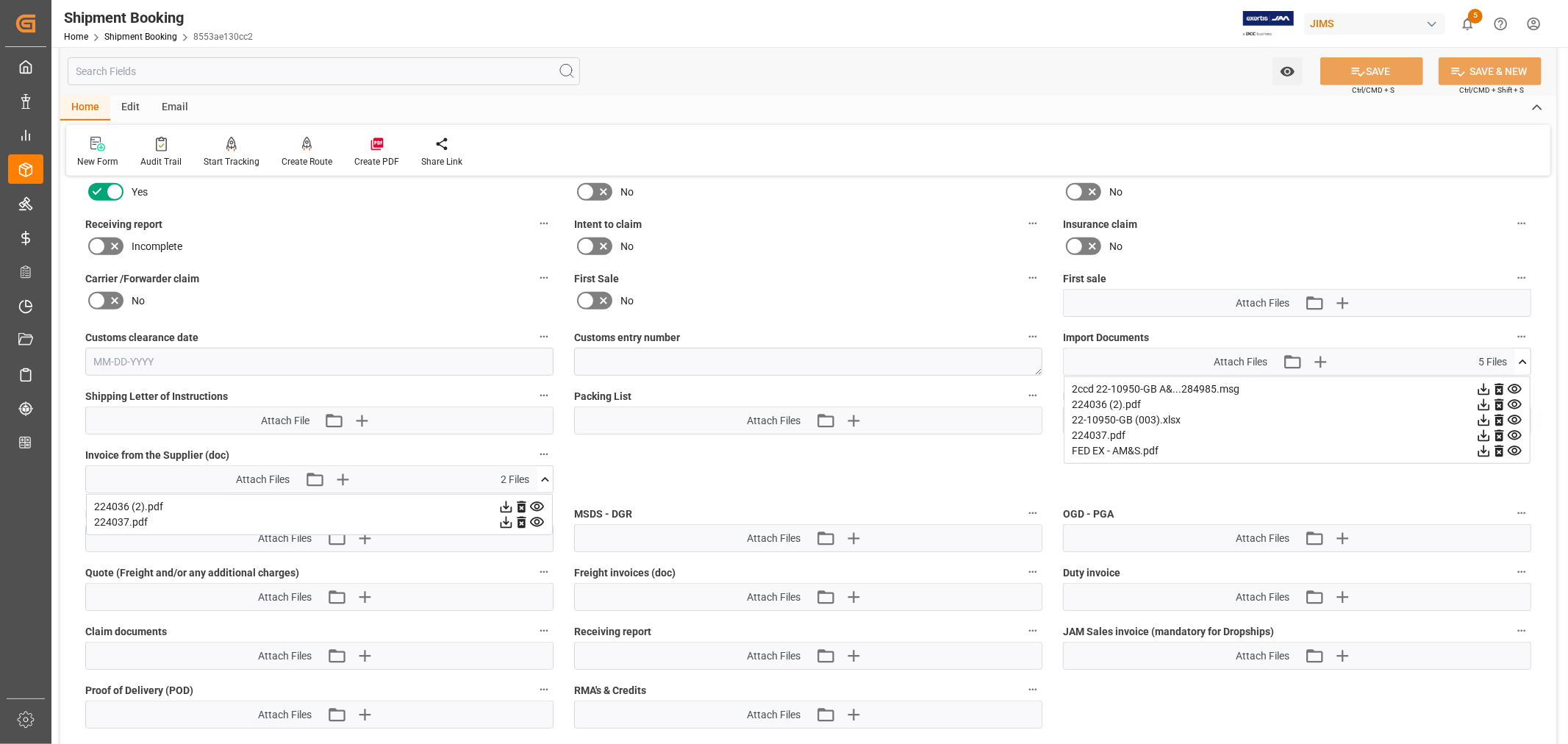
click at [538, 502] on icon at bounding box center [537, 506] width 14 height 9
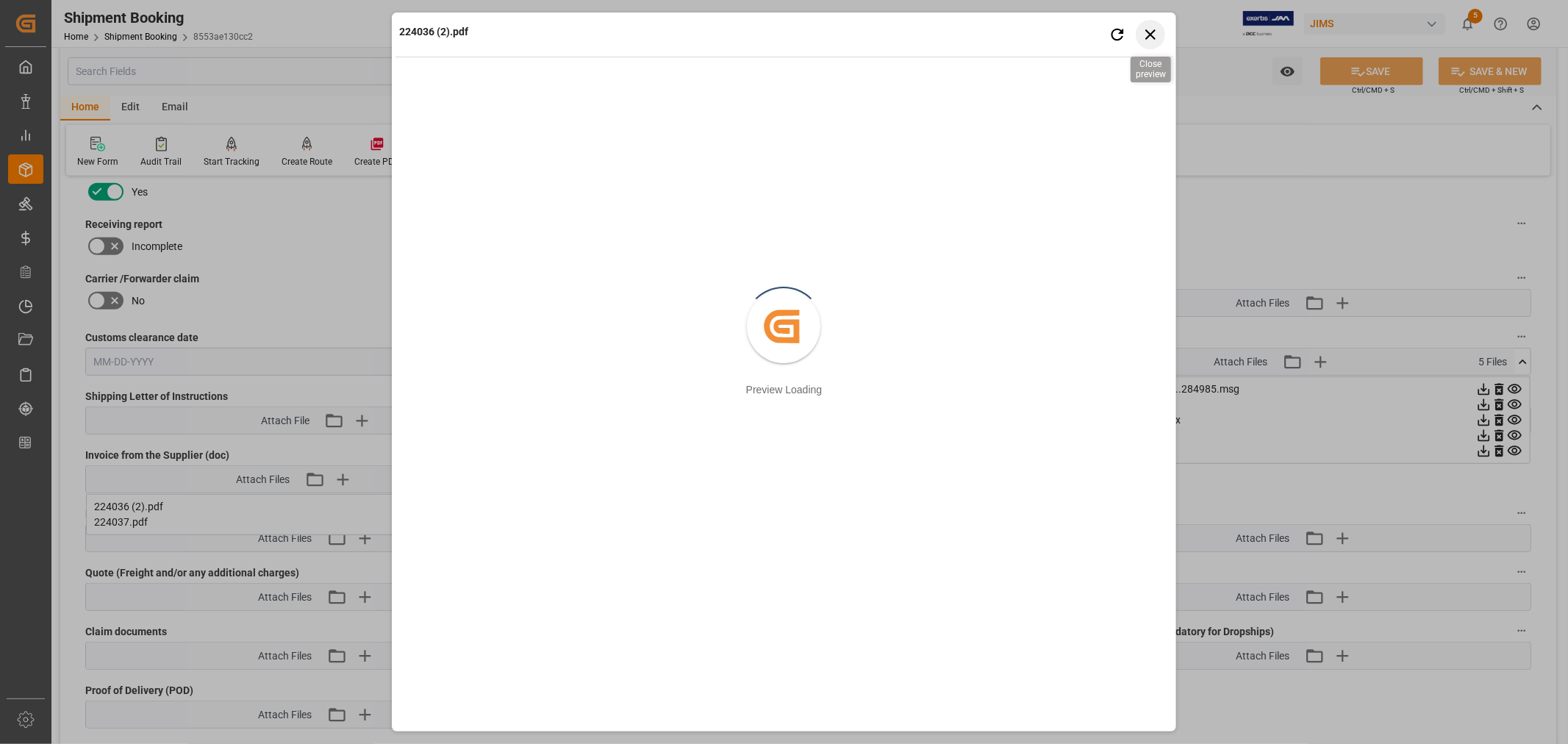
click at [1147, 37] on icon "button" at bounding box center [1150, 35] width 10 height 10
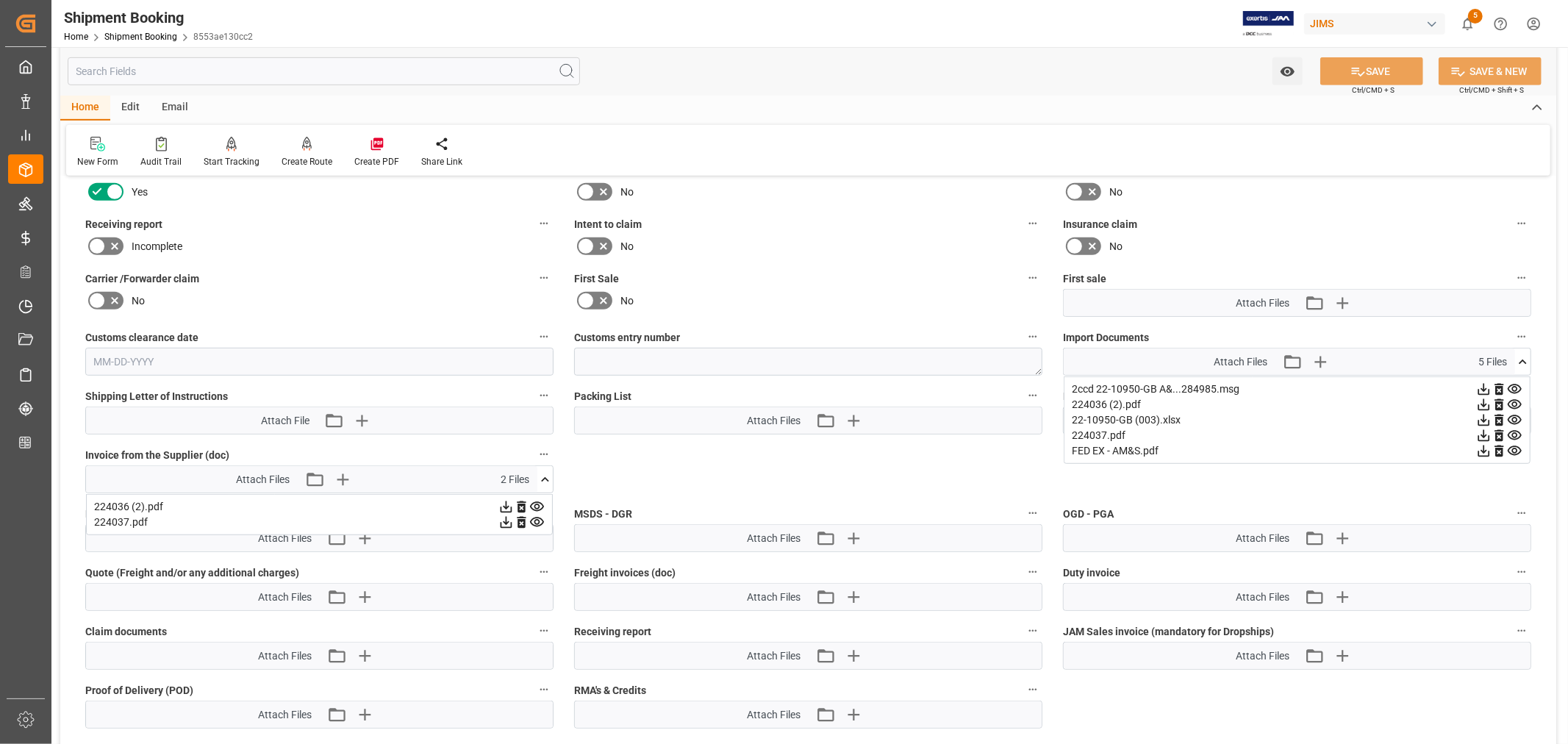
click at [1523, 358] on icon at bounding box center [1522, 362] width 15 height 15
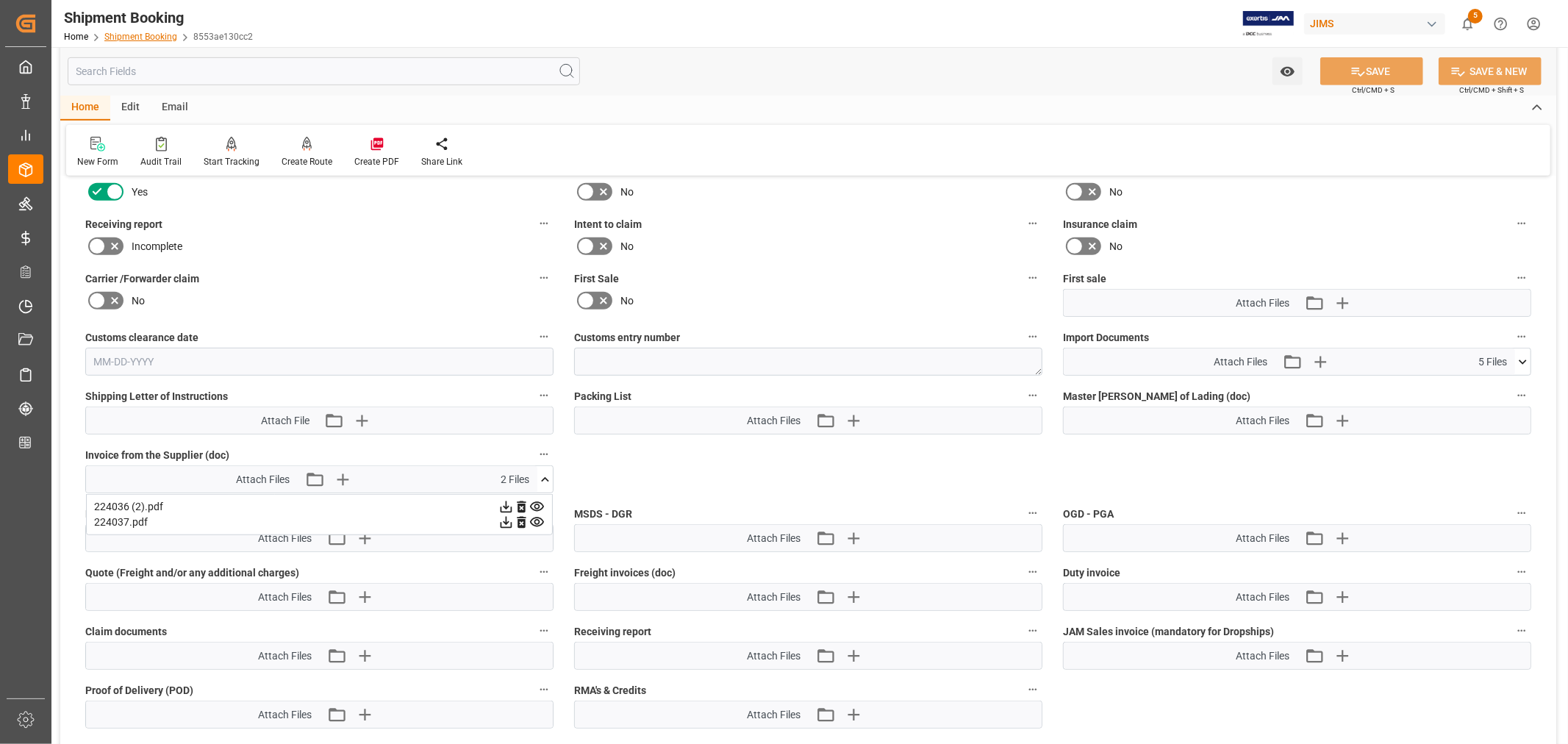
click at [138, 31] on link "Shipment Booking" at bounding box center [140, 36] width 73 height 10
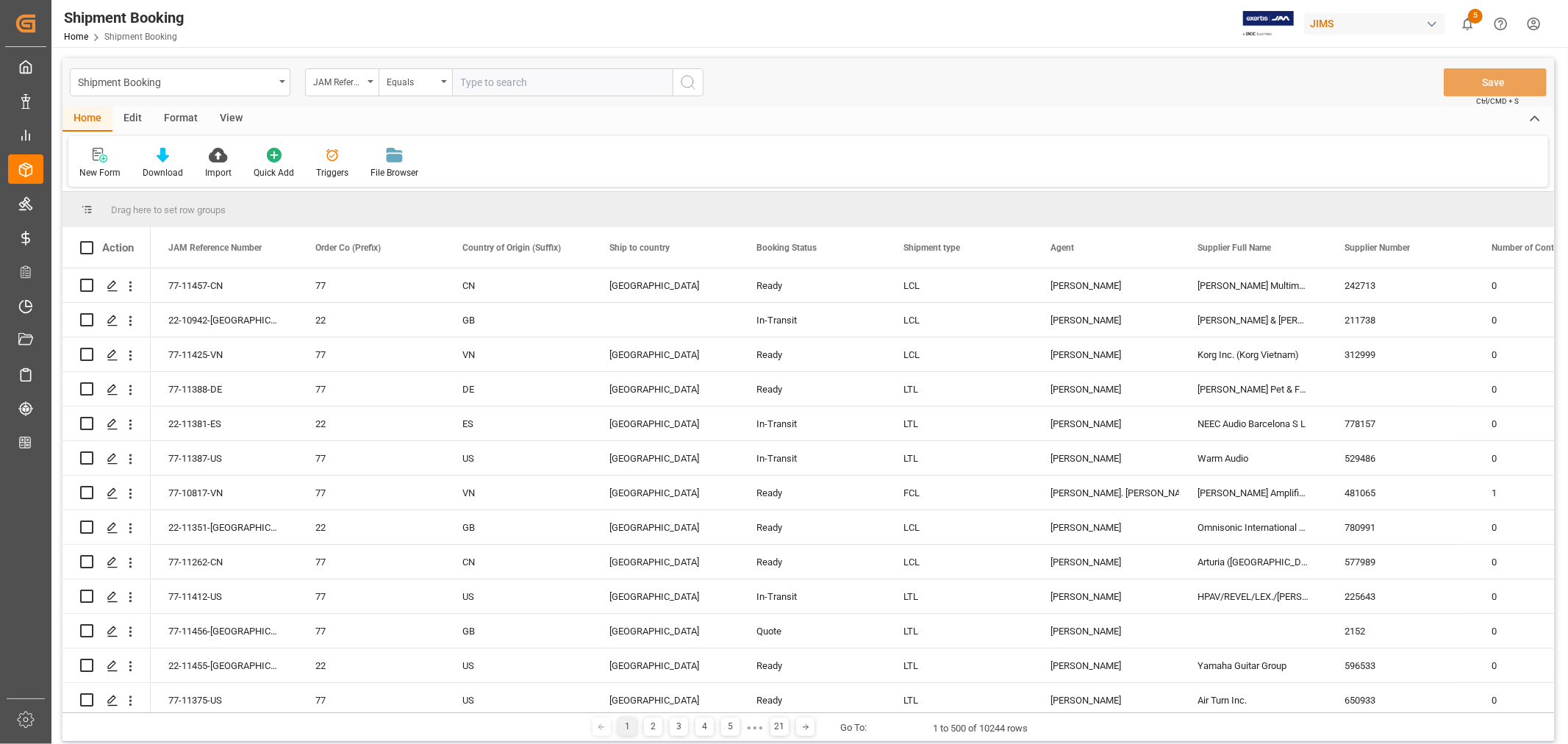
paste input "22-10379-GB"
type input "22-10379-GB"
click at [686, 82] on icon "search button" at bounding box center [687, 82] width 18 height 18
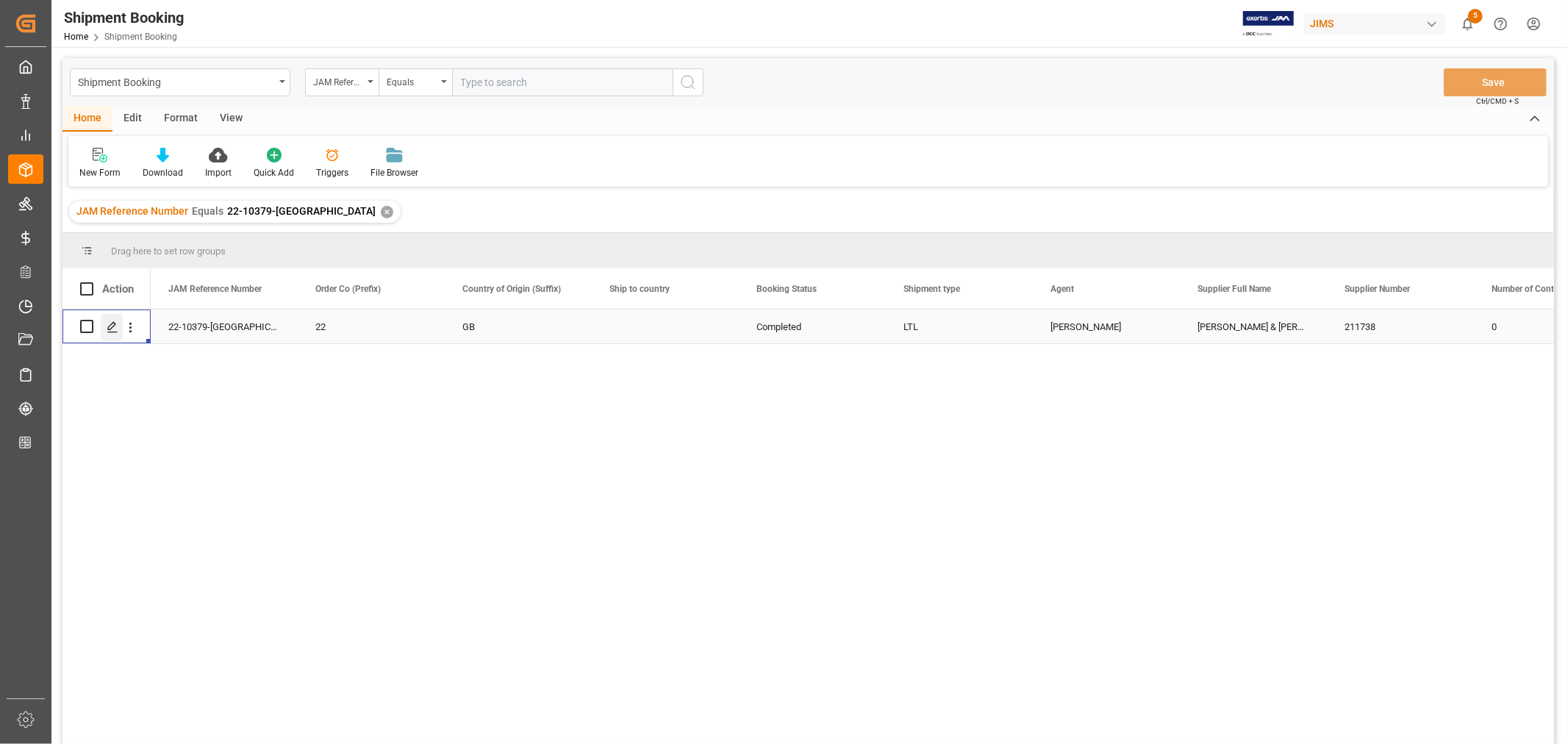
click at [111, 325] on icon "Press SPACE to select this row." at bounding box center [112, 327] width 12 height 12
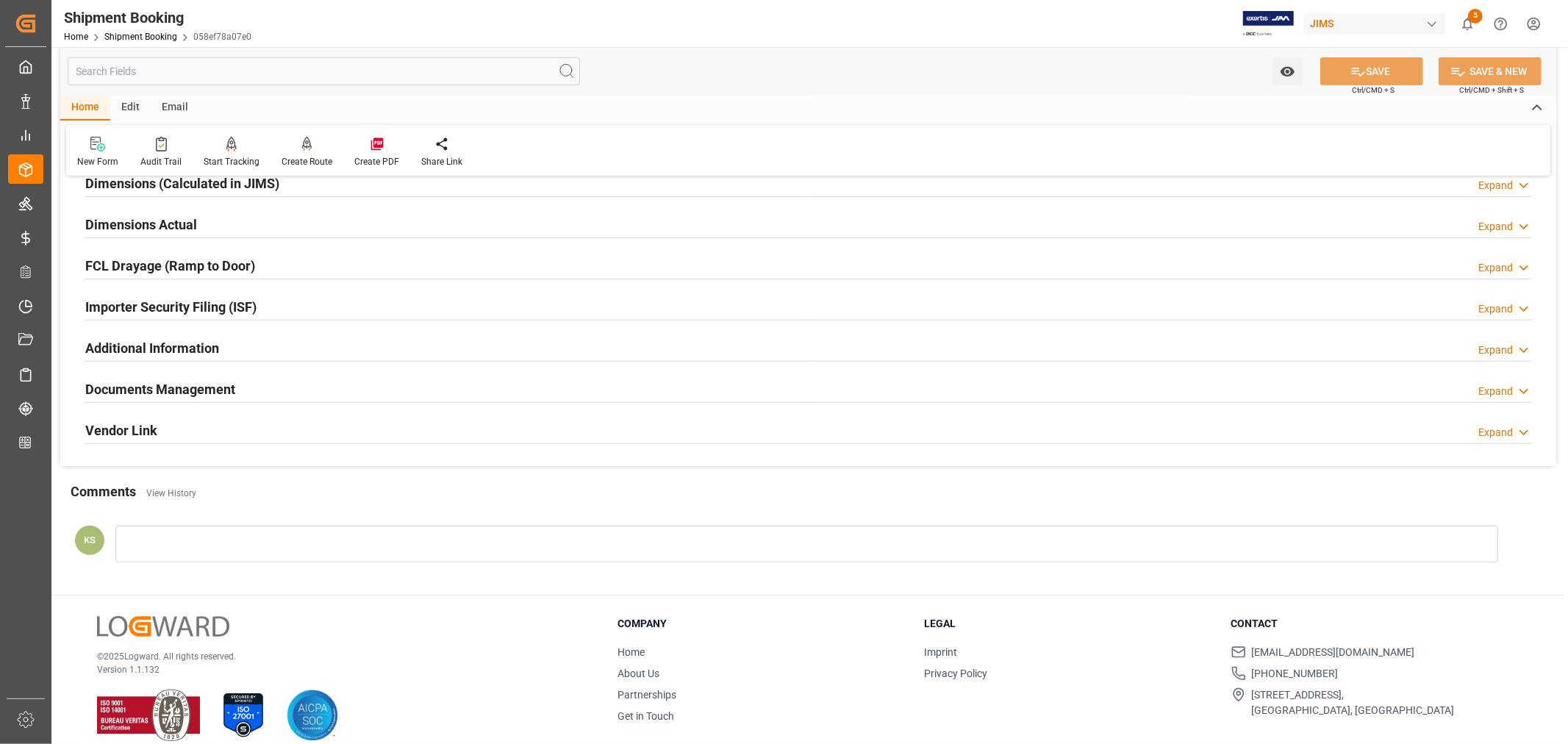
scroll to position [361, 0]
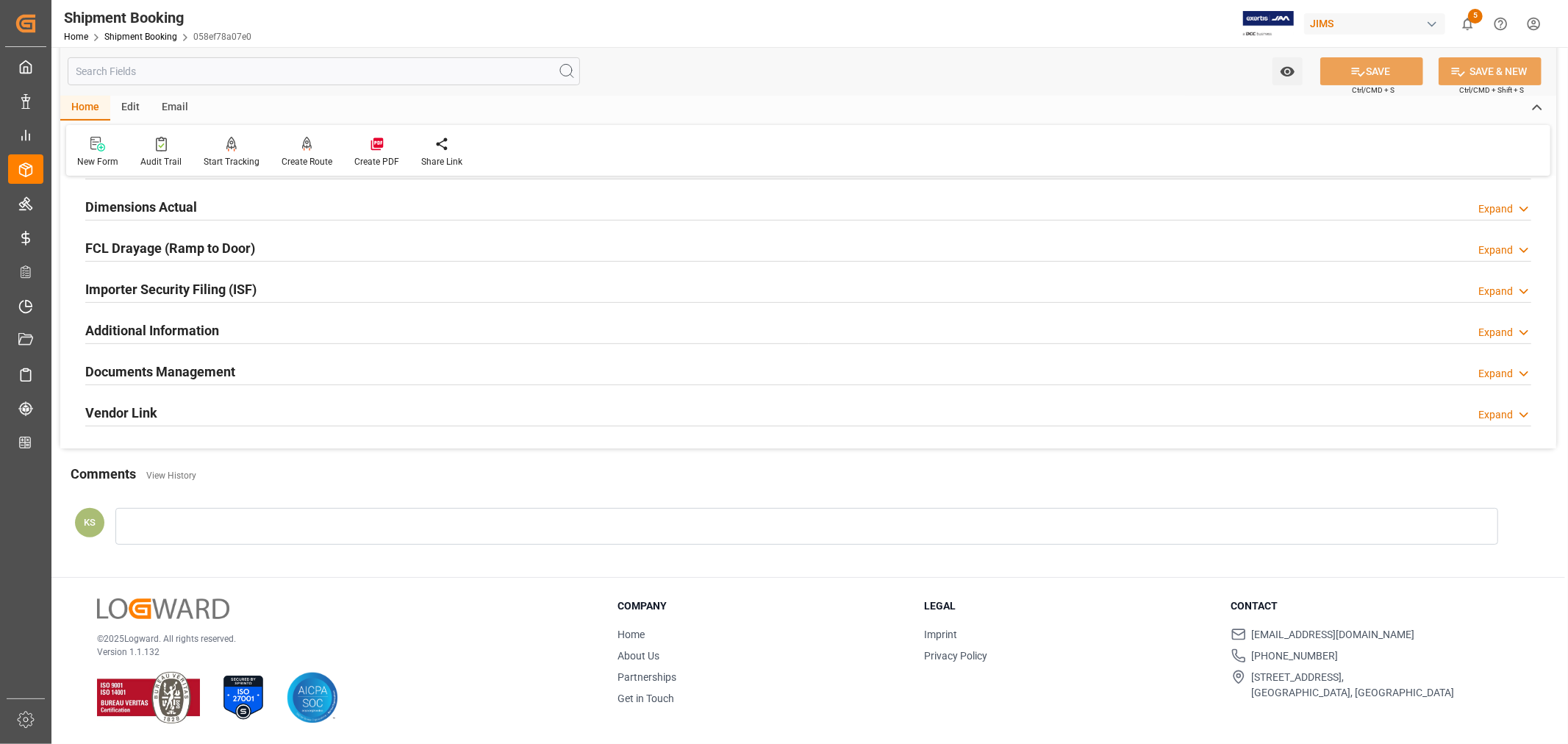
click at [461, 377] on div "Documents Management Expand" at bounding box center [808, 370] width 1445 height 28
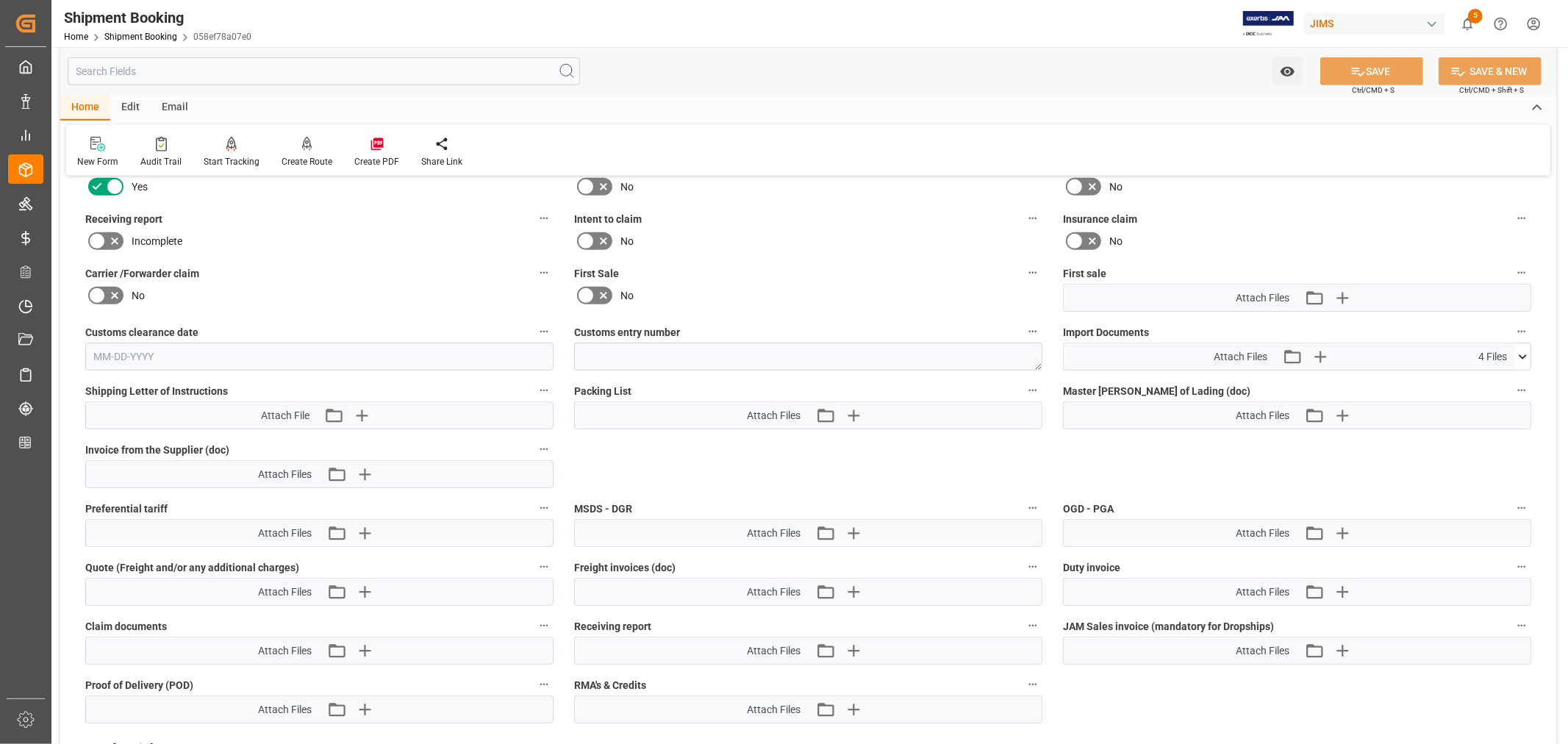
scroll to position [687, 0]
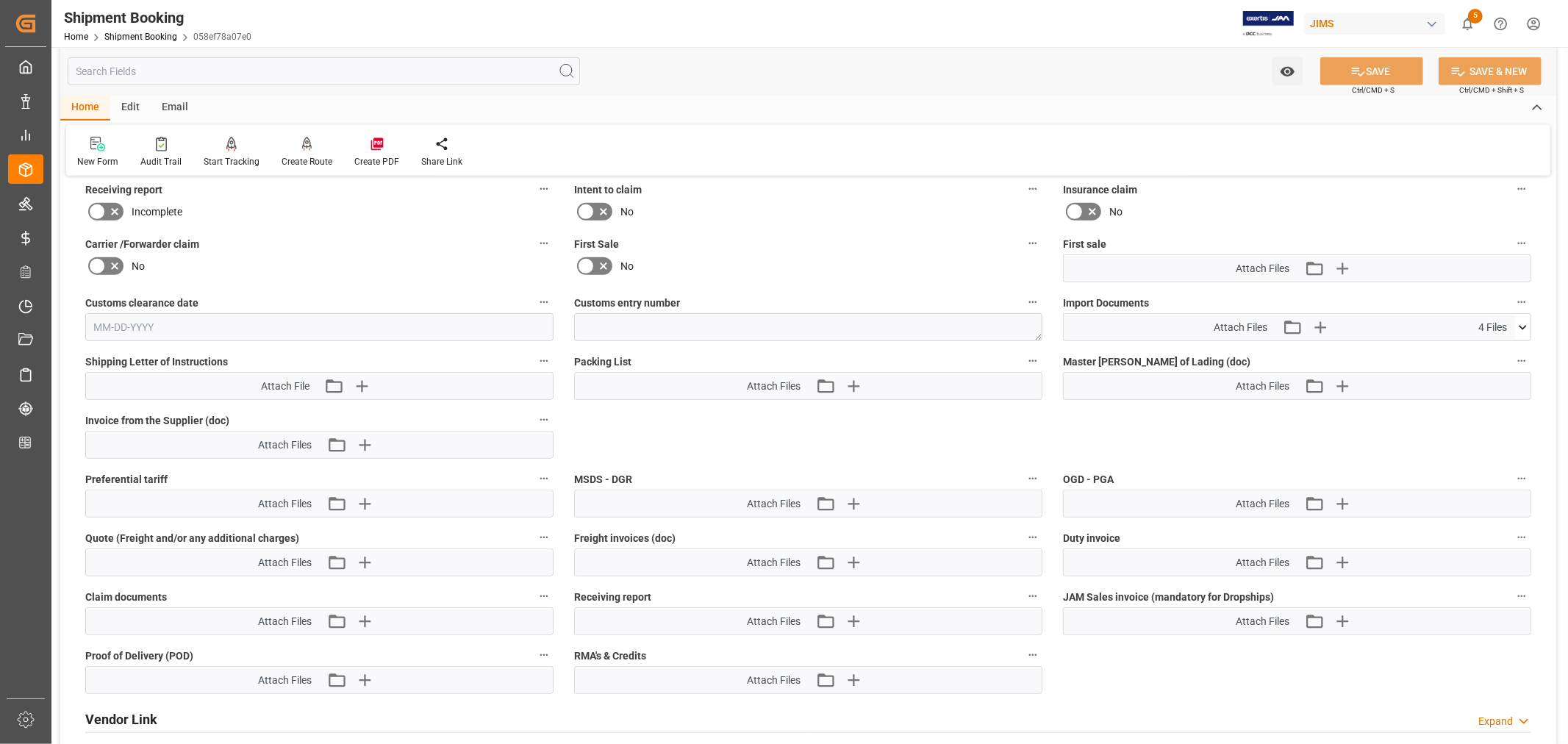
click at [1524, 321] on icon at bounding box center [1522, 327] width 15 height 15
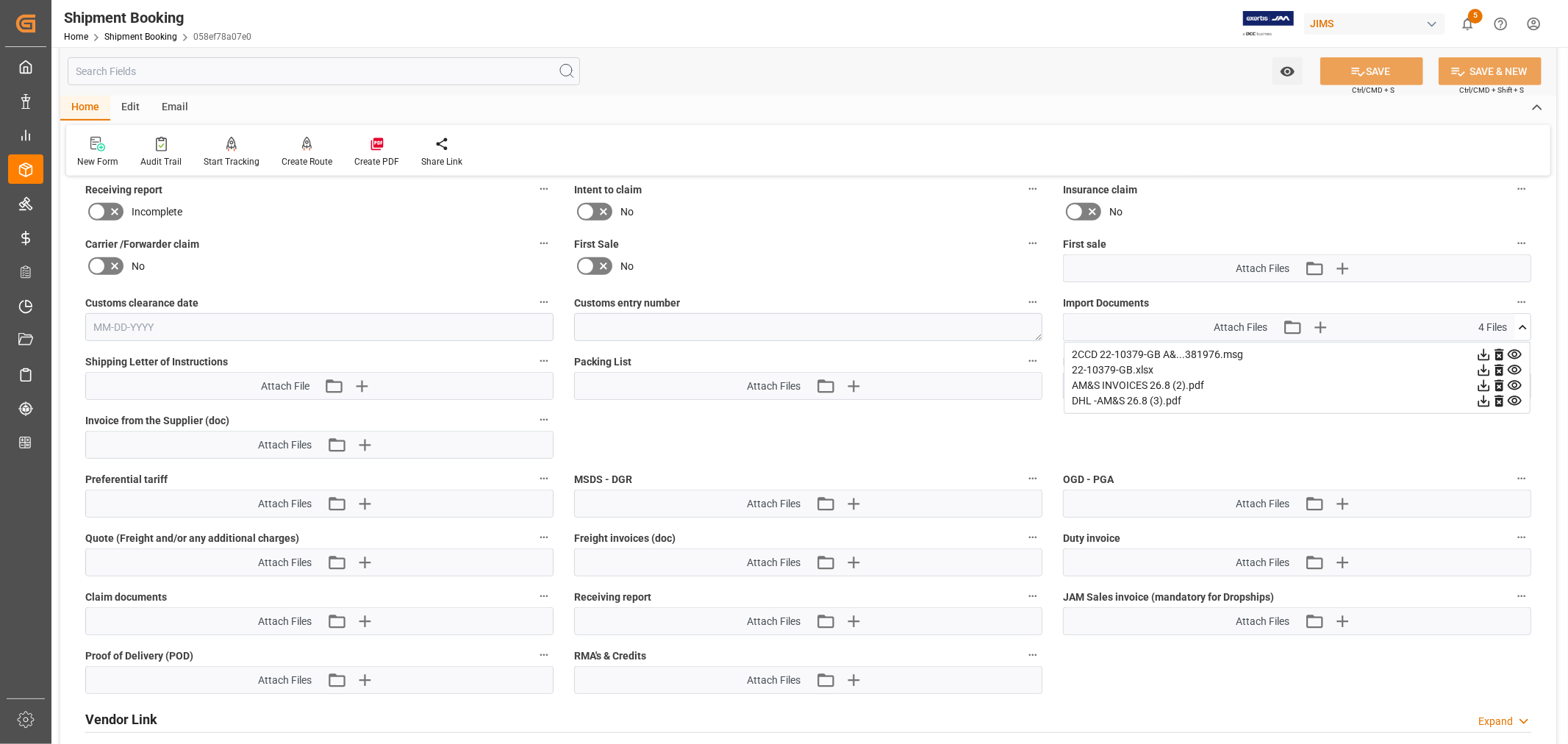
click at [1515, 382] on icon at bounding box center [1515, 386] width 15 height 15
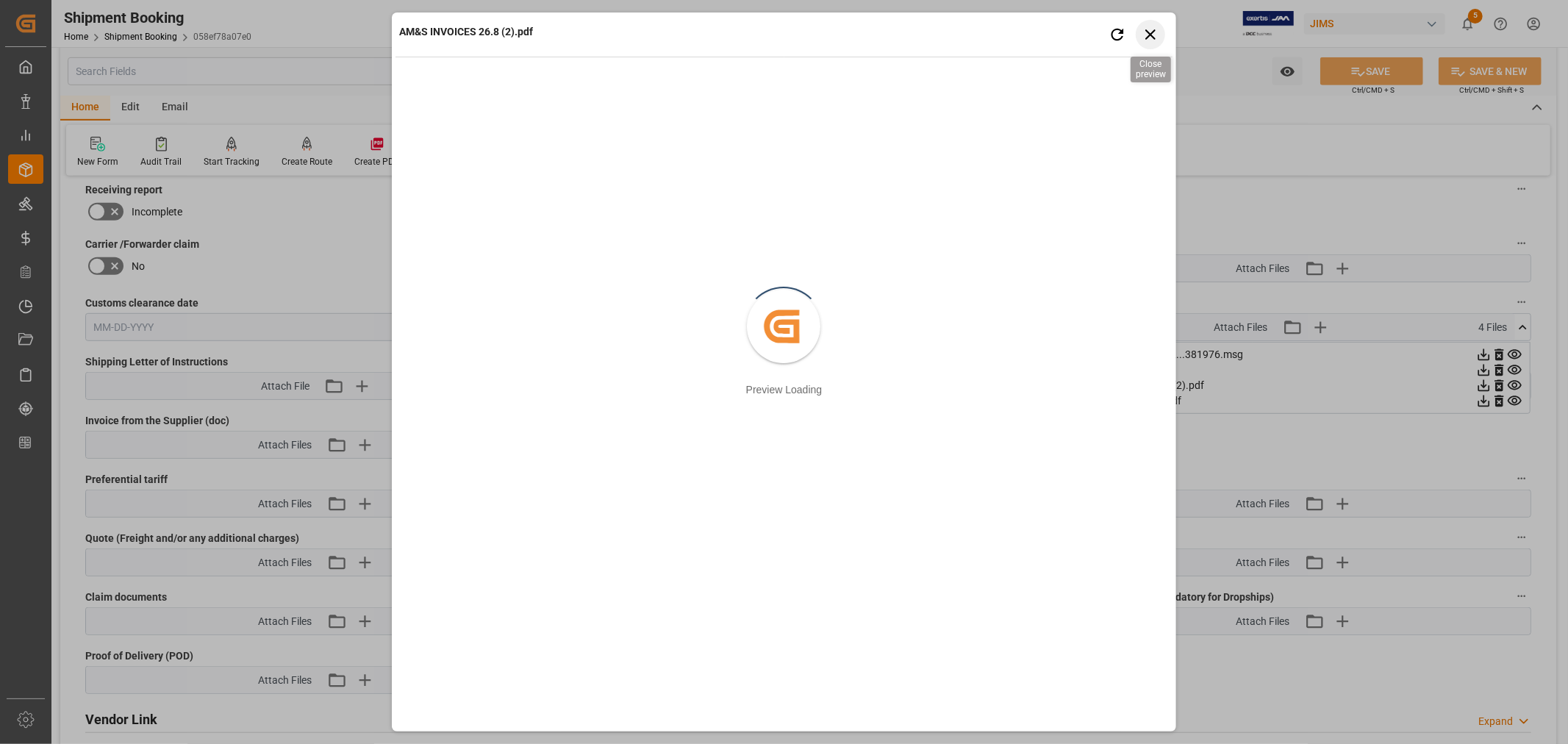
click at [1155, 37] on icon "button" at bounding box center [1150, 35] width 19 height 19
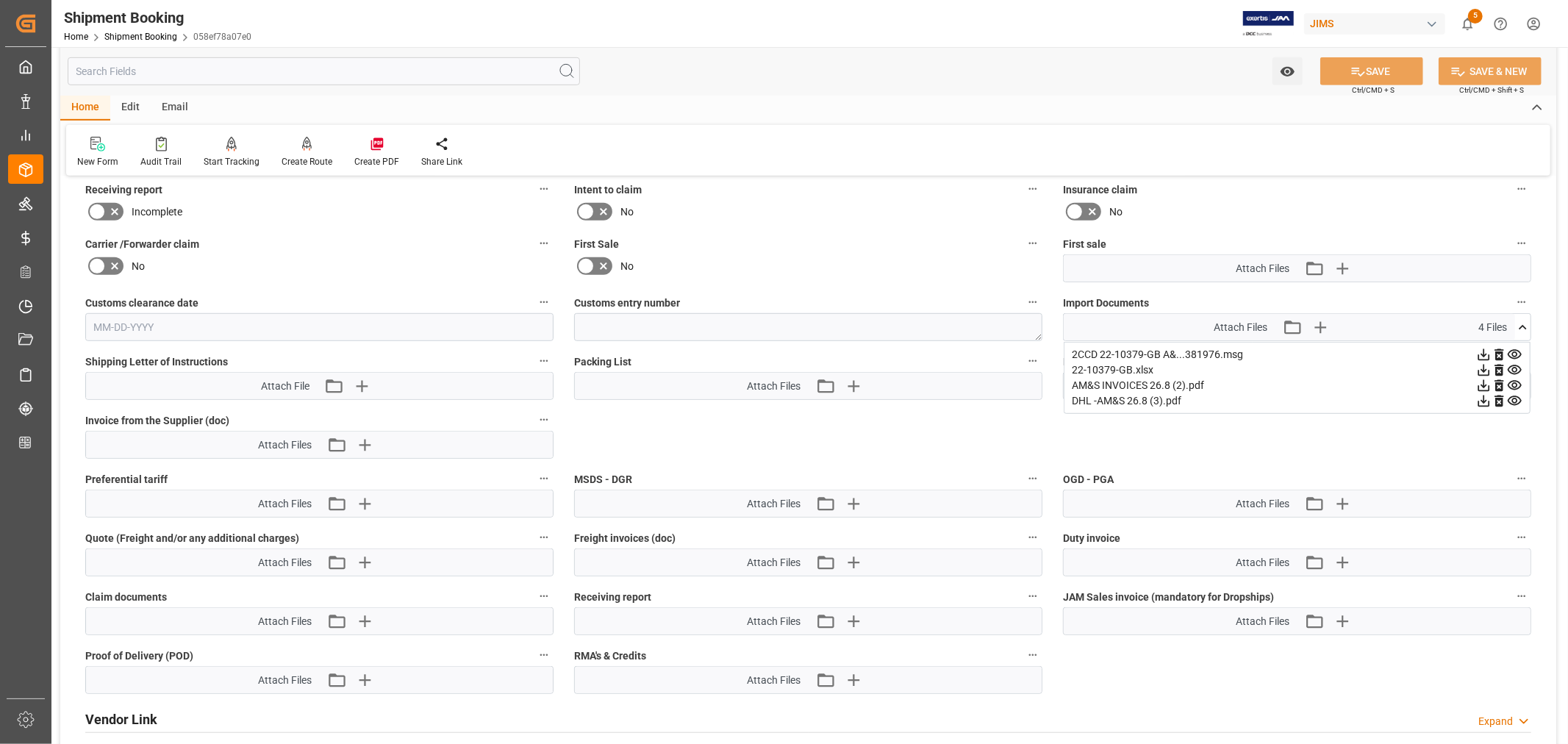
click at [1514, 380] on icon at bounding box center [1515, 386] width 15 height 15
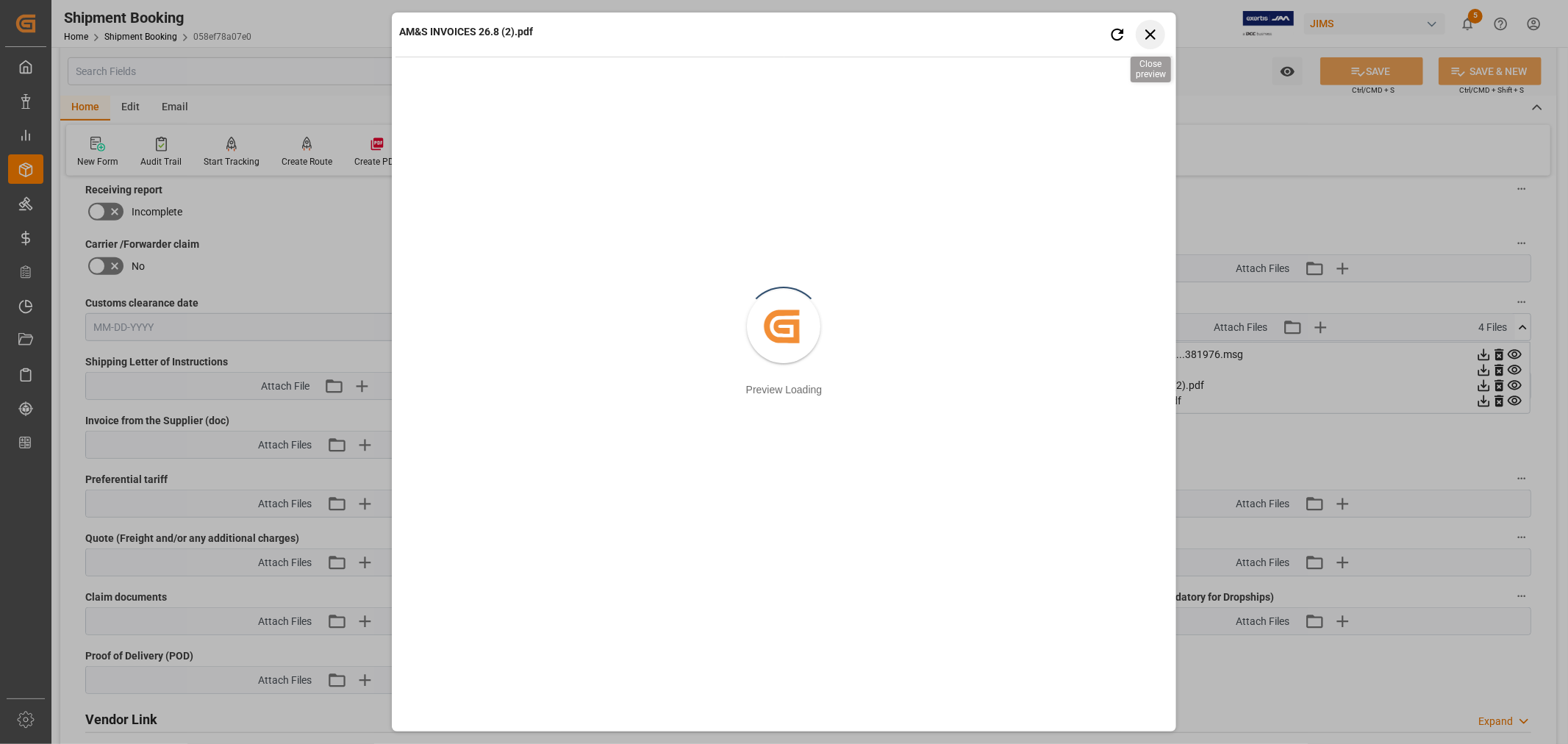
click at [1150, 33] on icon "button" at bounding box center [1150, 35] width 10 height 10
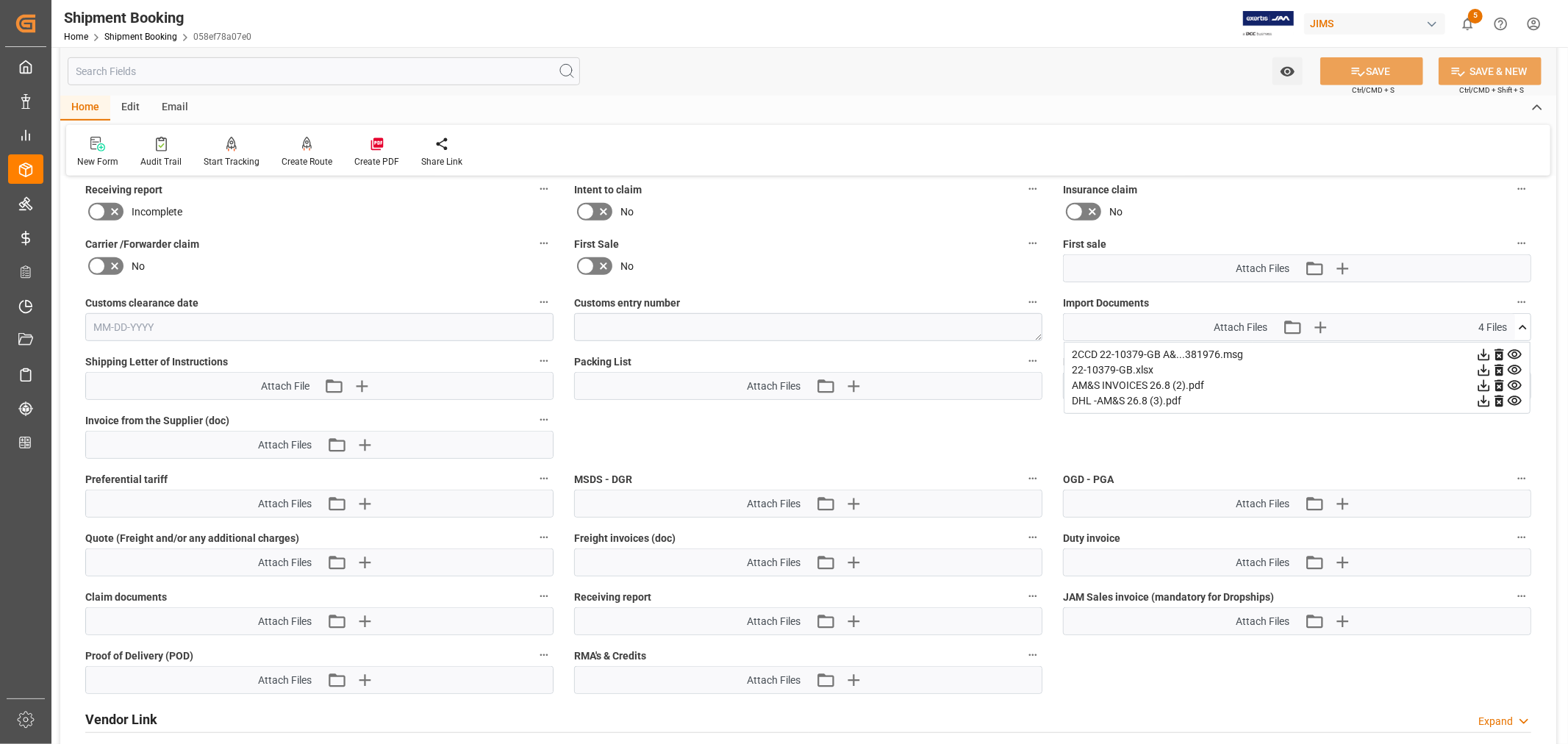
click at [1518, 397] on icon at bounding box center [1514, 401] width 14 height 9
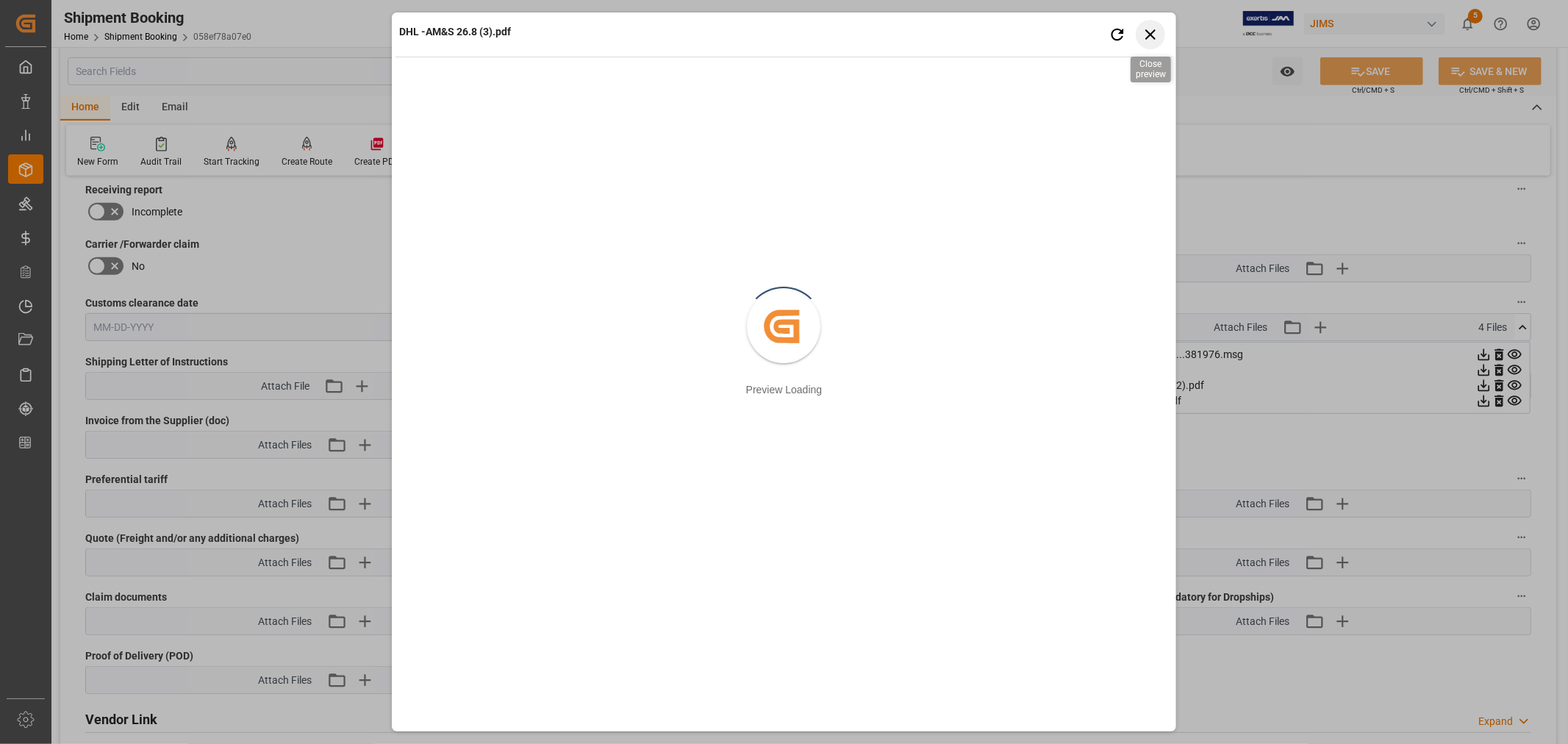
click at [1151, 36] on icon "button" at bounding box center [1150, 35] width 10 height 10
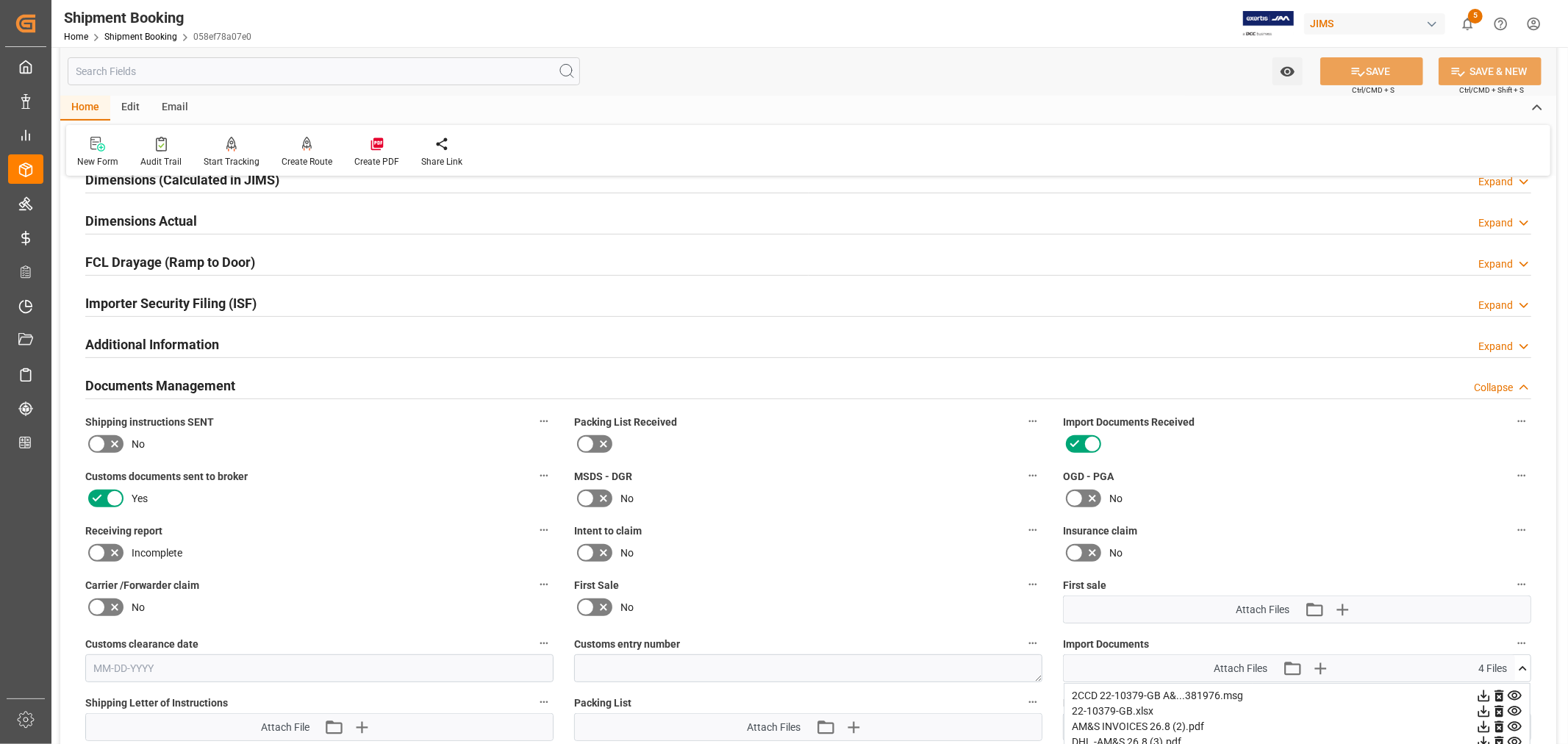
scroll to position [0, 0]
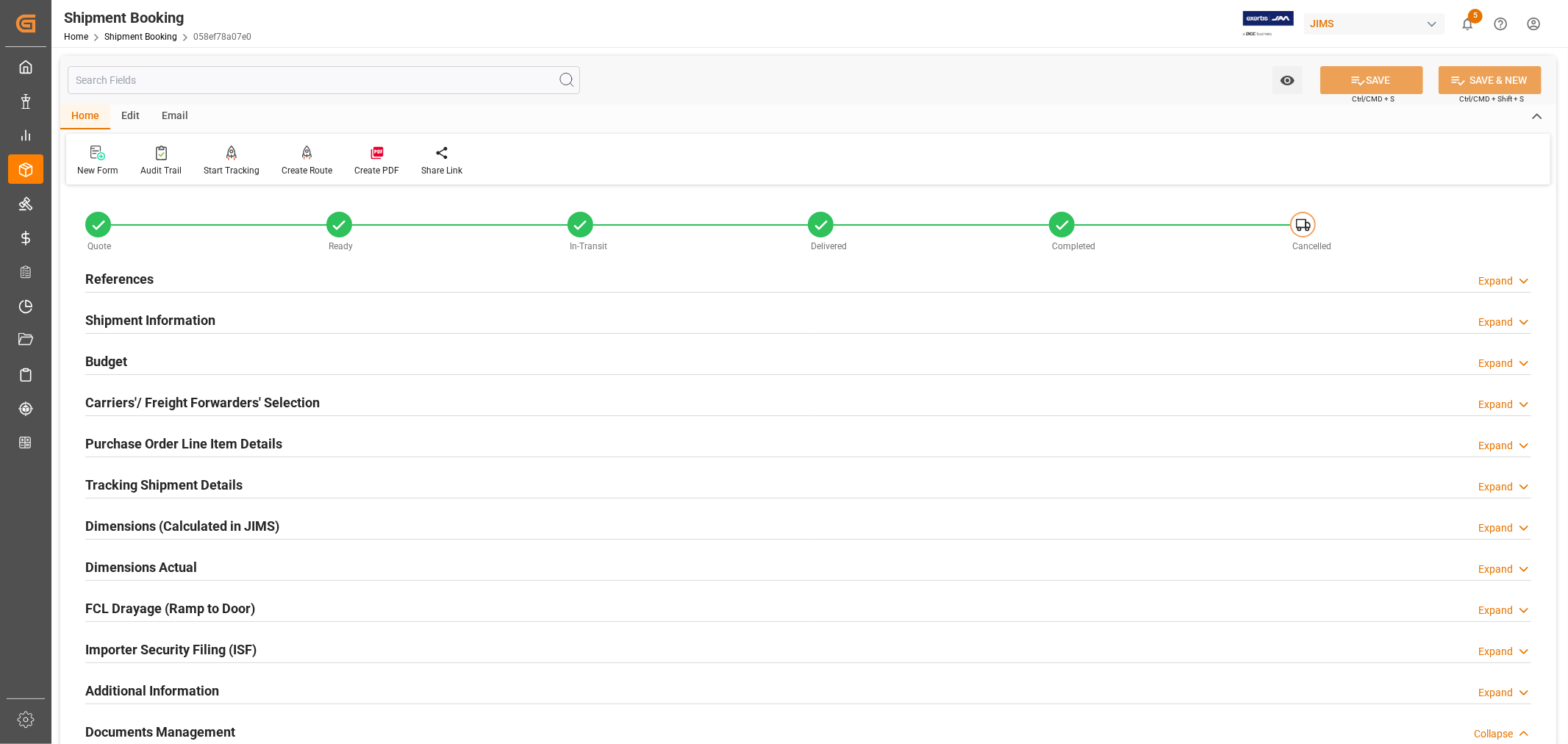
click at [123, 277] on h2 "References" at bounding box center [119, 278] width 68 height 19
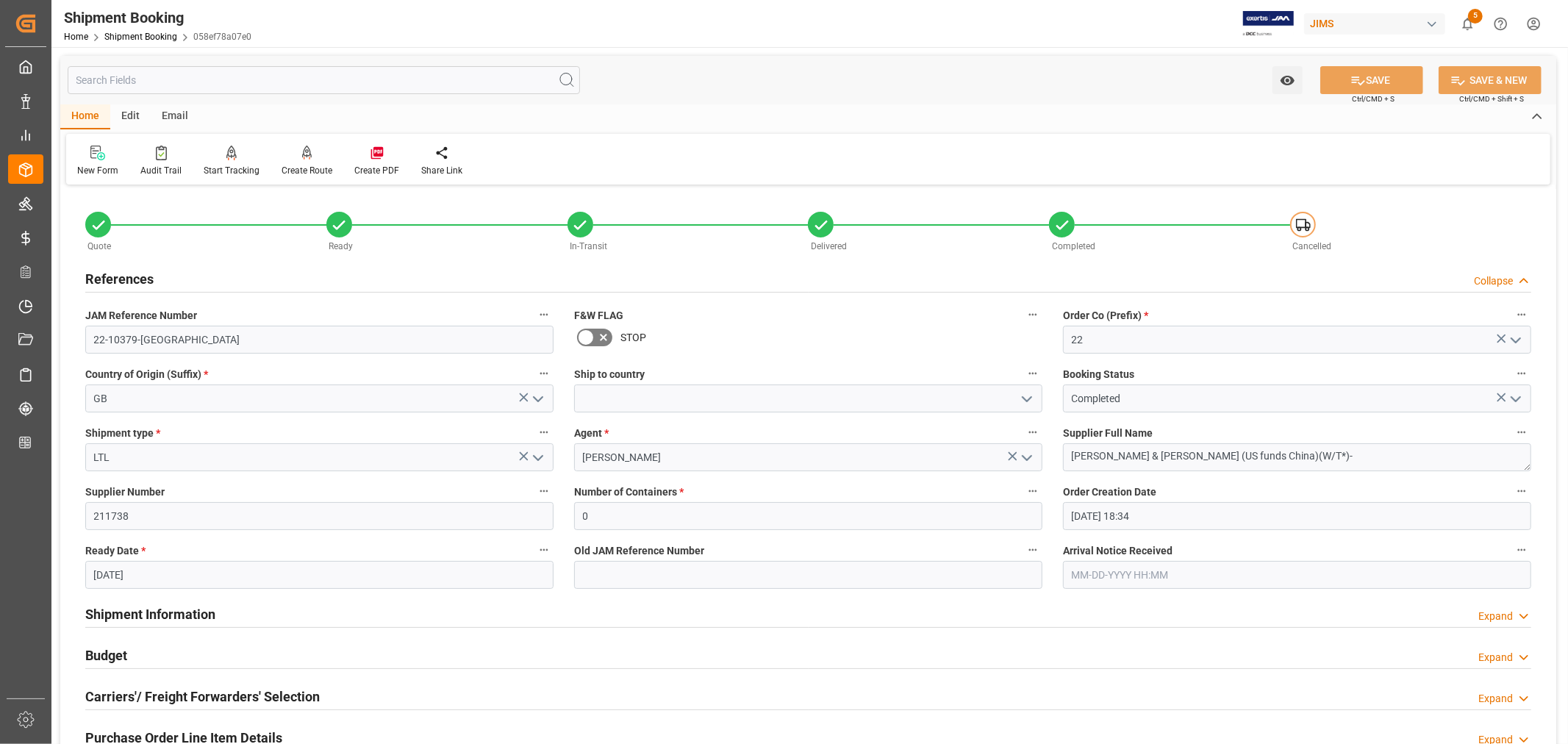
click at [123, 277] on h2 "References" at bounding box center [119, 278] width 68 height 19
